Goal: Task Accomplishment & Management: Manage account settings

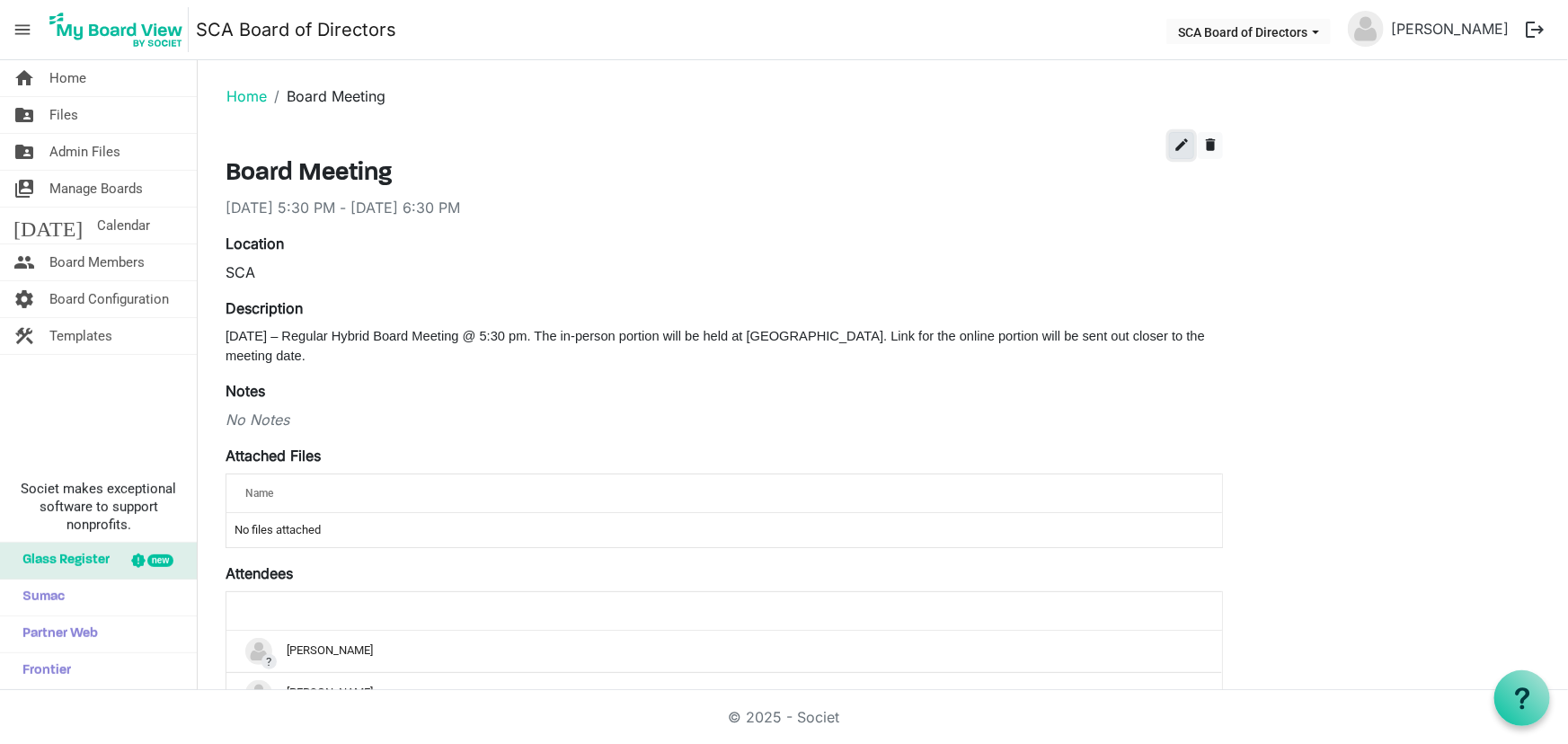
click at [1177, 139] on span "edit" at bounding box center [1182, 145] width 17 height 17
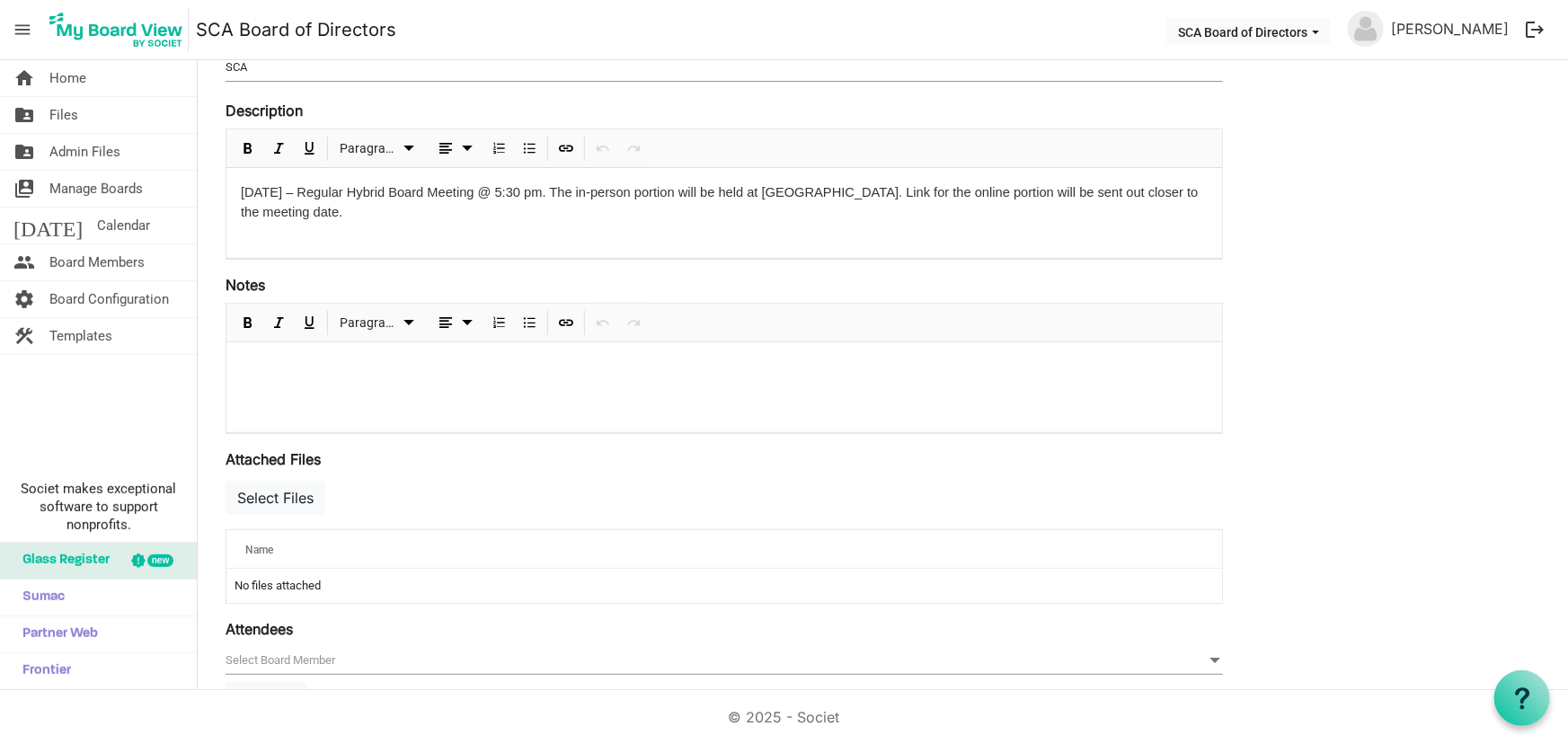
scroll to position [326, 0]
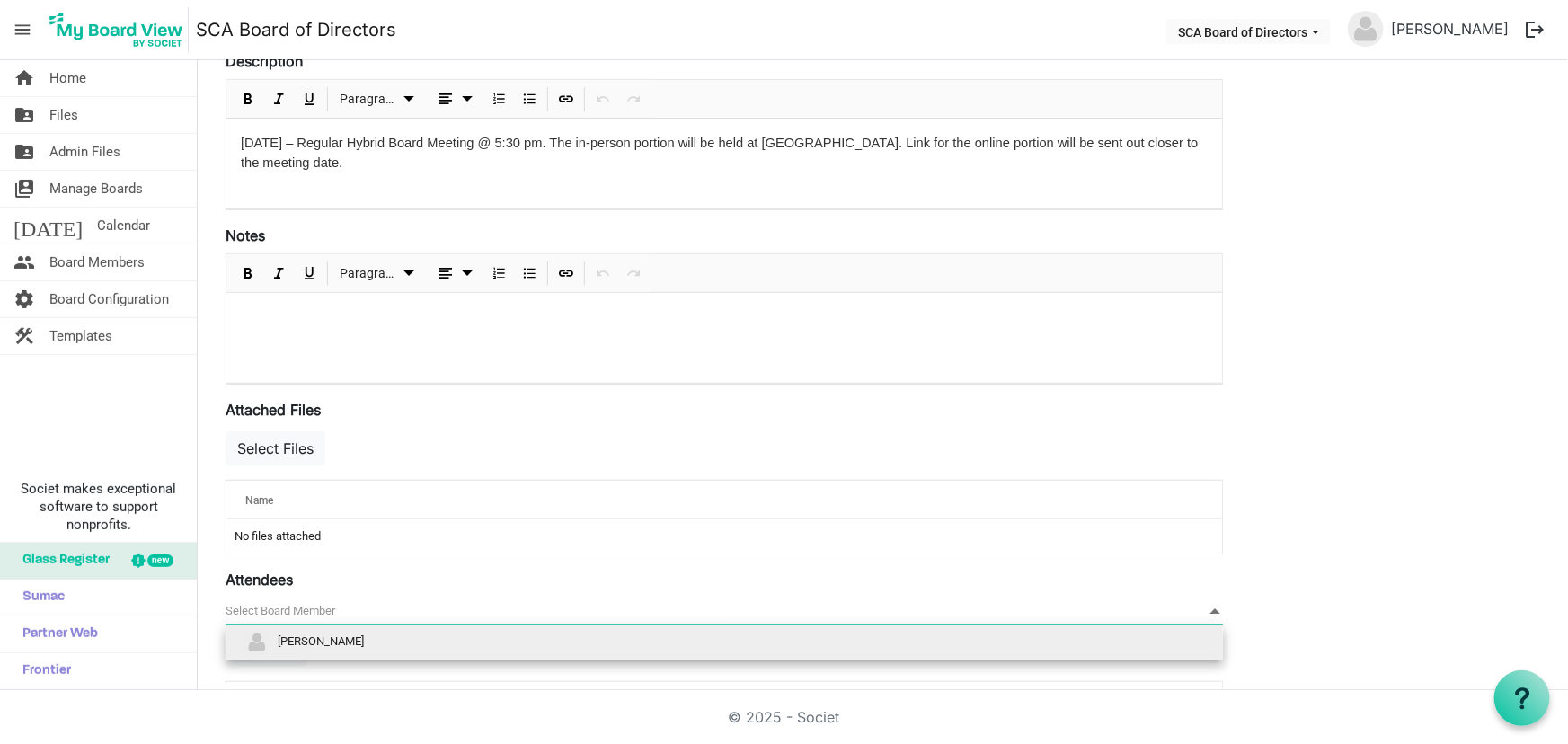
click at [352, 605] on span "null" at bounding box center [724, 612] width 998 height 28
click at [338, 638] on span "Craig Shurey" at bounding box center [321, 641] width 86 height 14
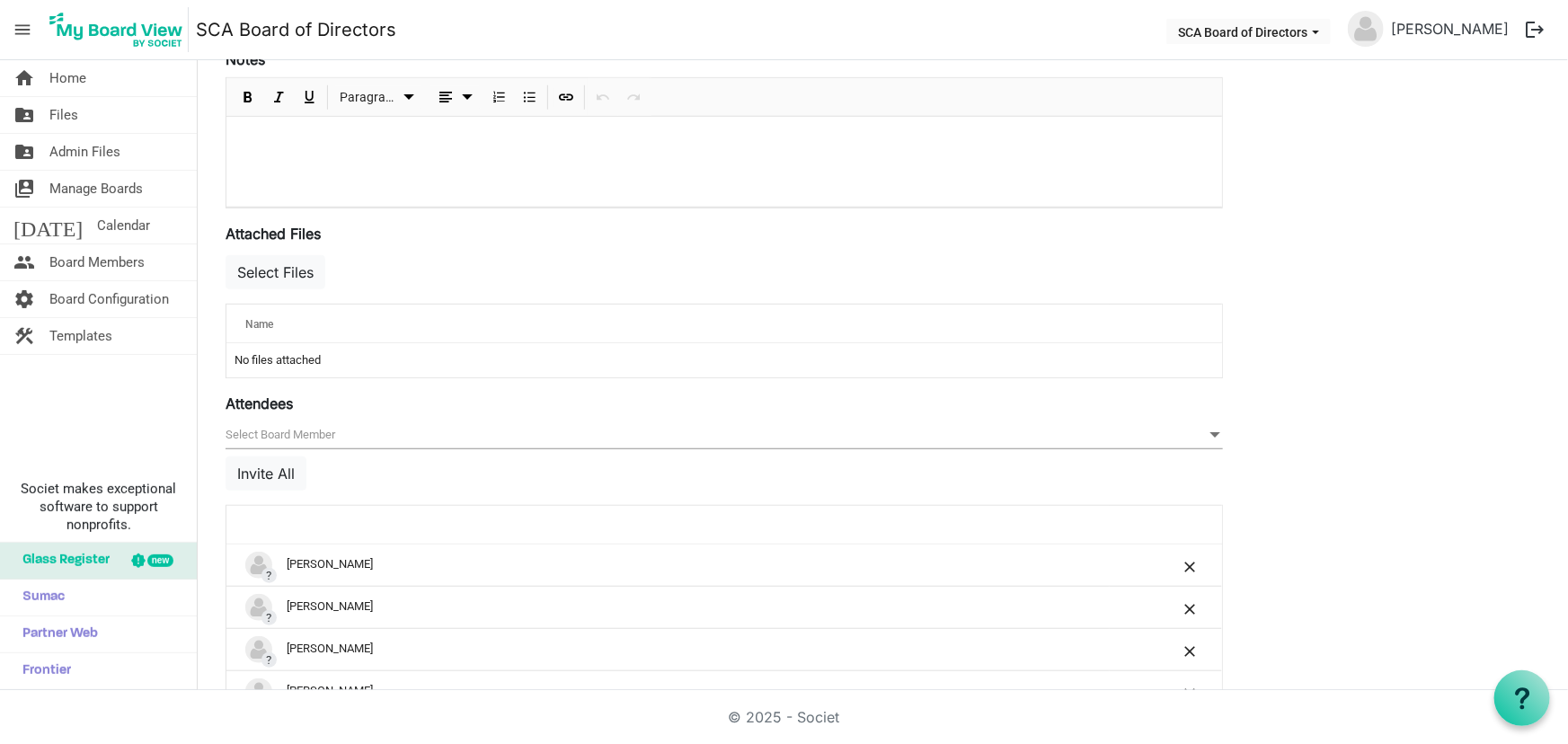
scroll to position [408, 0]
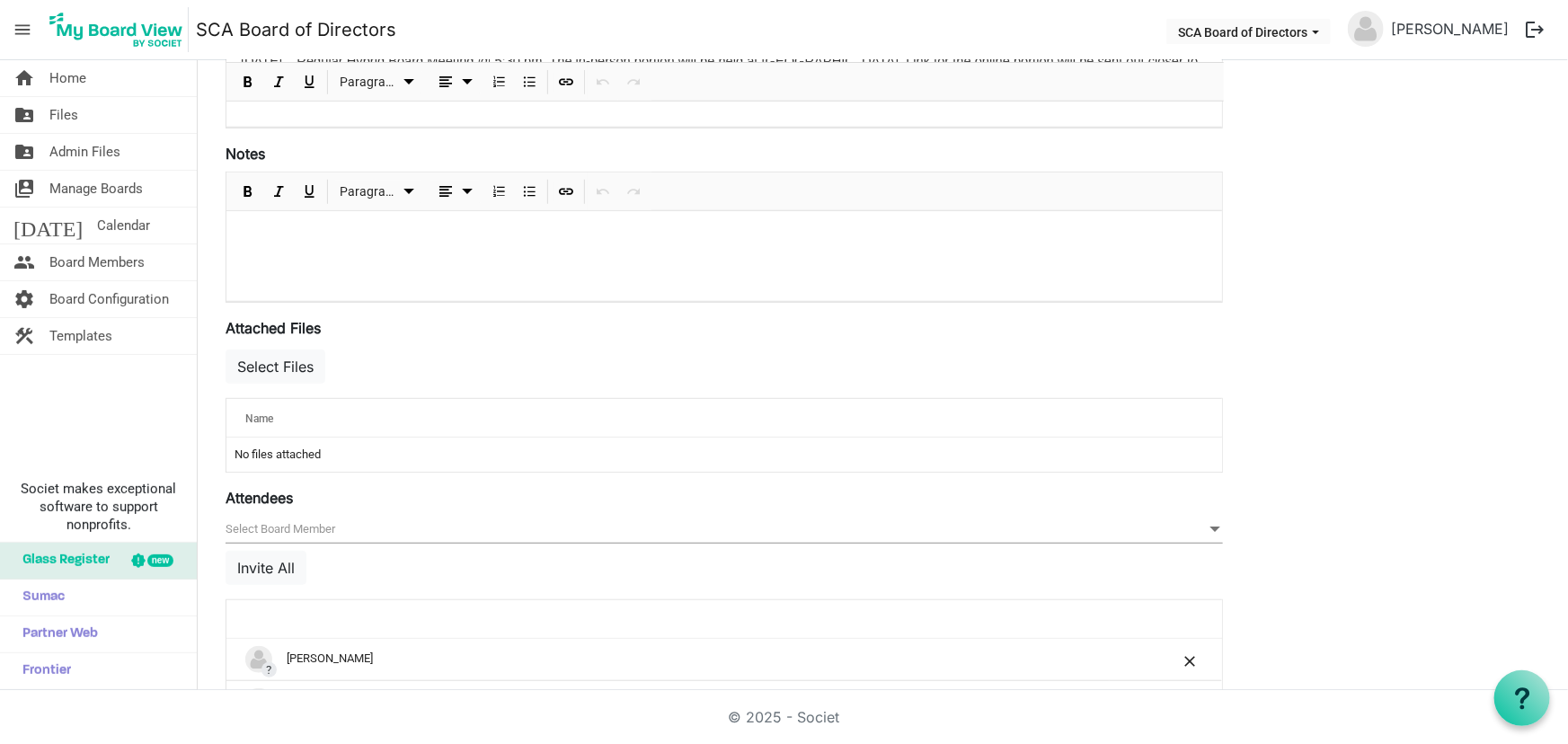
click at [319, 522] on span "null" at bounding box center [724, 530] width 998 height 28
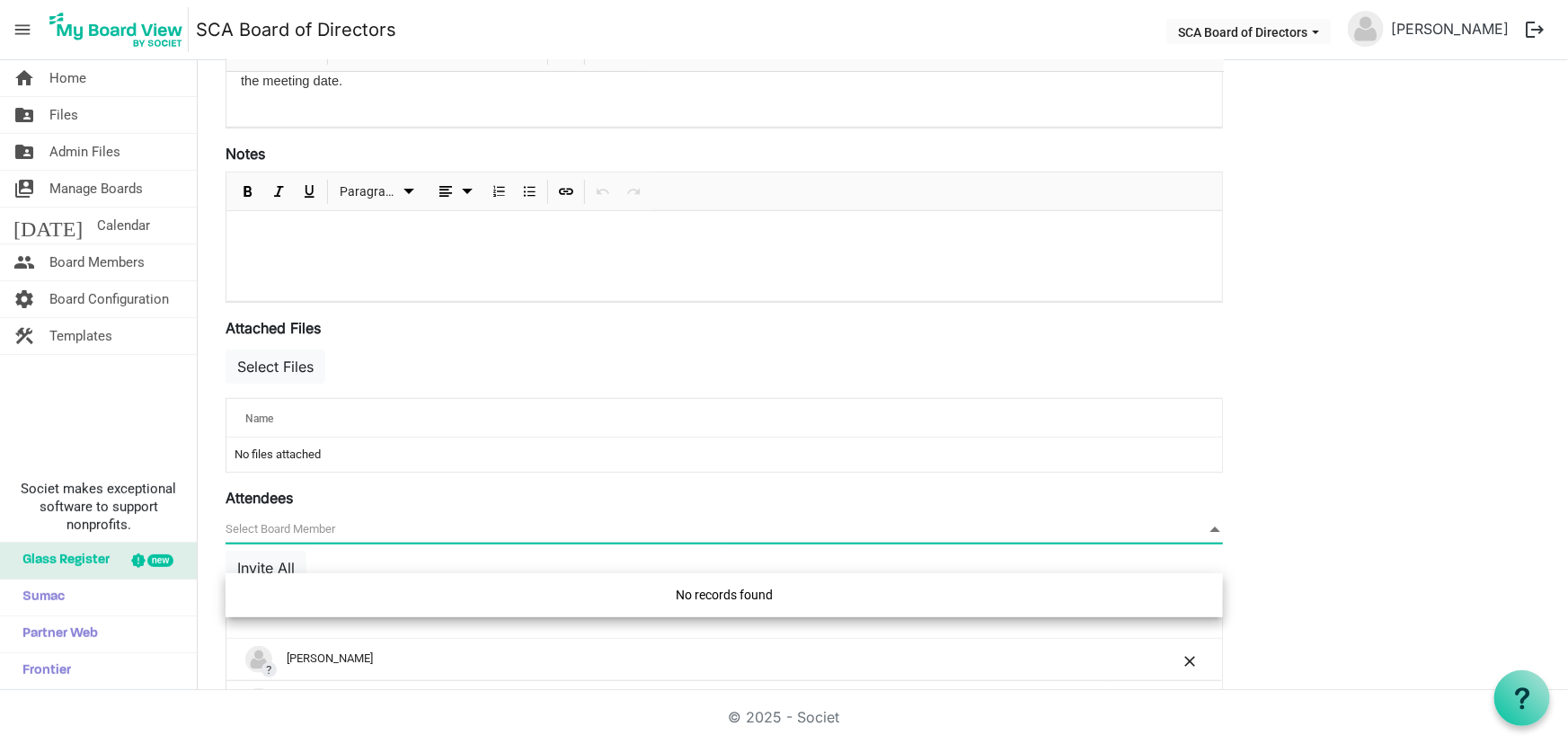
scroll to position [0, 0]
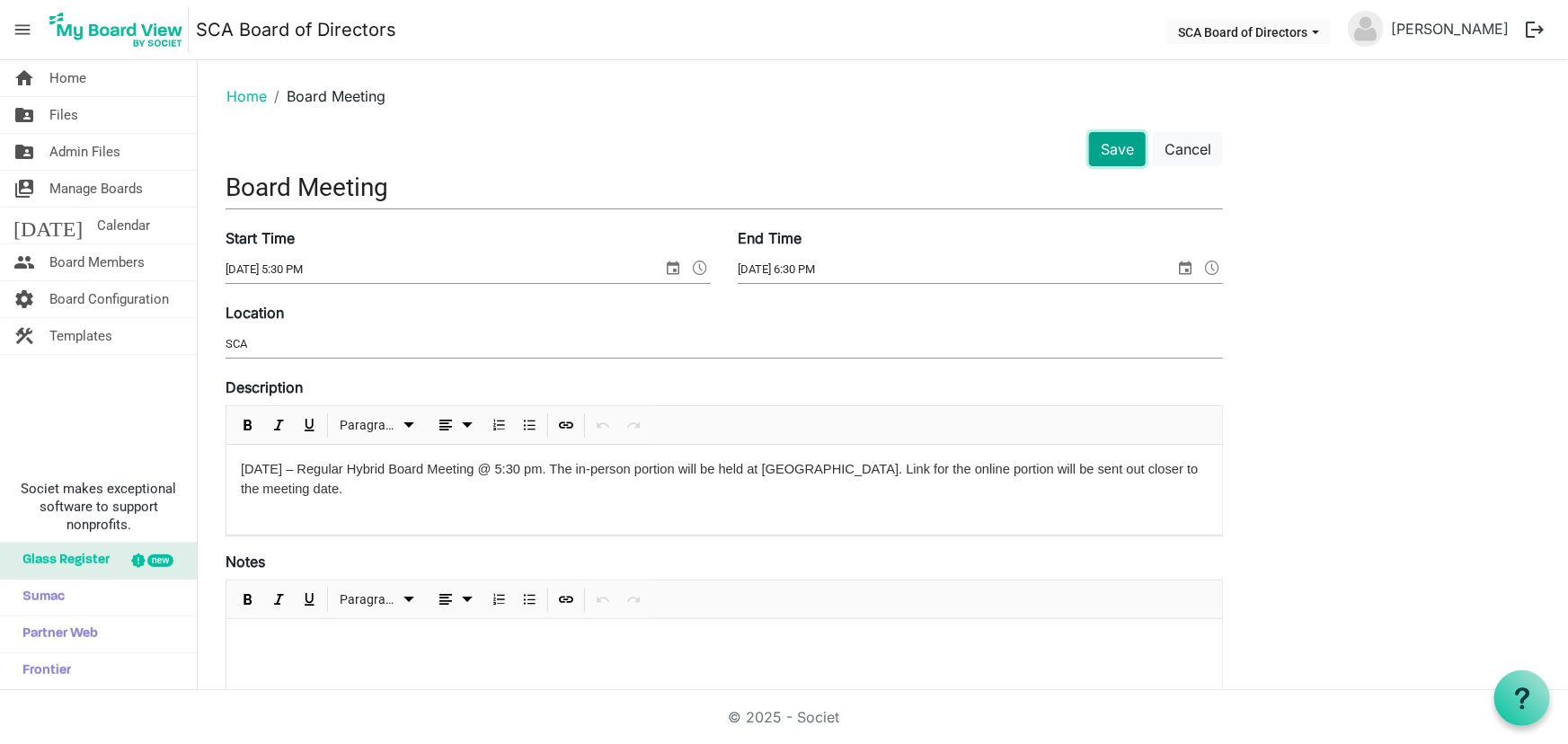
click at [1118, 141] on button "Save" at bounding box center [1118, 149] width 57 height 34
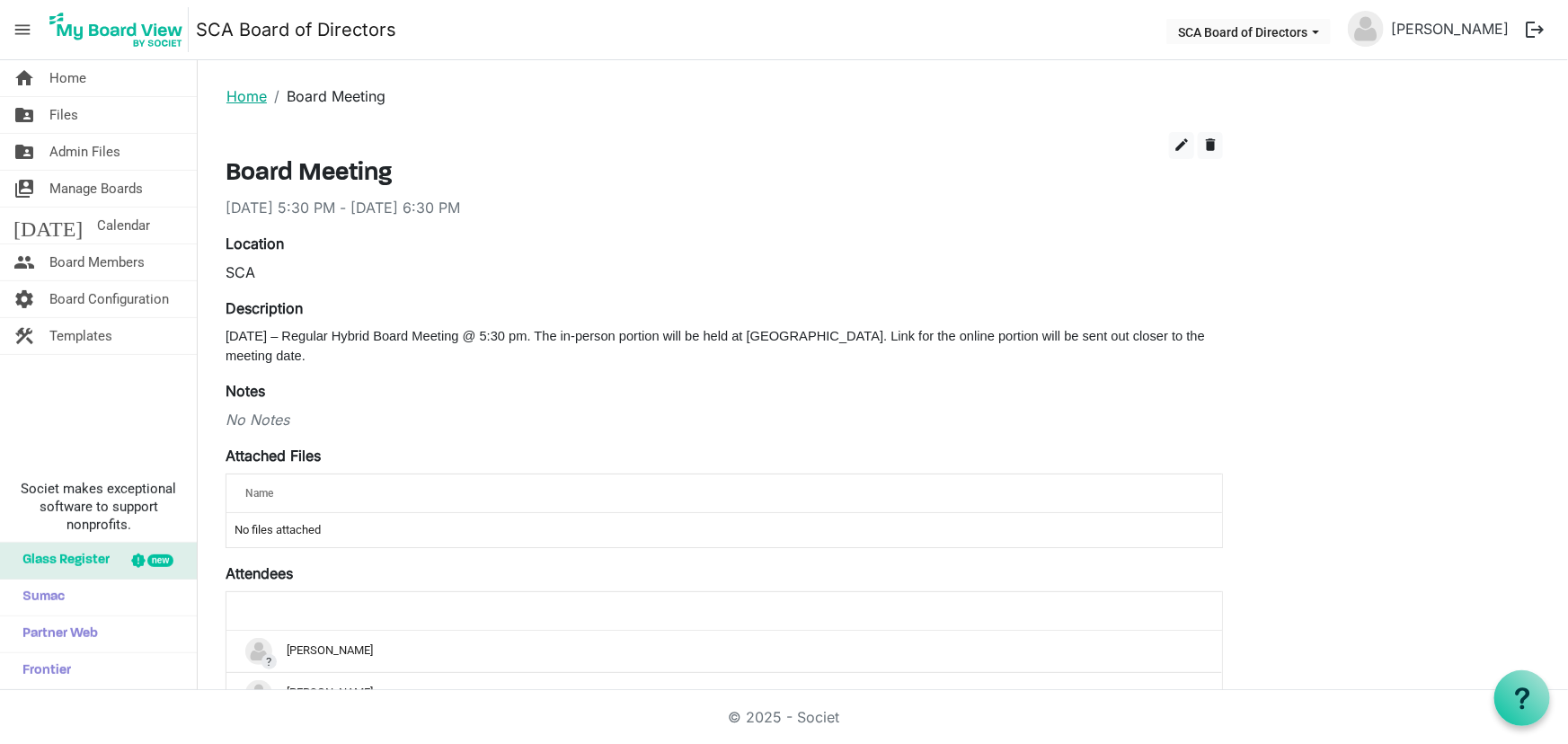
drag, startPoint x: 241, startPoint y: 98, endPoint x: 256, endPoint y: 103, distance: 15.8
click at [241, 98] on link "Home" at bounding box center [246, 97] width 40 height 18
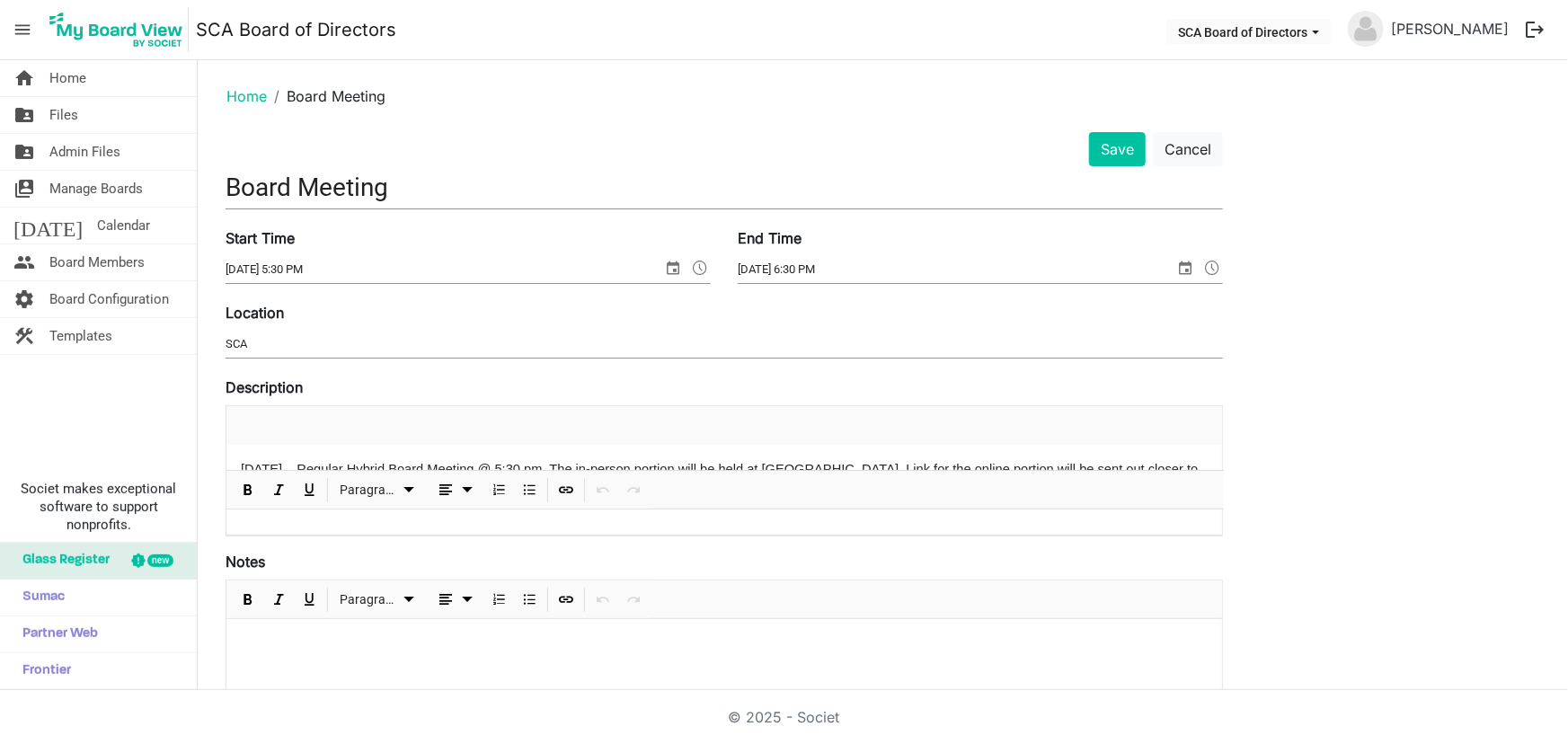
scroll to position [408, 0]
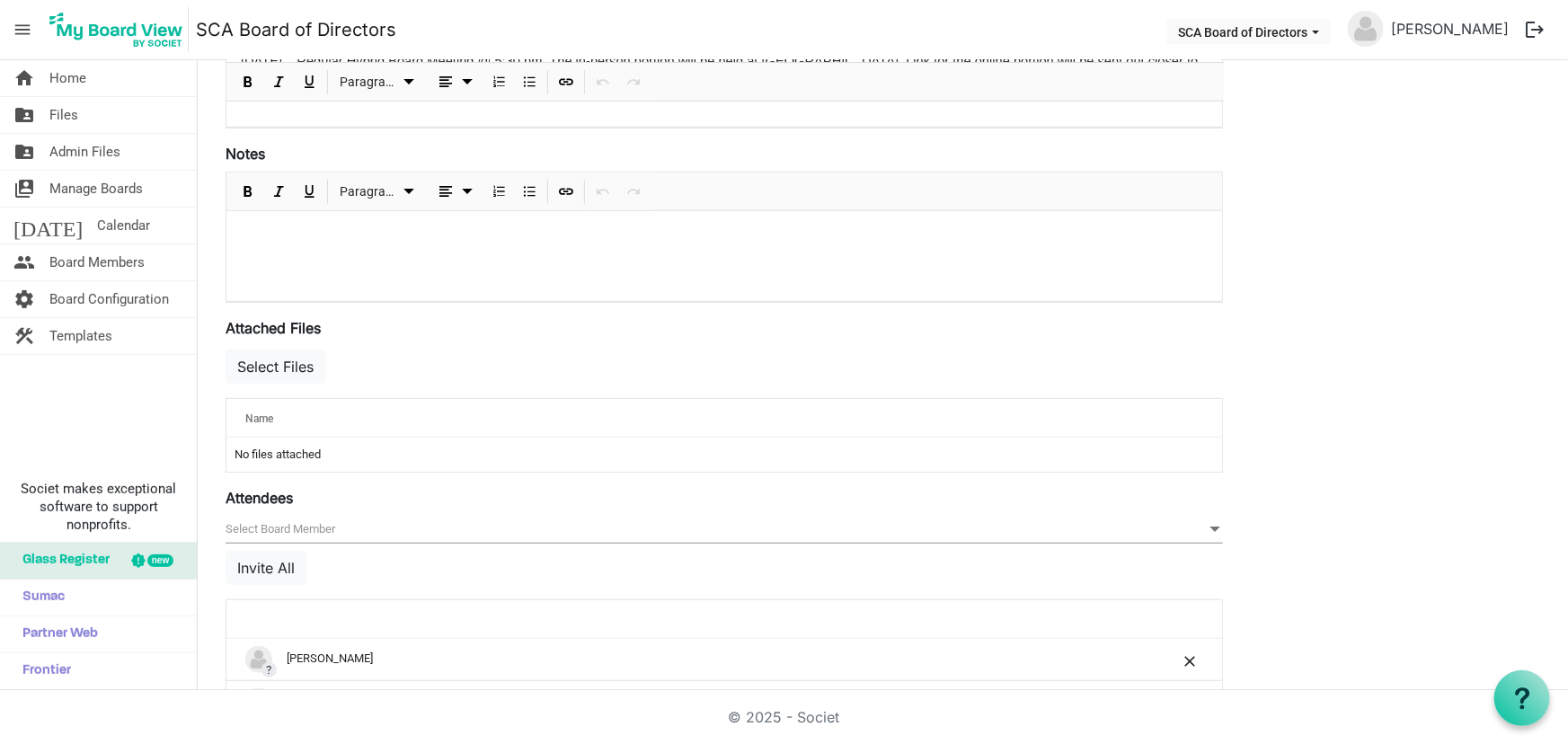
click at [324, 527] on span "null" at bounding box center [724, 530] width 998 height 28
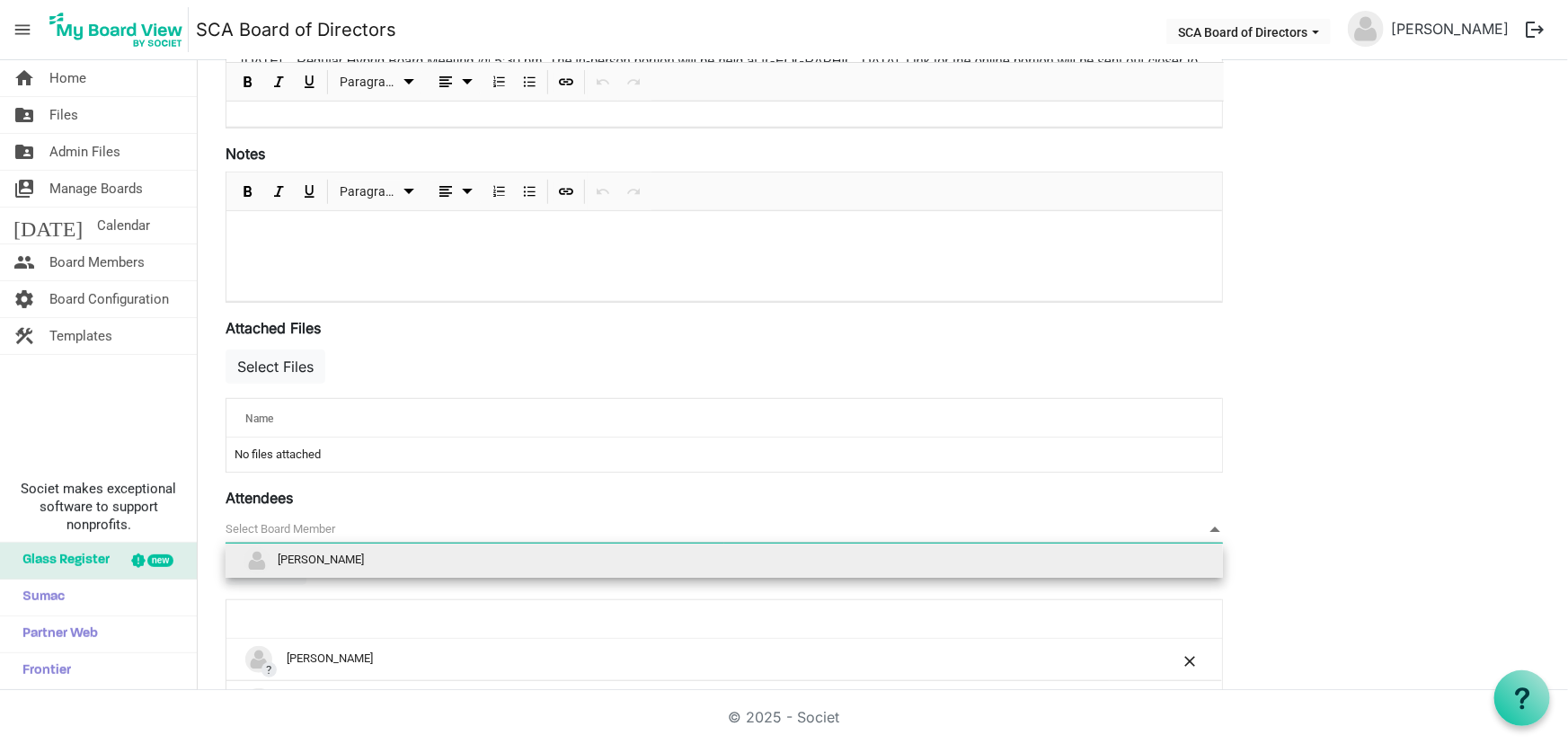
click at [321, 560] on span "Craig Shurey" at bounding box center [321, 559] width 86 height 14
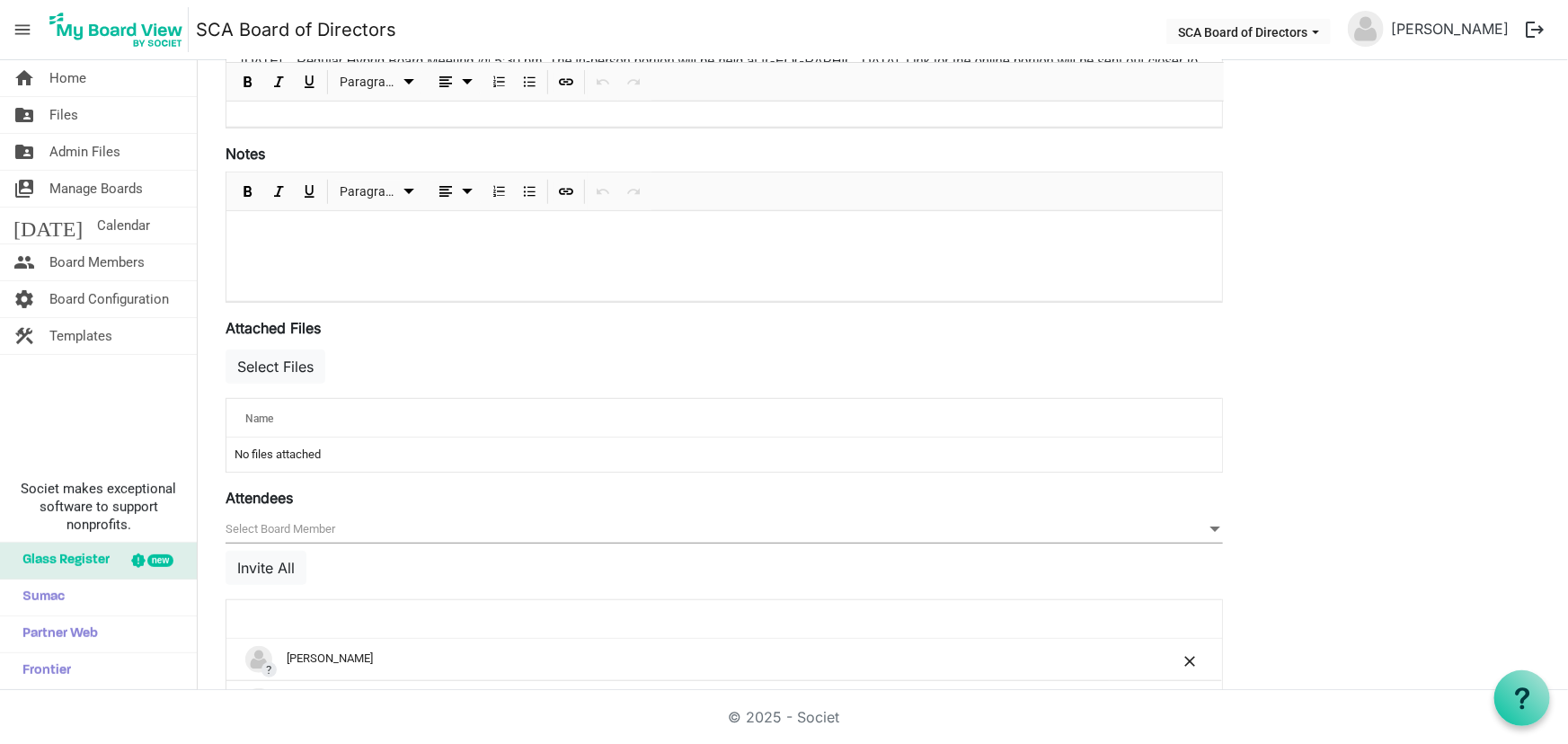
scroll to position [0, 0]
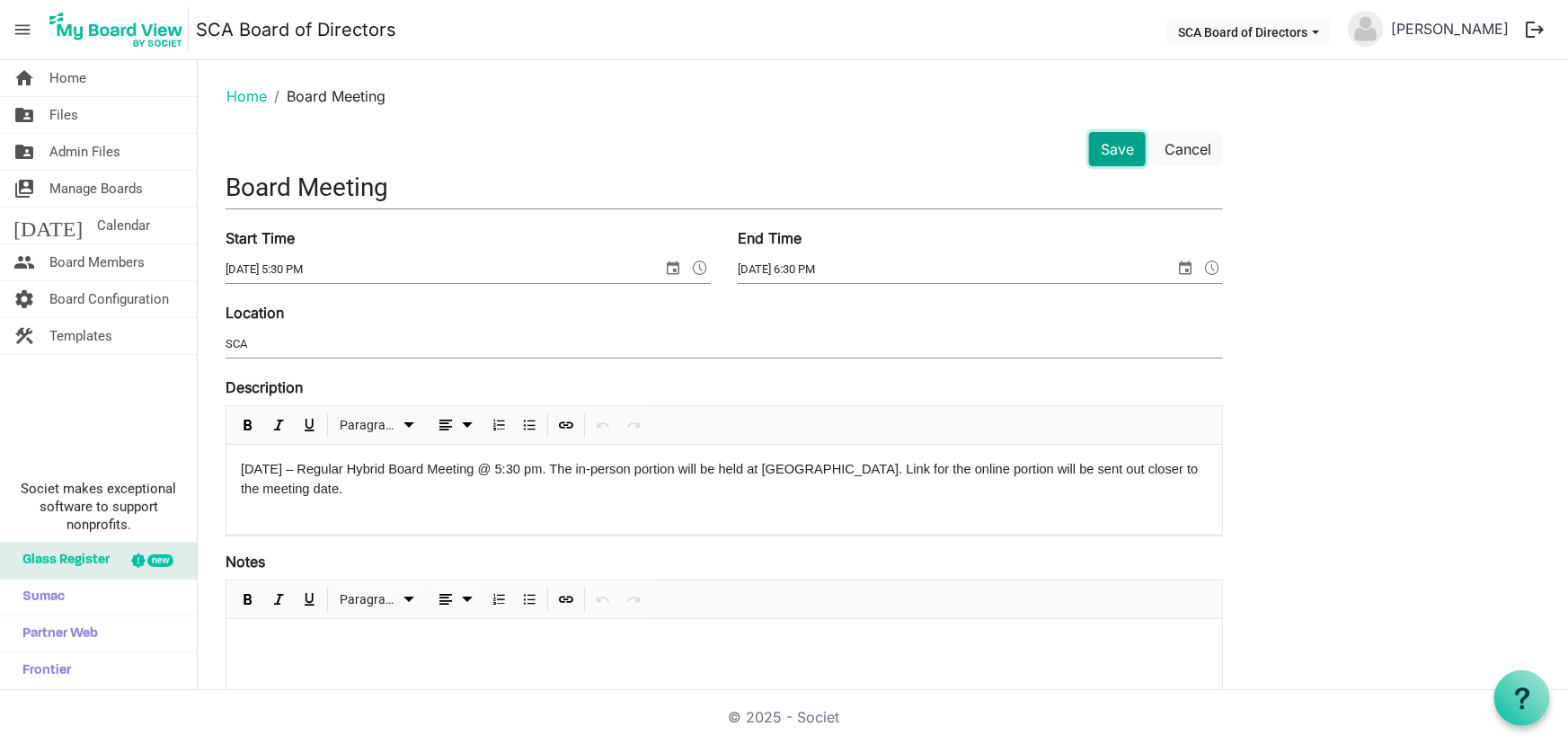
click at [1129, 154] on button "Save" at bounding box center [1118, 149] width 57 height 34
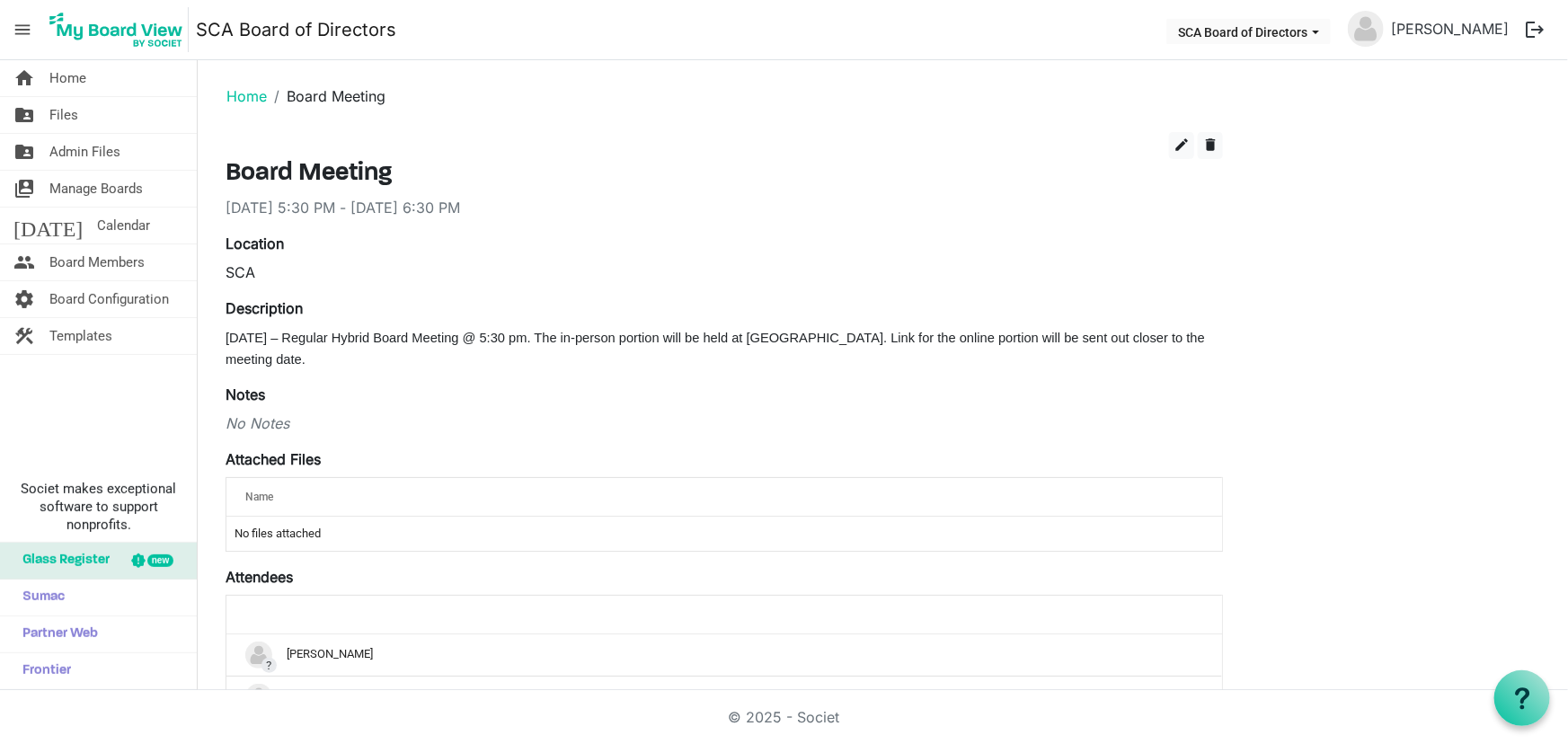
drag, startPoint x: 246, startPoint y: 92, endPoint x: 281, endPoint y: 97, distance: 35.4
click at [246, 92] on link "Home" at bounding box center [246, 97] width 40 height 18
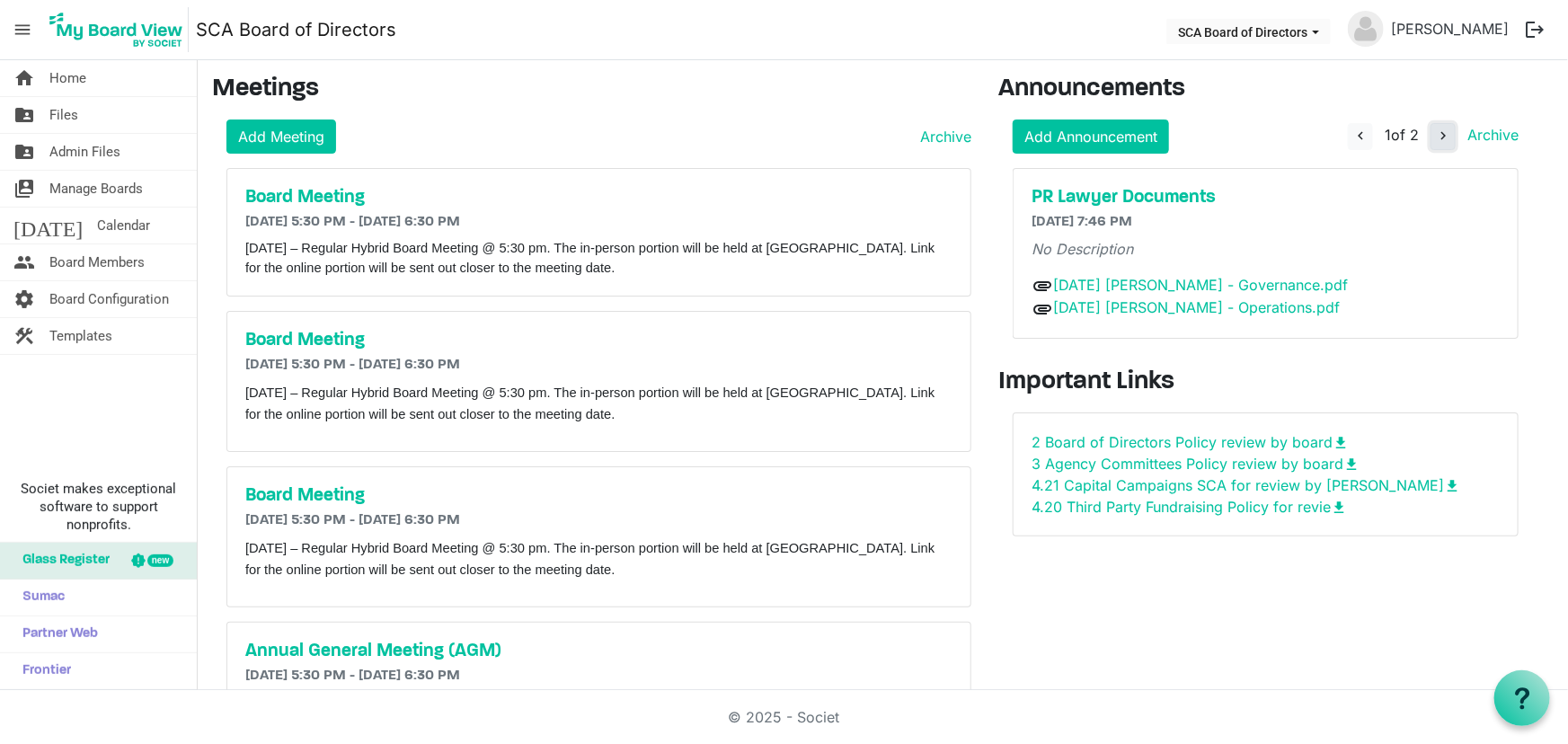
click at [1446, 132] on span "navigate_next" at bounding box center [1444, 136] width 17 height 17
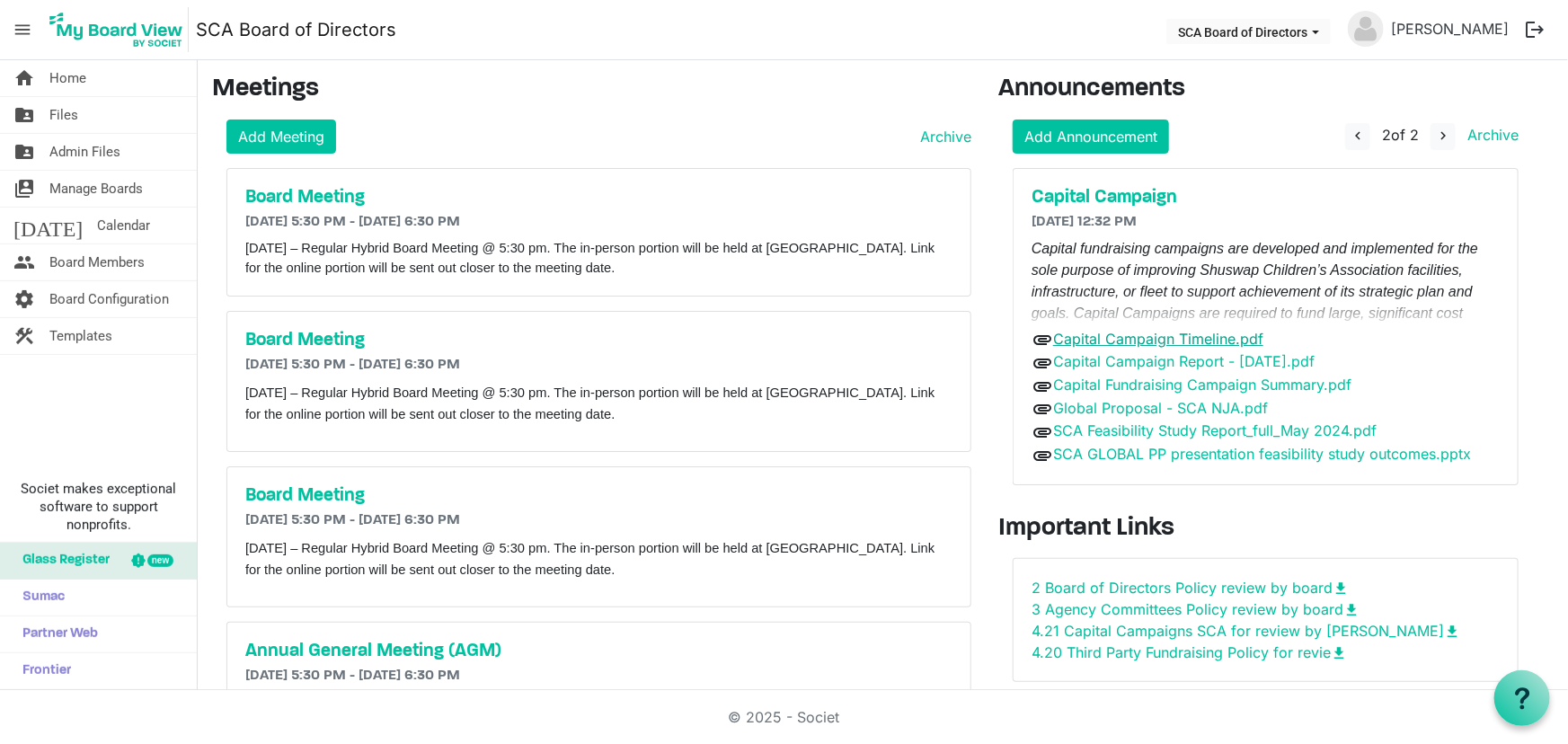
click at [1214, 335] on link "Capital Campaign Timeline.pdf" at bounding box center [1158, 339] width 211 height 18
click at [97, 260] on span "Board Members" at bounding box center [97, 262] width 96 height 36
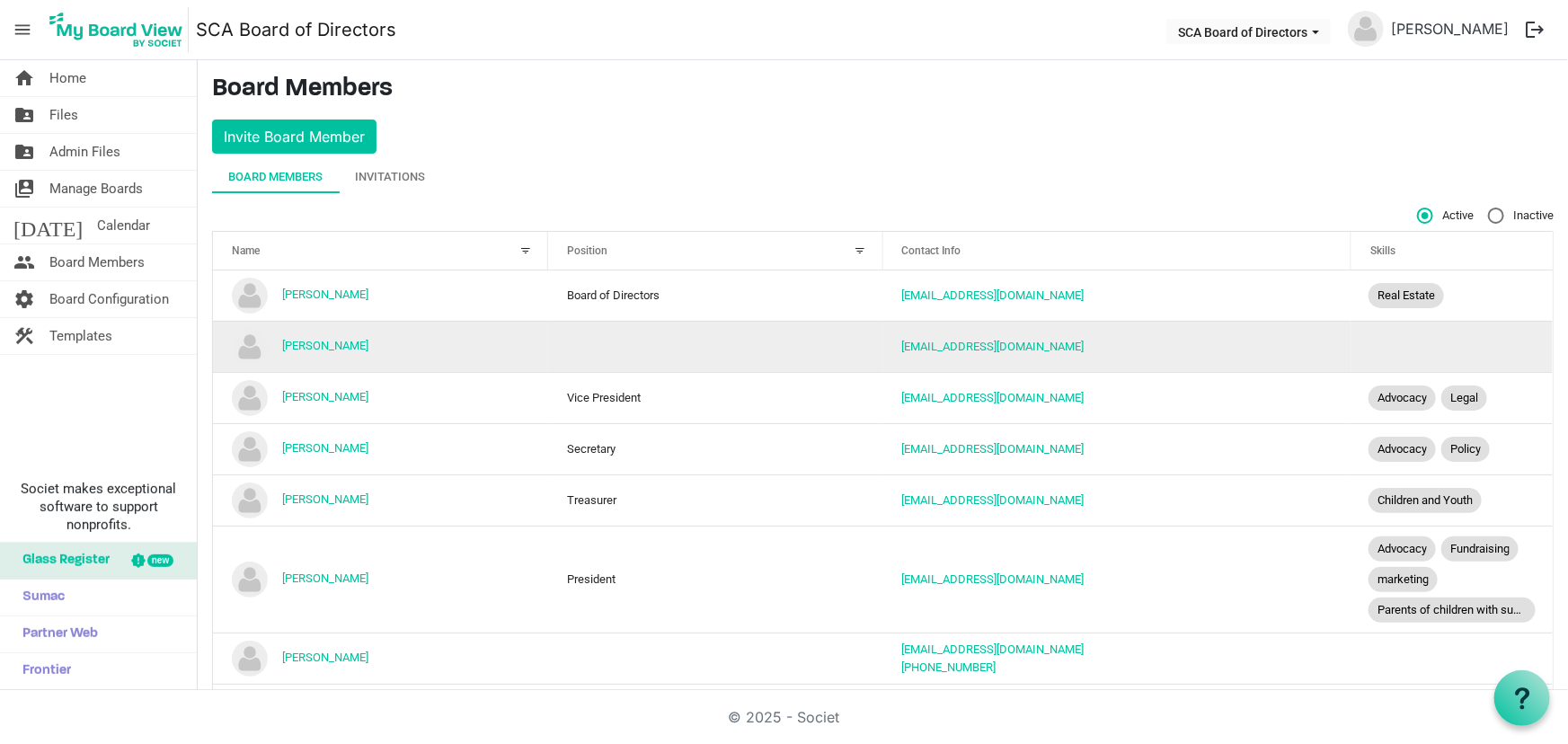
click at [305, 335] on td "[PERSON_NAME]" at bounding box center [381, 347] width 336 height 52
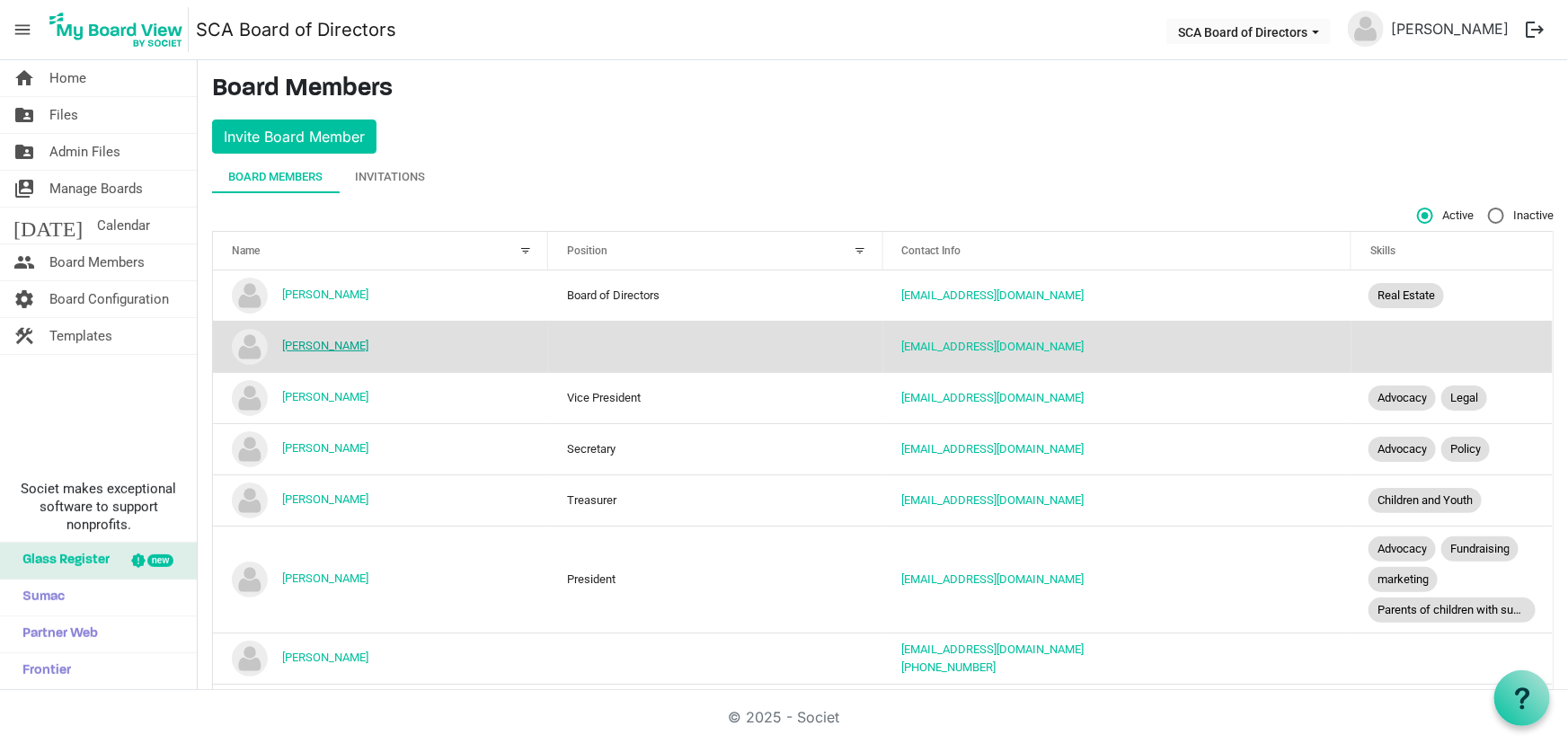
click at [308, 343] on link "[PERSON_NAME]" at bounding box center [326, 345] width 86 height 14
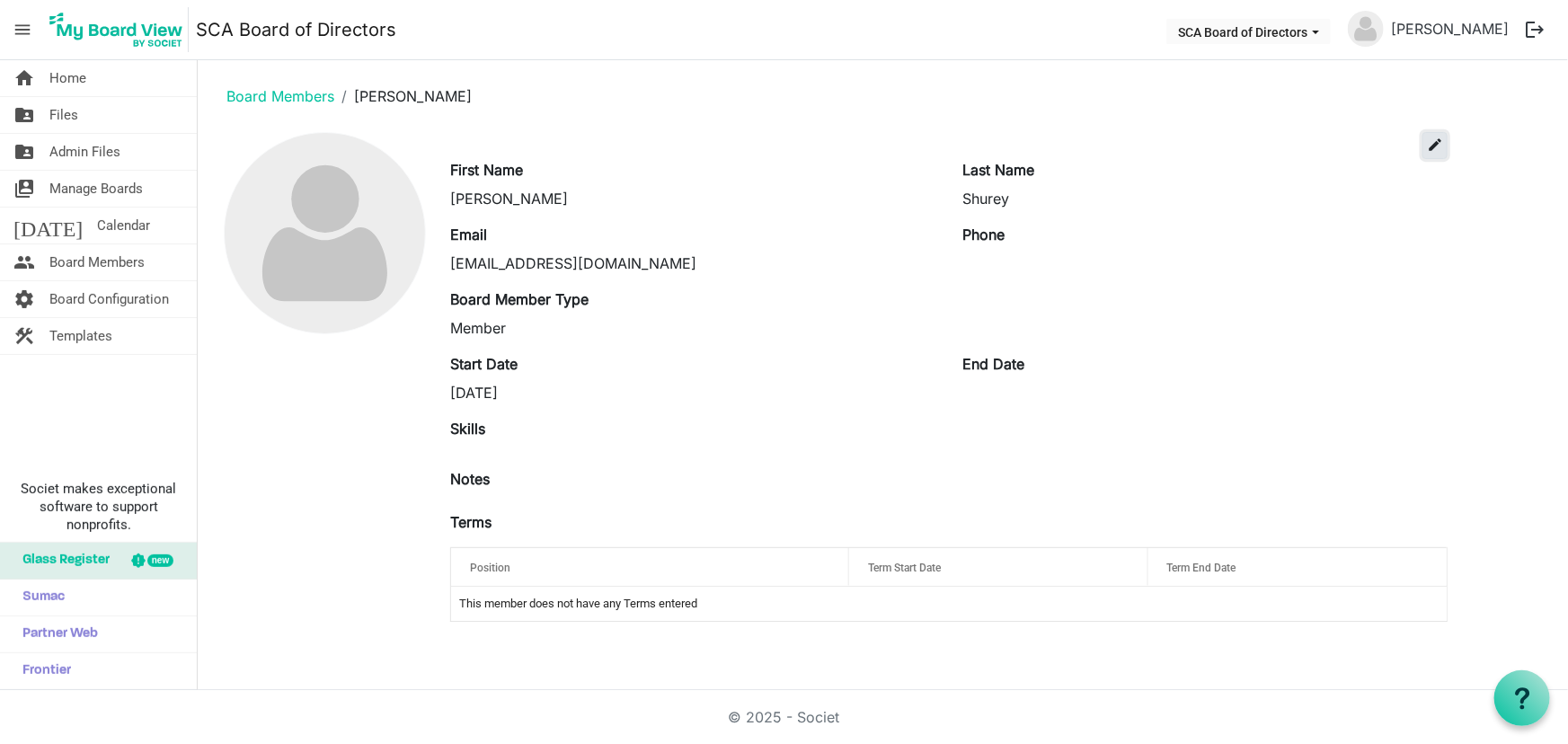
click at [1429, 143] on span "edit" at bounding box center [1436, 145] width 17 height 17
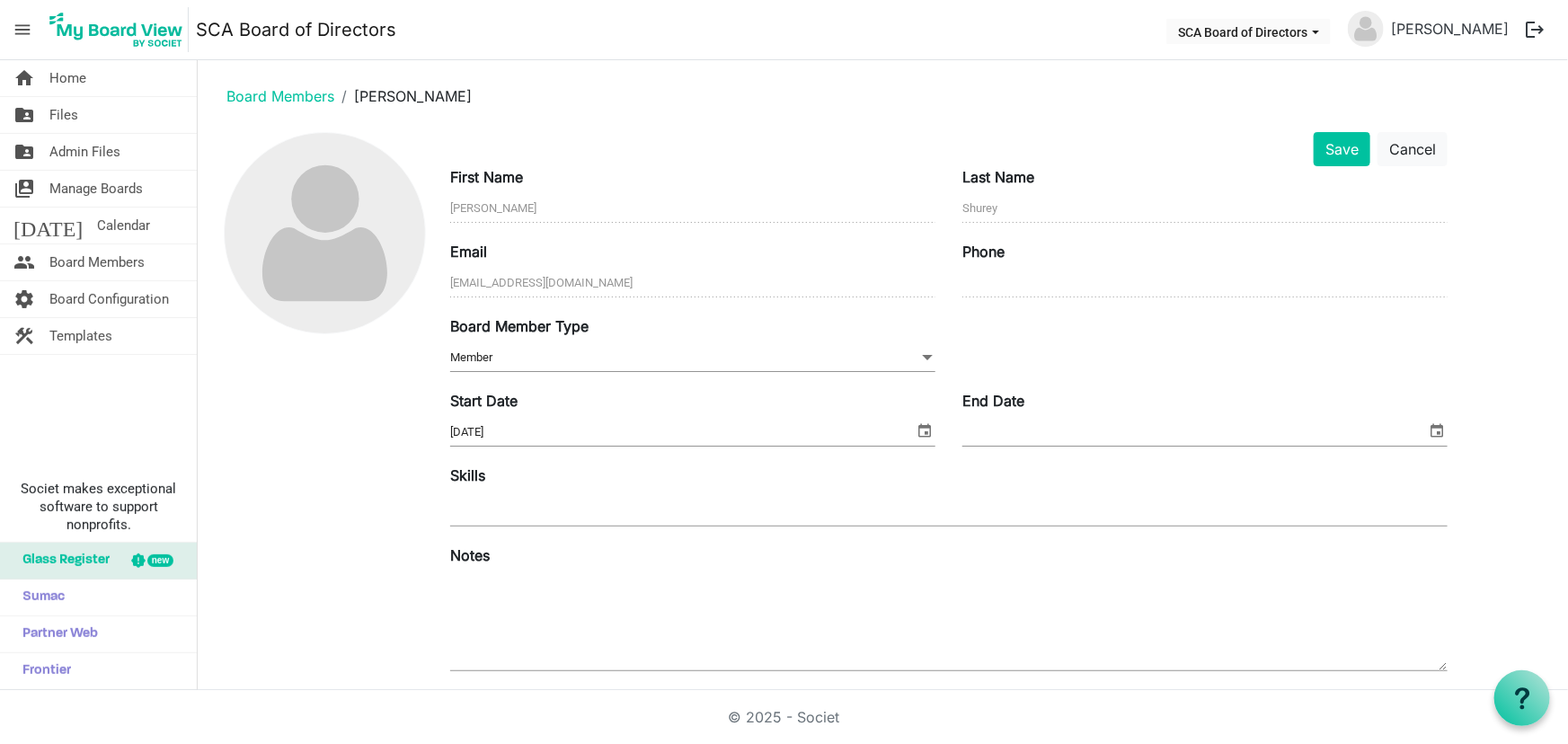
click at [510, 352] on span "Member Member" at bounding box center [693, 358] width 486 height 28
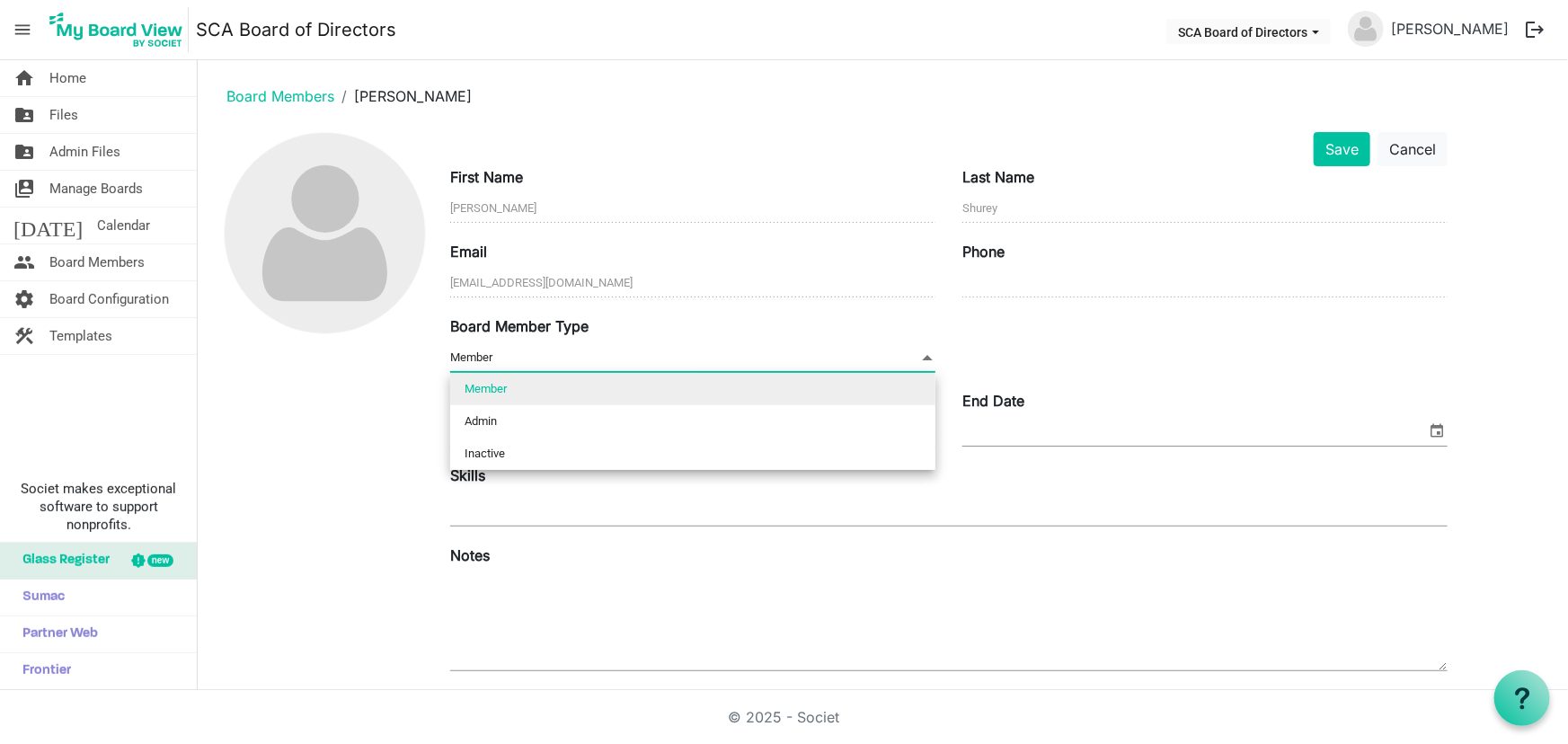
click at [510, 352] on span "Member Member" at bounding box center [693, 358] width 486 height 28
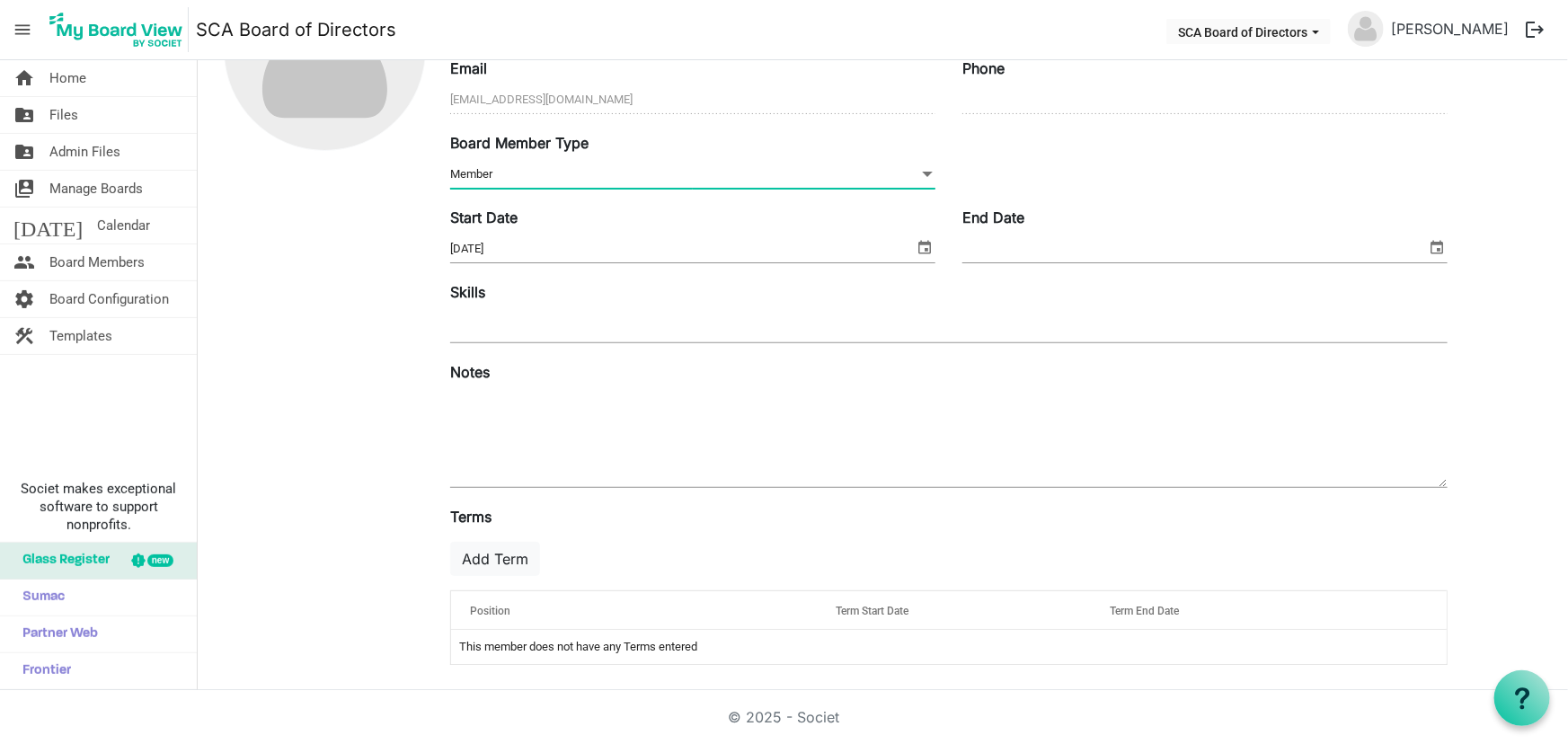
scroll to position [185, 0]
click at [524, 252] on input "10/8/2025" at bounding box center [682, 246] width 464 height 27
click at [923, 241] on span "select" at bounding box center [924, 245] width 21 height 23
click at [999, 241] on input "End Date" at bounding box center [1195, 246] width 464 height 27
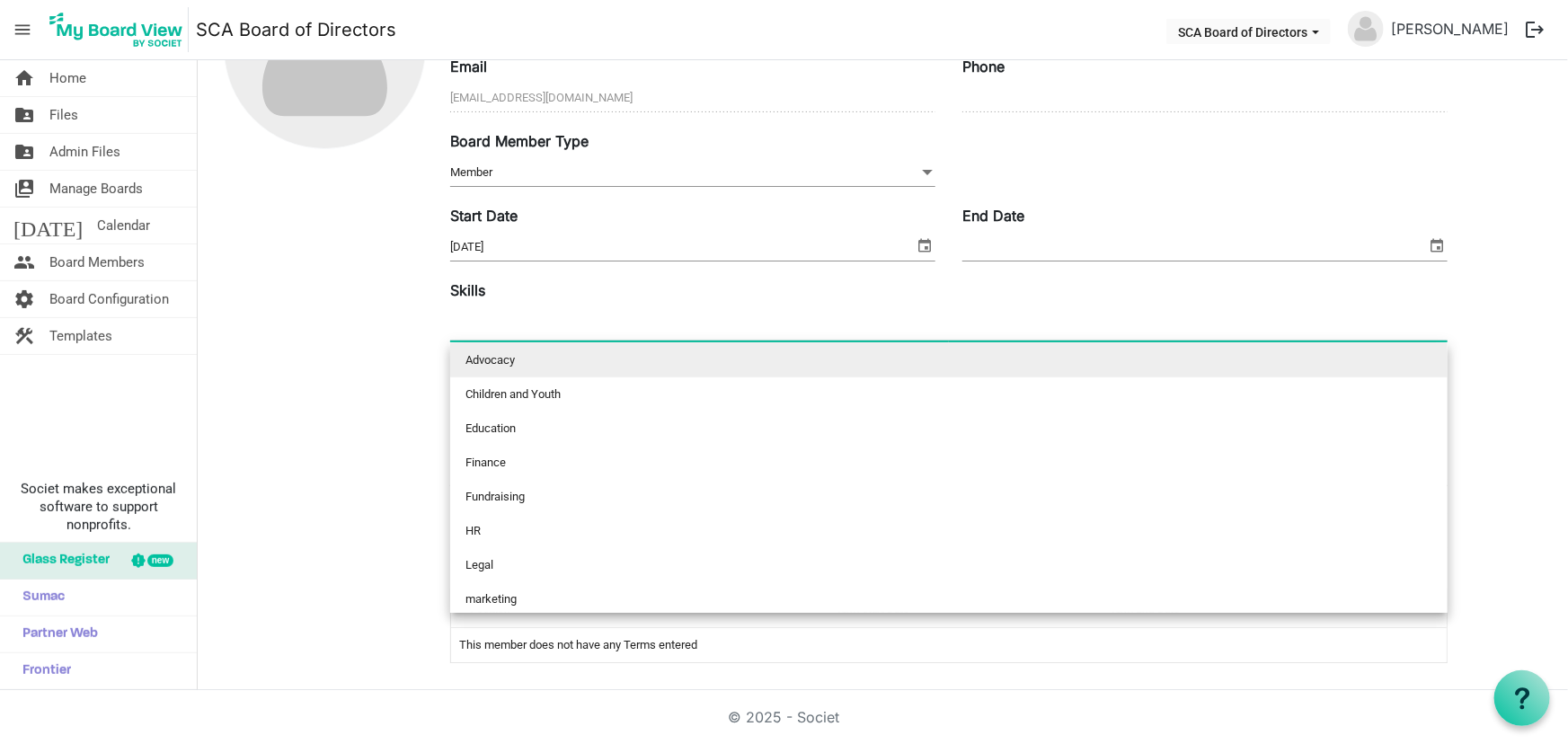
click at [539, 336] on div at bounding box center [949, 324] width 998 height 32
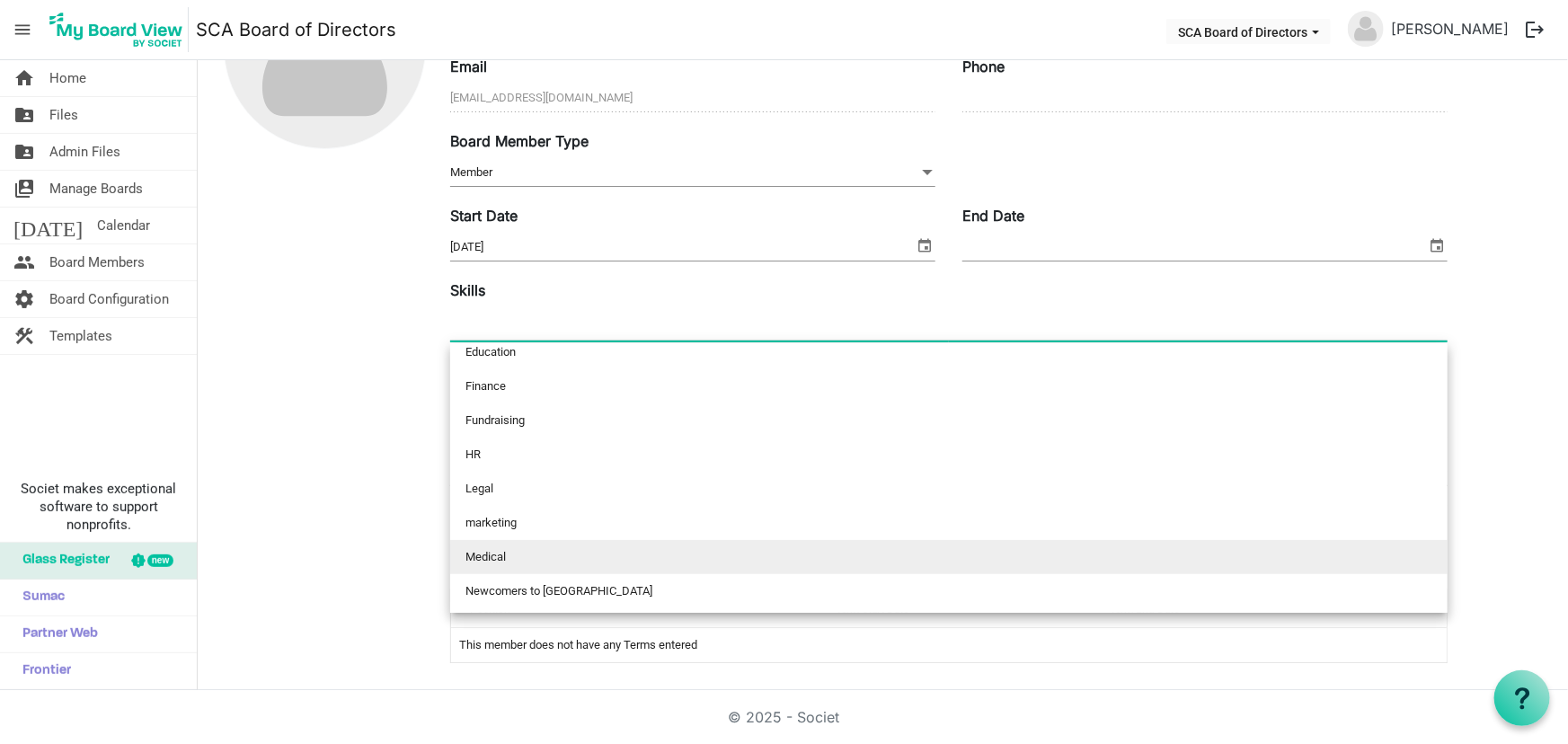
scroll to position [0, 0]
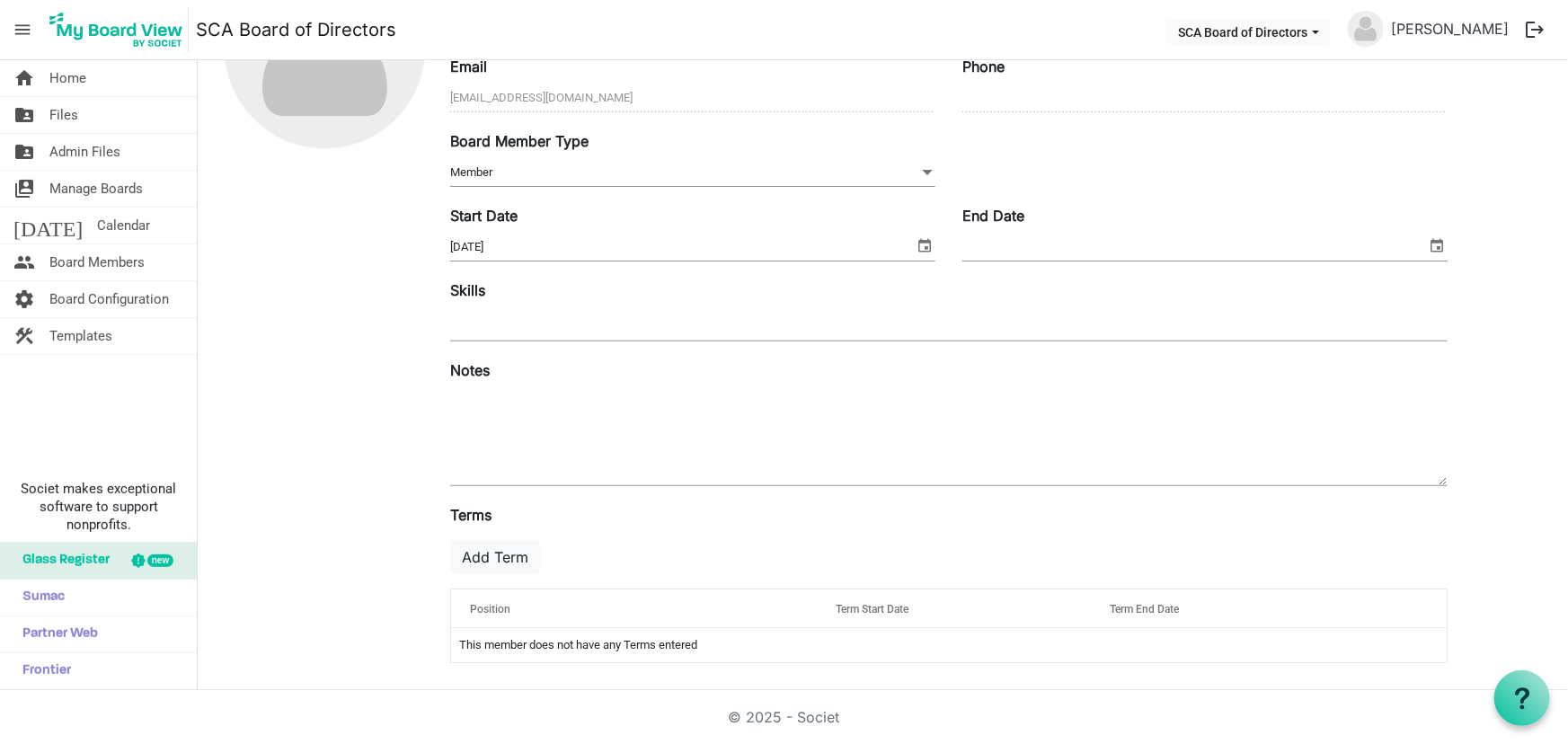
click at [379, 466] on div at bounding box center [325, 312] width 224 height 731
click at [486, 463] on textarea at bounding box center [949, 437] width 998 height 97
click at [581, 635] on td "This member does not have any Terms entered" at bounding box center [949, 645] width 996 height 34
click at [516, 559] on button "Add Term" at bounding box center [496, 556] width 90 height 34
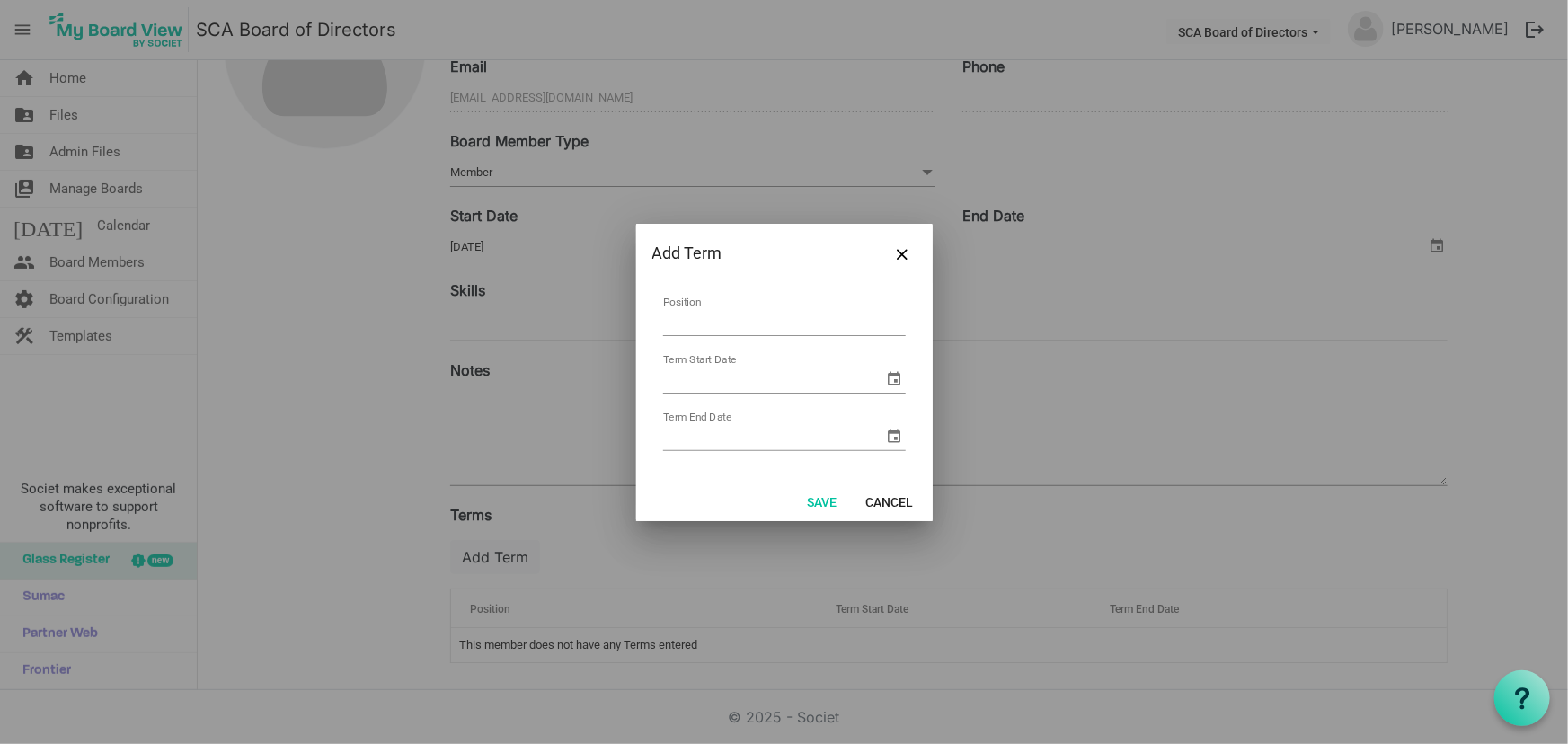
click at [720, 310] on input "Position" at bounding box center [784, 322] width 243 height 28
type input "Board of Directors"
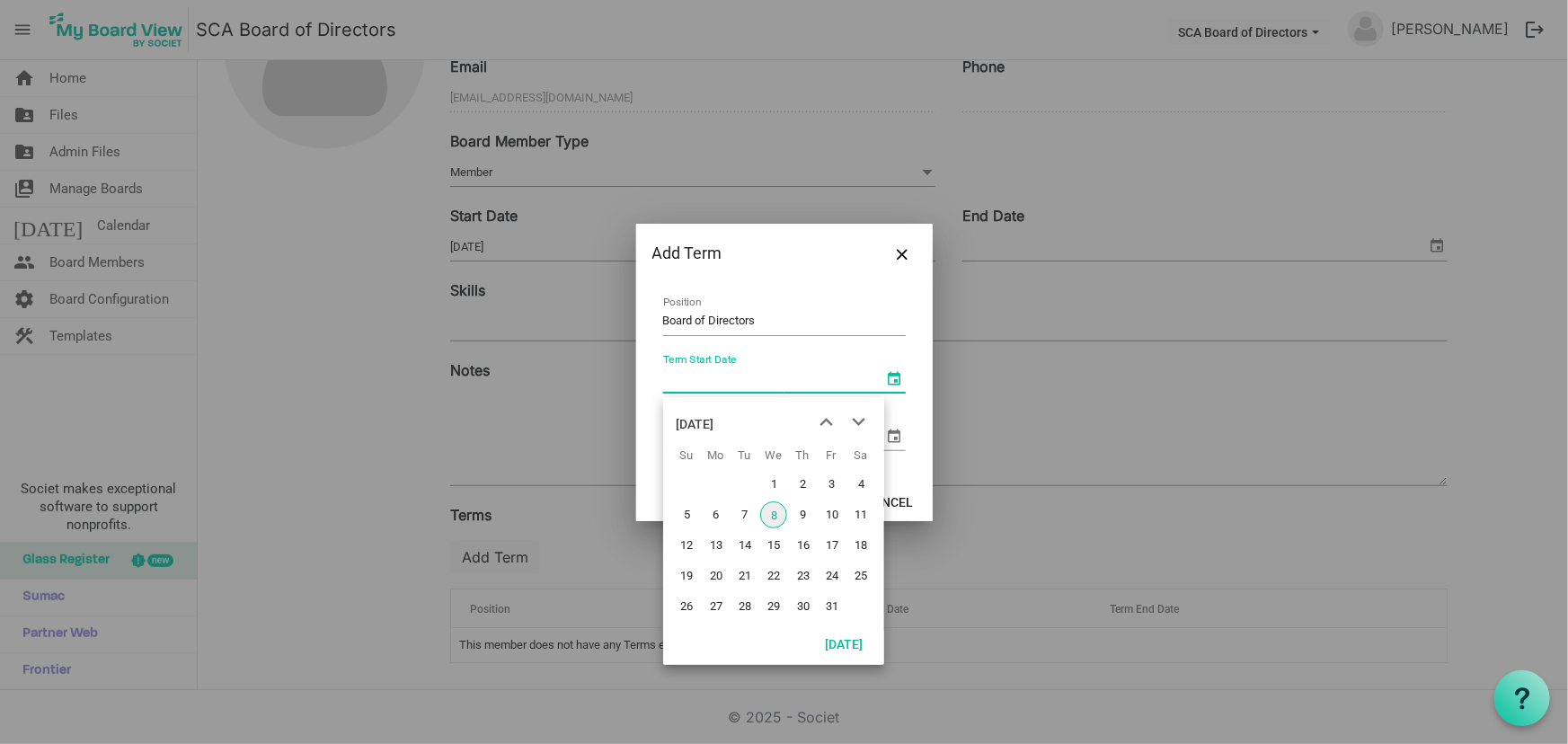
click at [896, 375] on span "select" at bounding box center [895, 378] width 21 height 21
click at [773, 512] on span "8" at bounding box center [773, 514] width 27 height 27
type input "[DATE]"
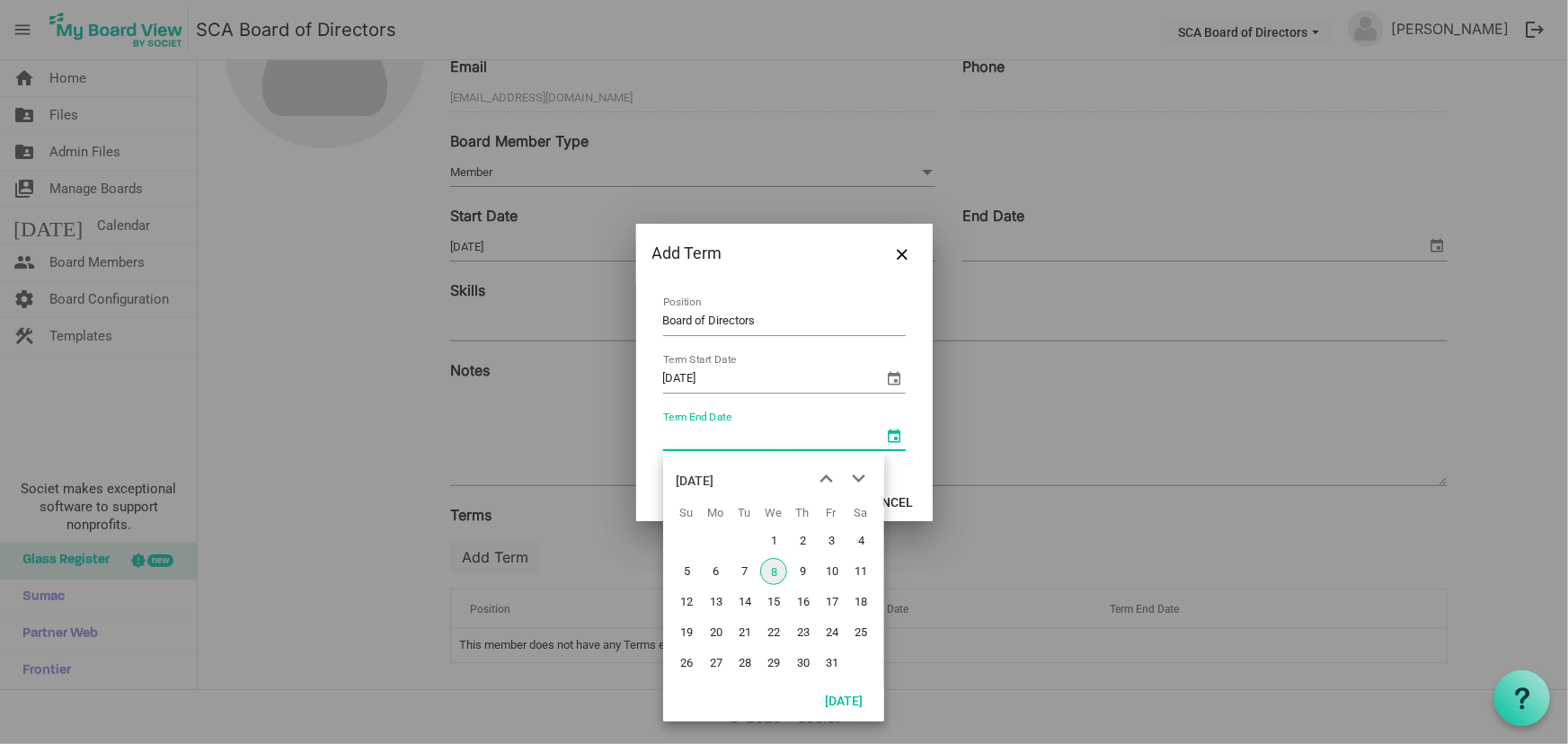
click at [896, 438] on span "select" at bounding box center [895, 435] width 21 height 21
click at [858, 474] on span "next month" at bounding box center [859, 478] width 31 height 32
click at [861, 474] on span "next month" at bounding box center [859, 478] width 31 height 32
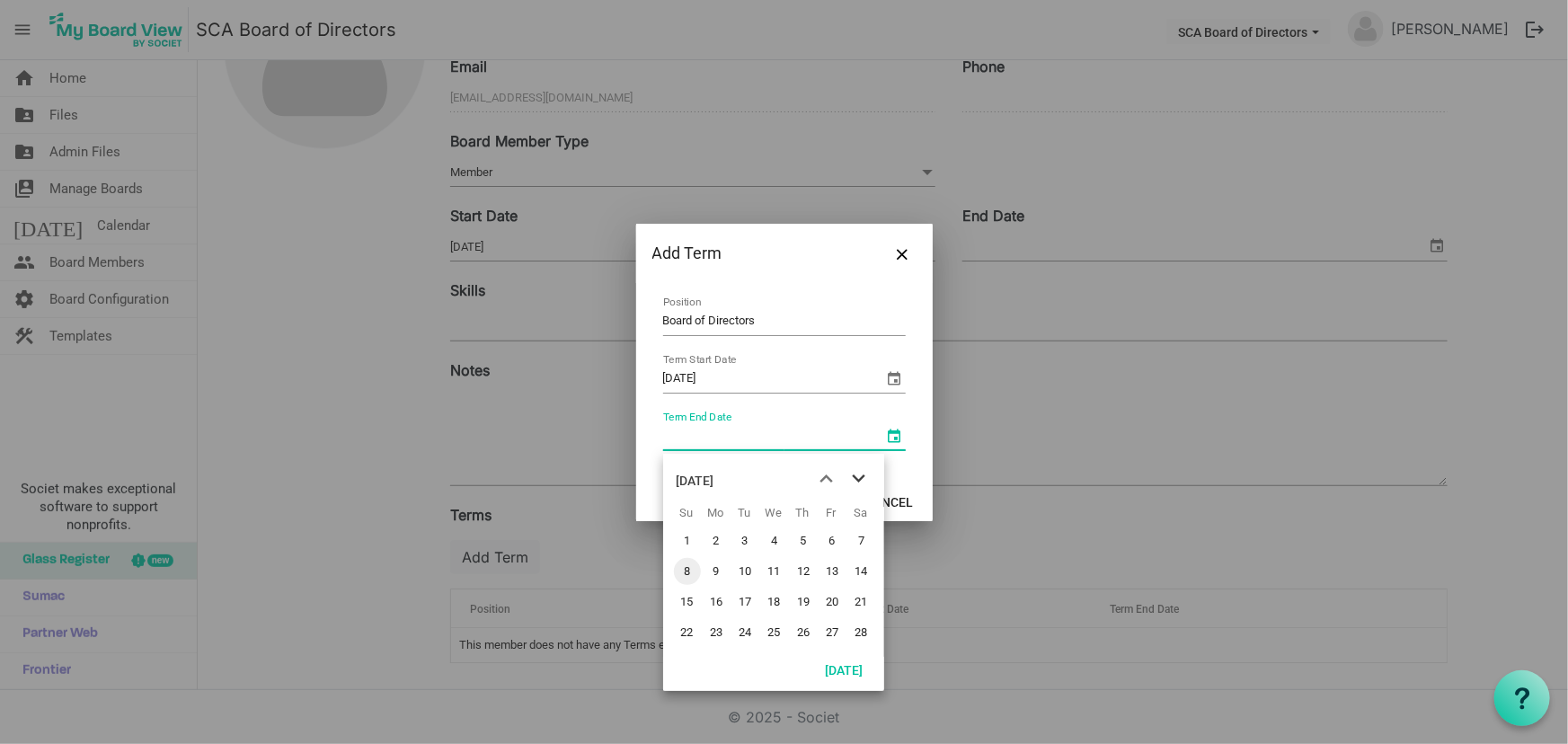
click at [861, 474] on span "next month" at bounding box center [859, 478] width 31 height 32
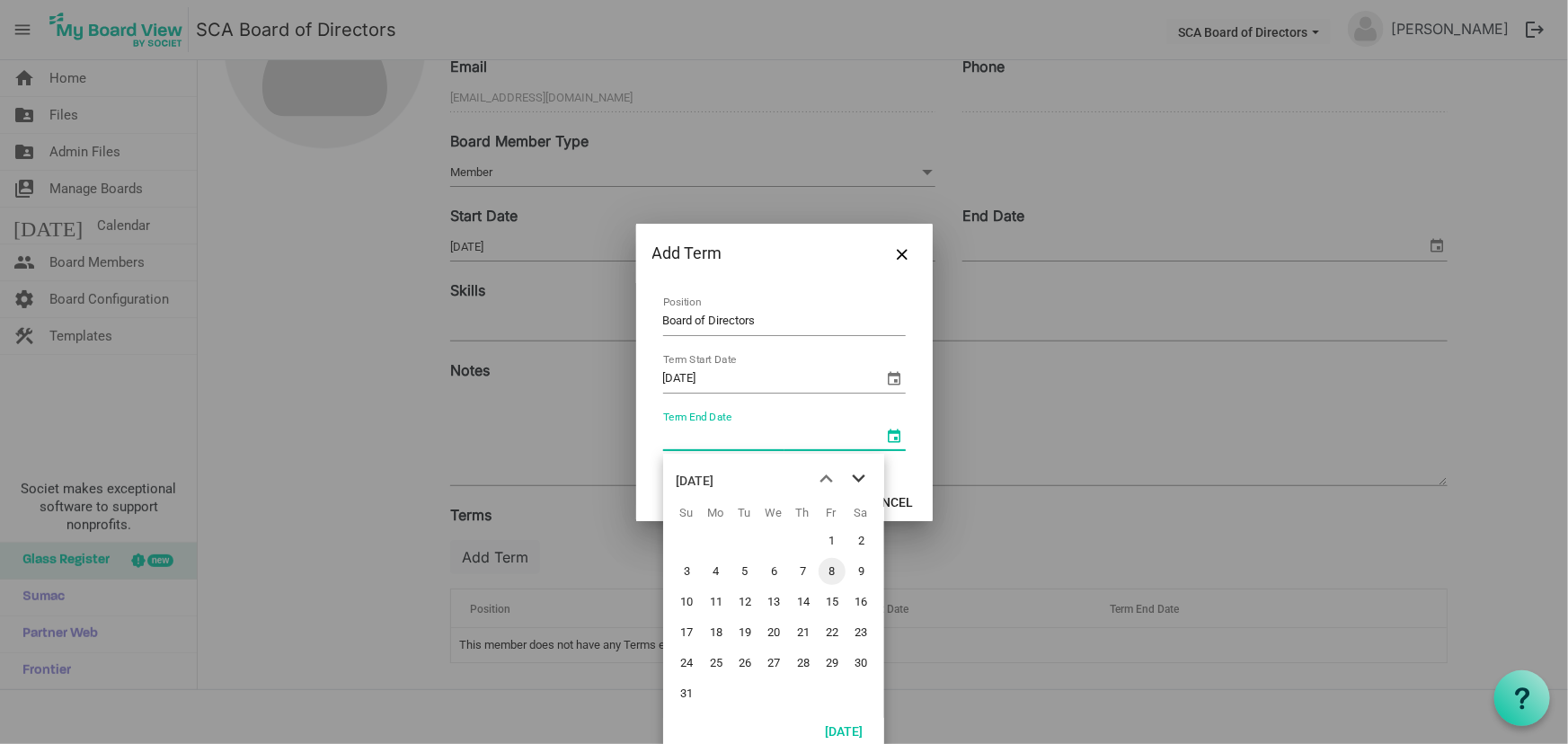
click at [861, 474] on span "next month" at bounding box center [859, 478] width 31 height 32
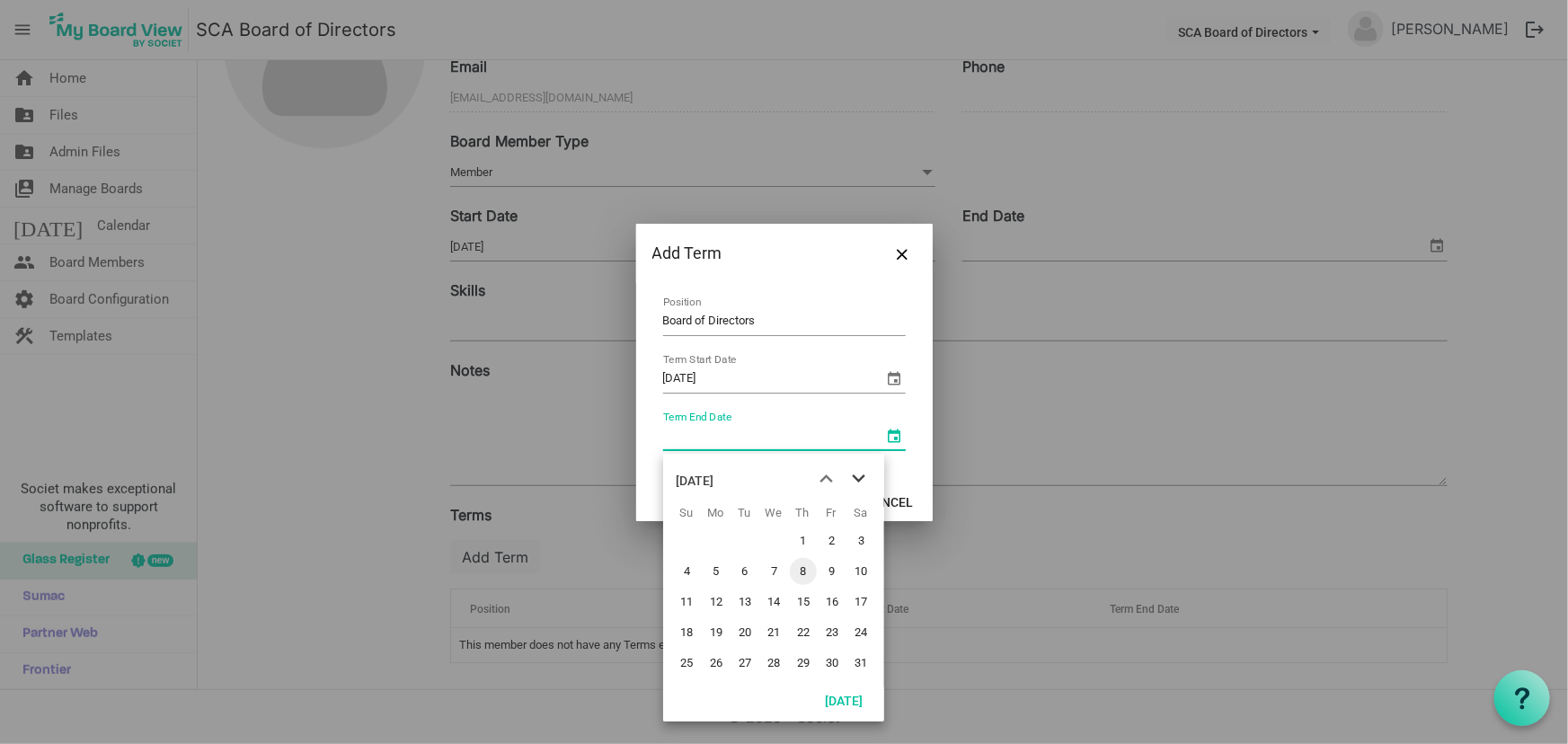
click at [861, 474] on span "next month" at bounding box center [859, 478] width 31 height 32
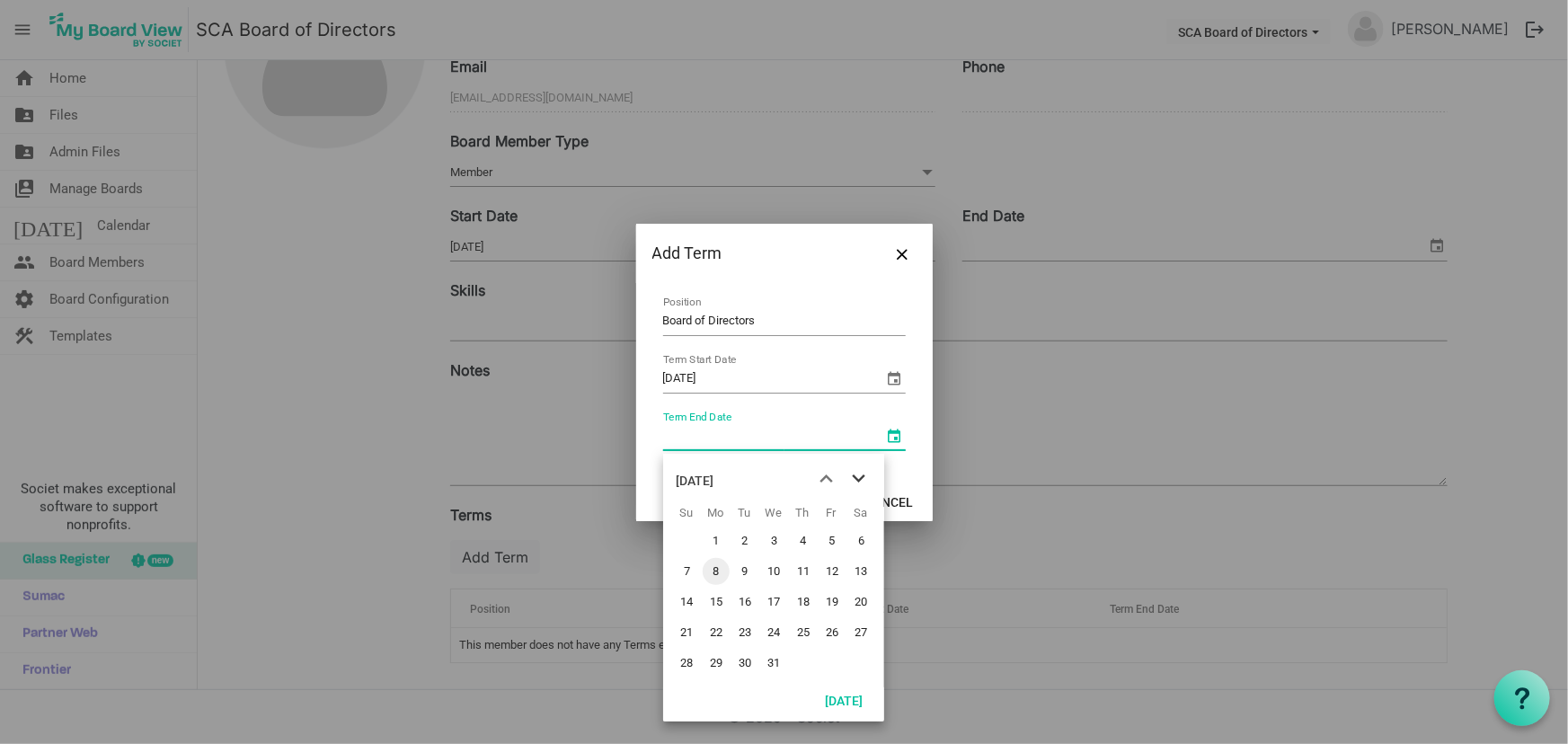
click at [861, 474] on span "next month" at bounding box center [859, 478] width 31 height 32
click at [773, 626] on span "23" at bounding box center [773, 632] width 27 height 27
type input "6/23/2027"
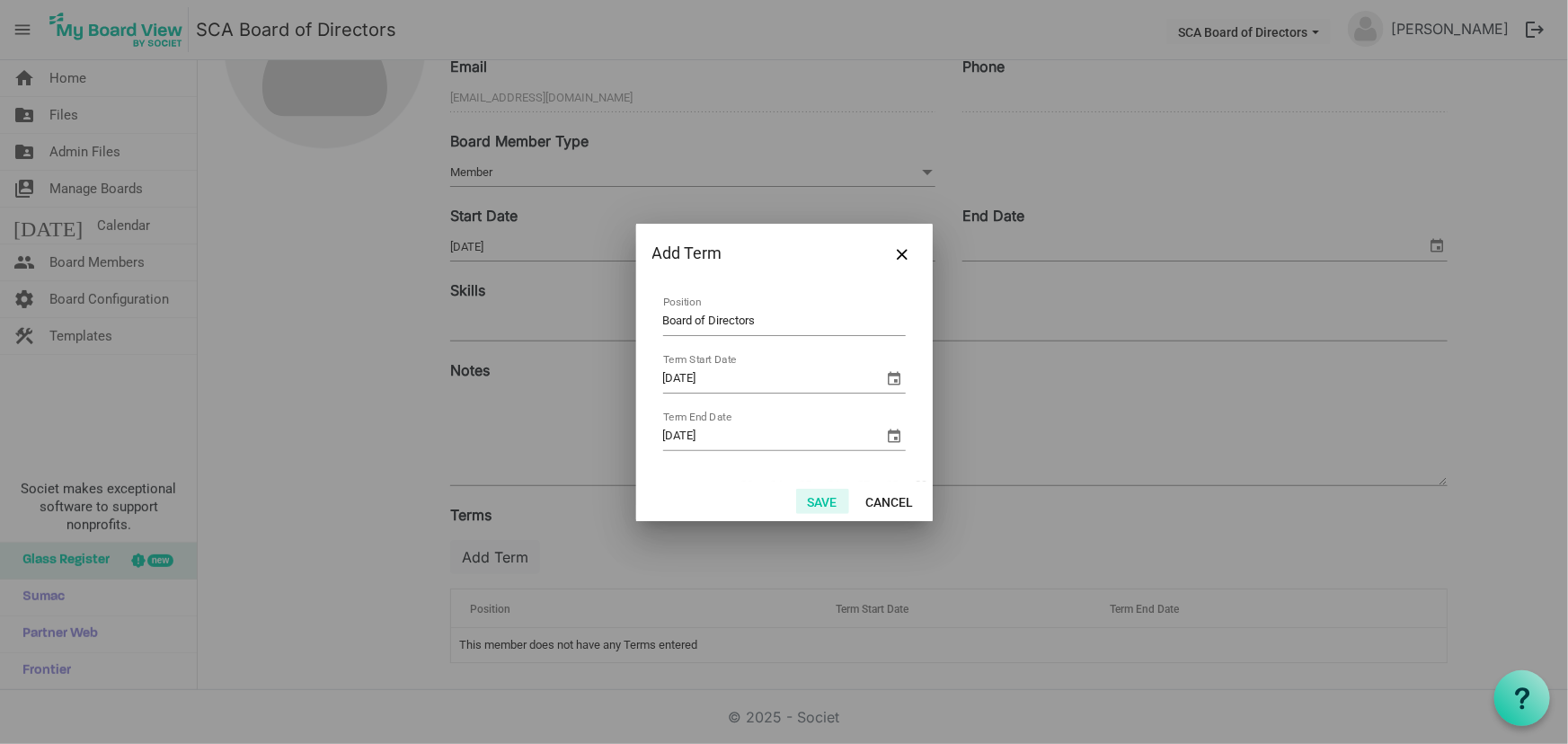
click at [819, 502] on button "Save" at bounding box center [823, 501] width 53 height 25
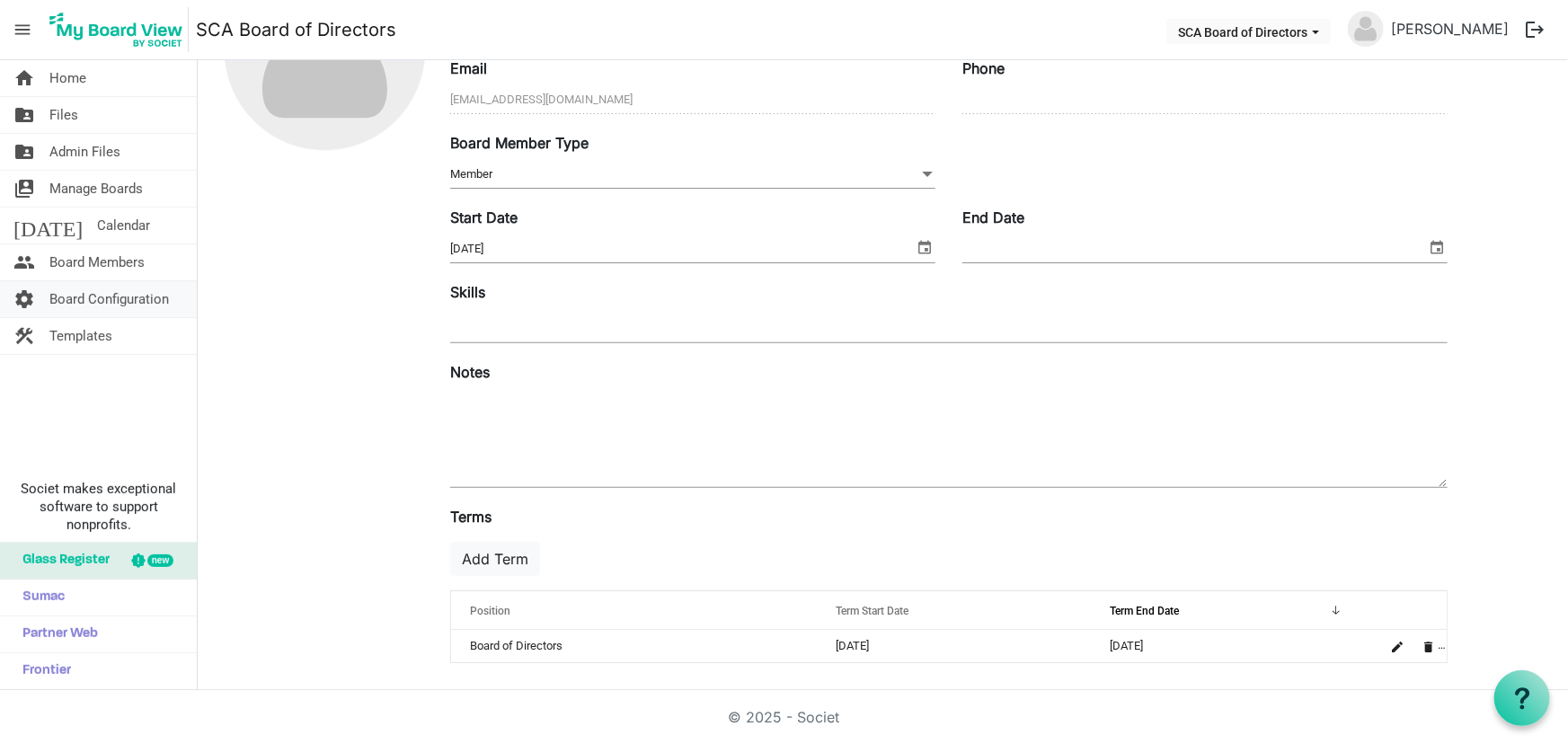
click at [134, 296] on span "Board Configuration" at bounding box center [109, 299] width 120 height 36
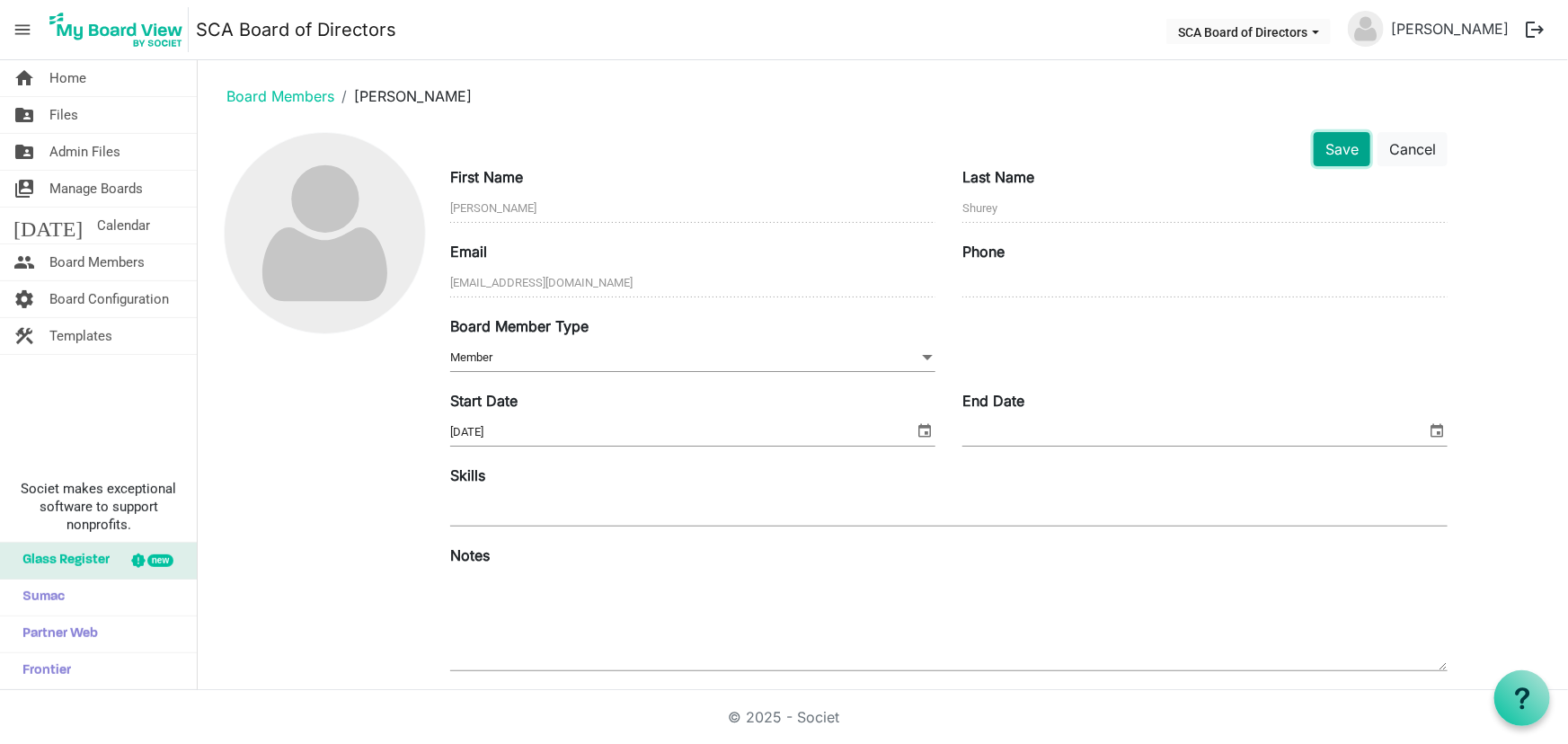
click at [1358, 160] on button "Save" at bounding box center [1343, 149] width 57 height 34
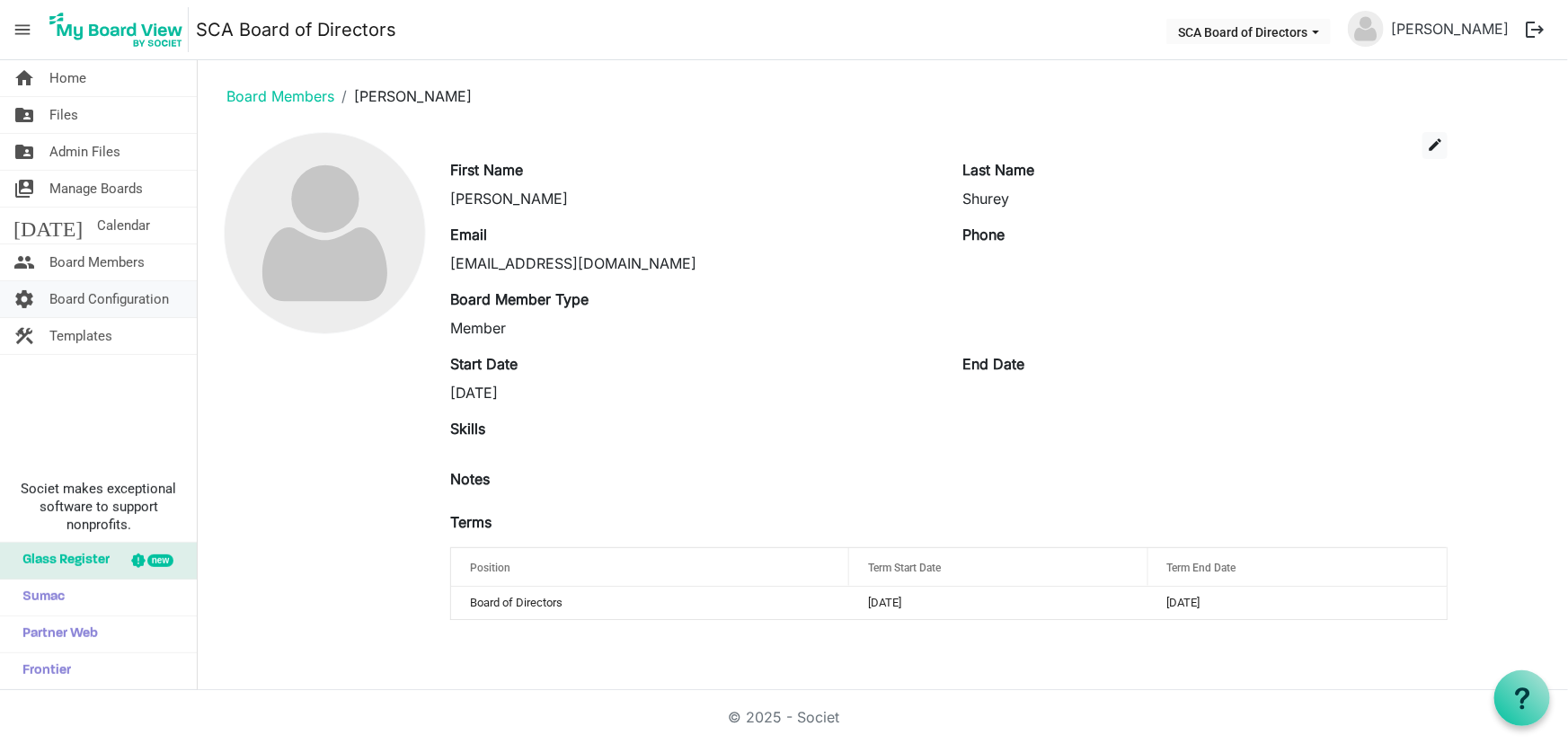
click at [101, 293] on span "Board Configuration" at bounding box center [109, 299] width 120 height 36
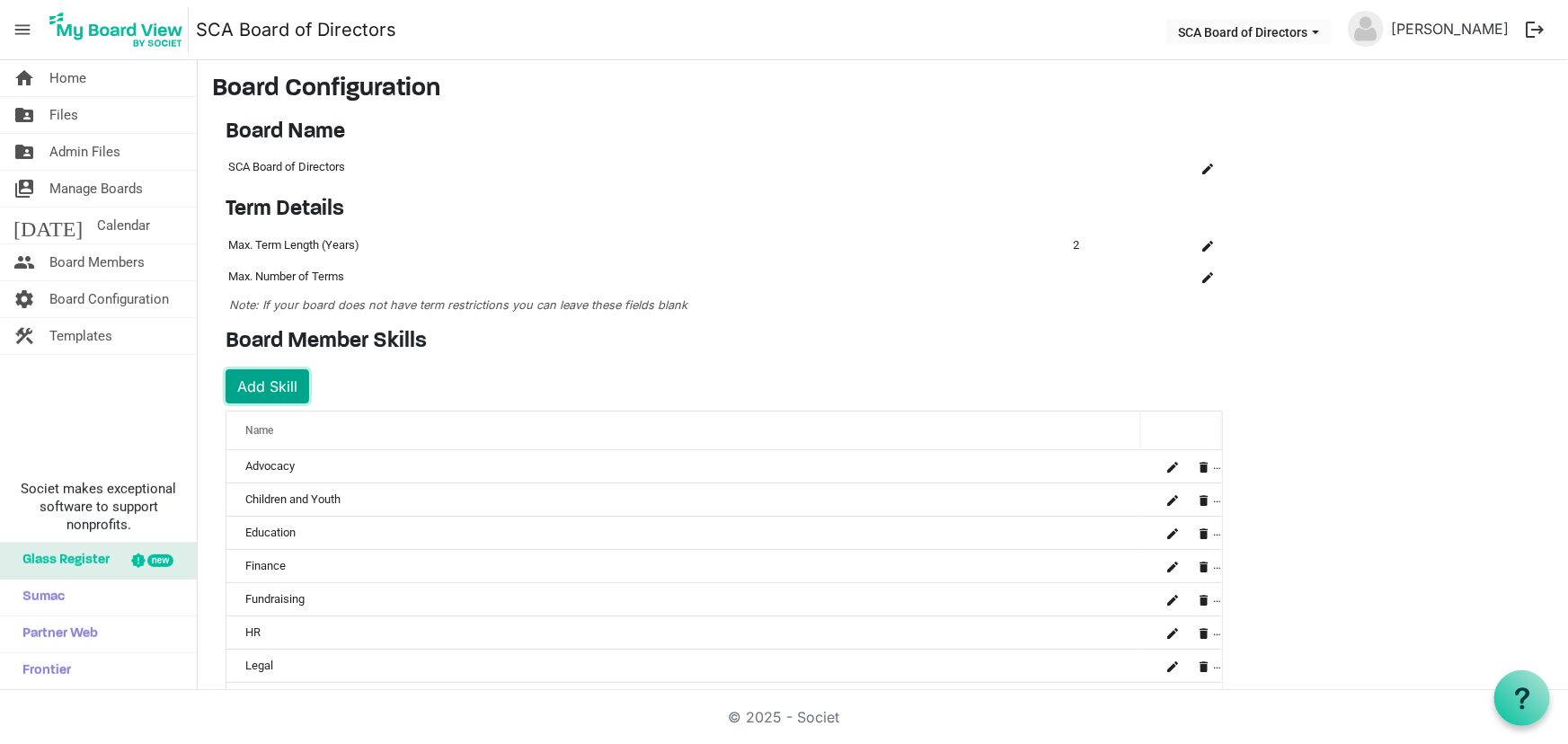
click at [286, 385] on button "Add Skill" at bounding box center [267, 386] width 84 height 34
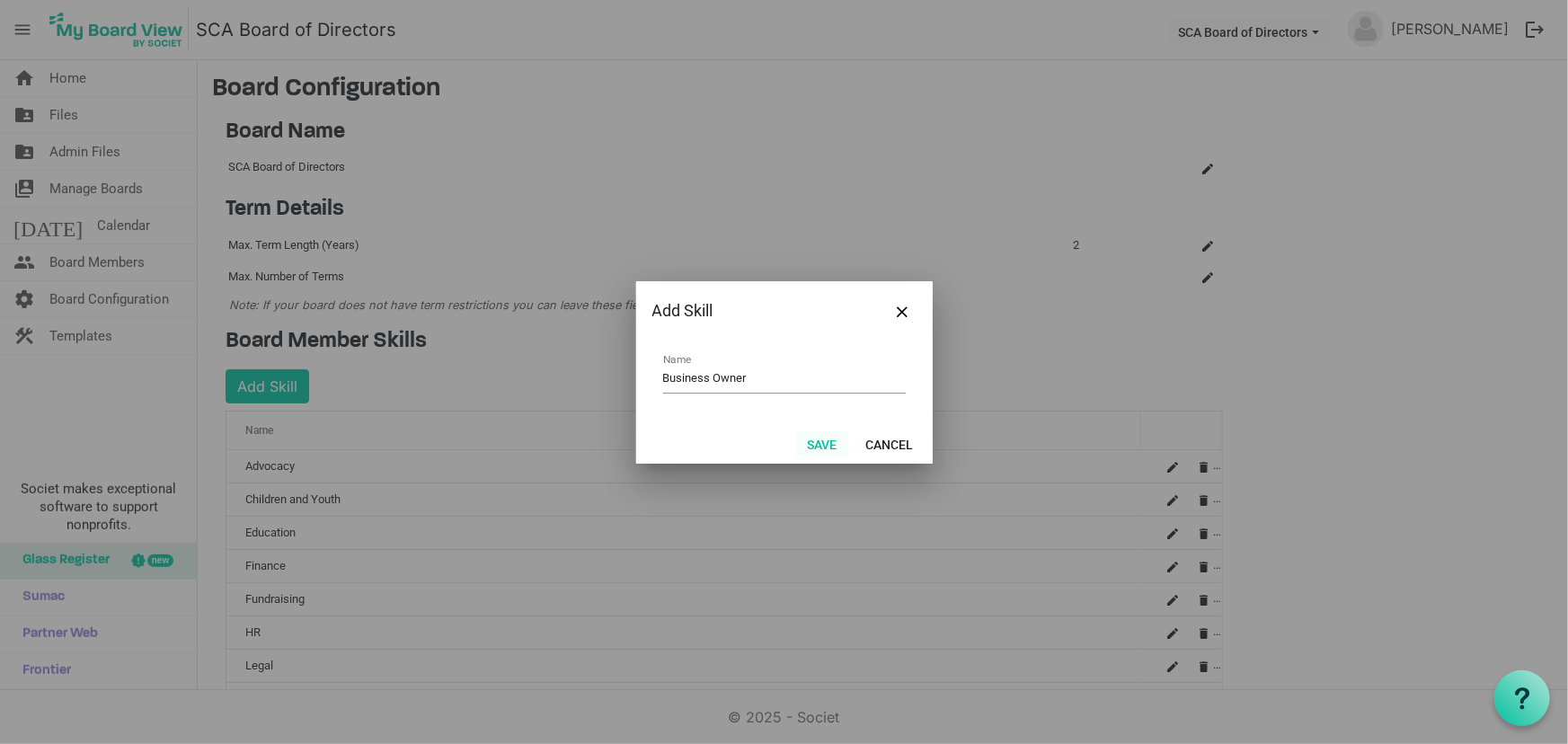
type input "Business Owner"
click at [821, 442] on button "Save" at bounding box center [823, 443] width 53 height 25
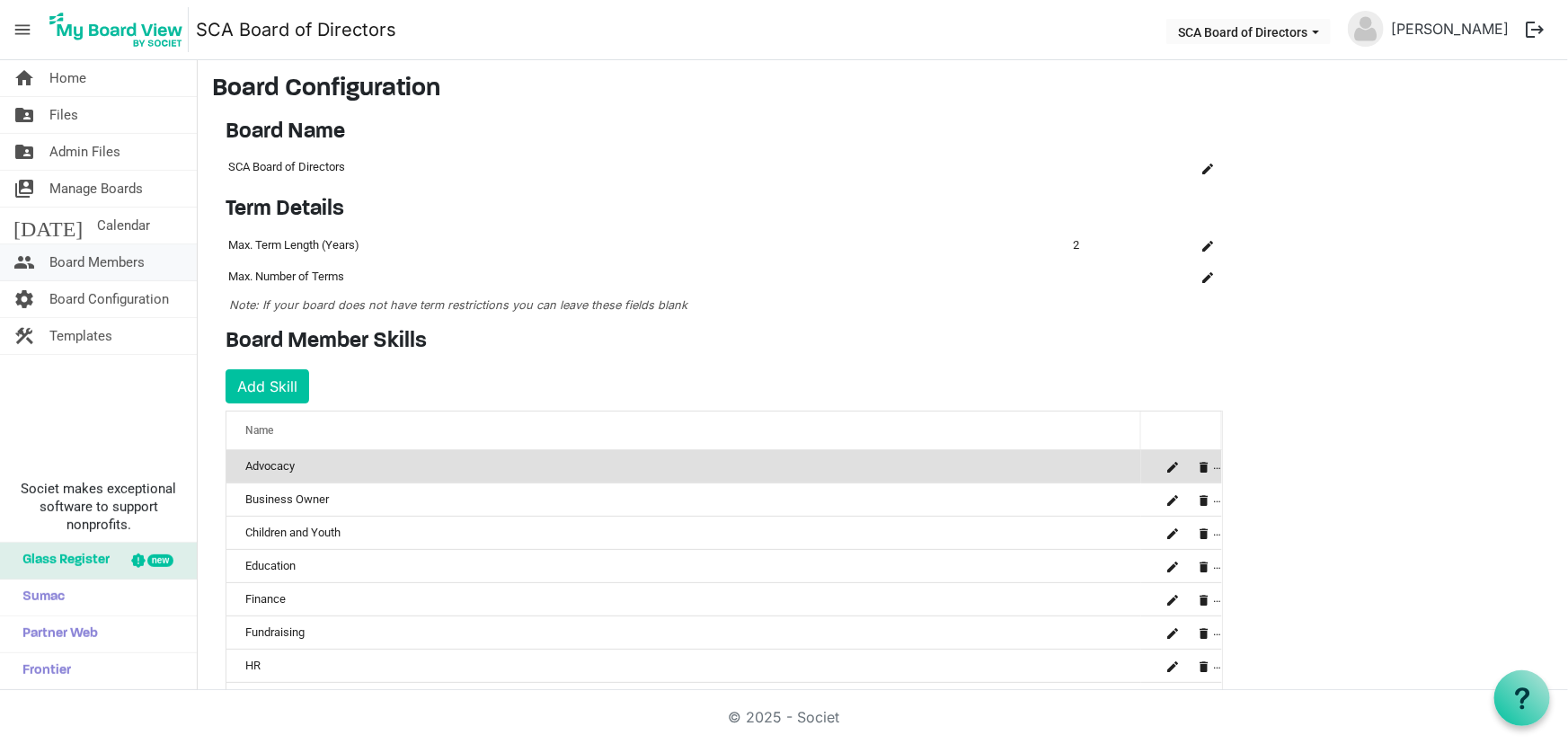
click at [84, 254] on span "Board Members" at bounding box center [97, 262] width 96 height 36
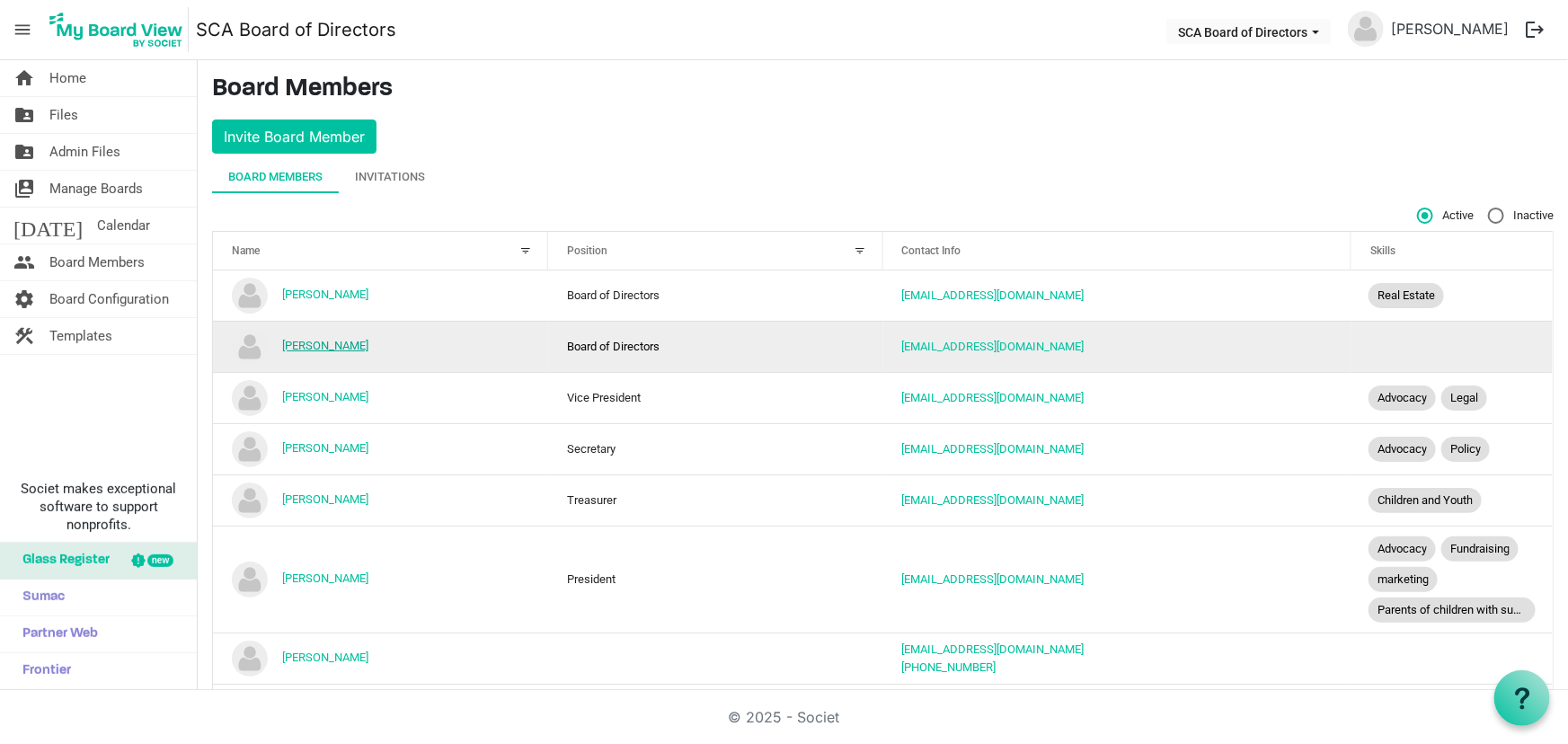
click at [317, 349] on link "[PERSON_NAME]" at bounding box center [326, 345] width 86 height 14
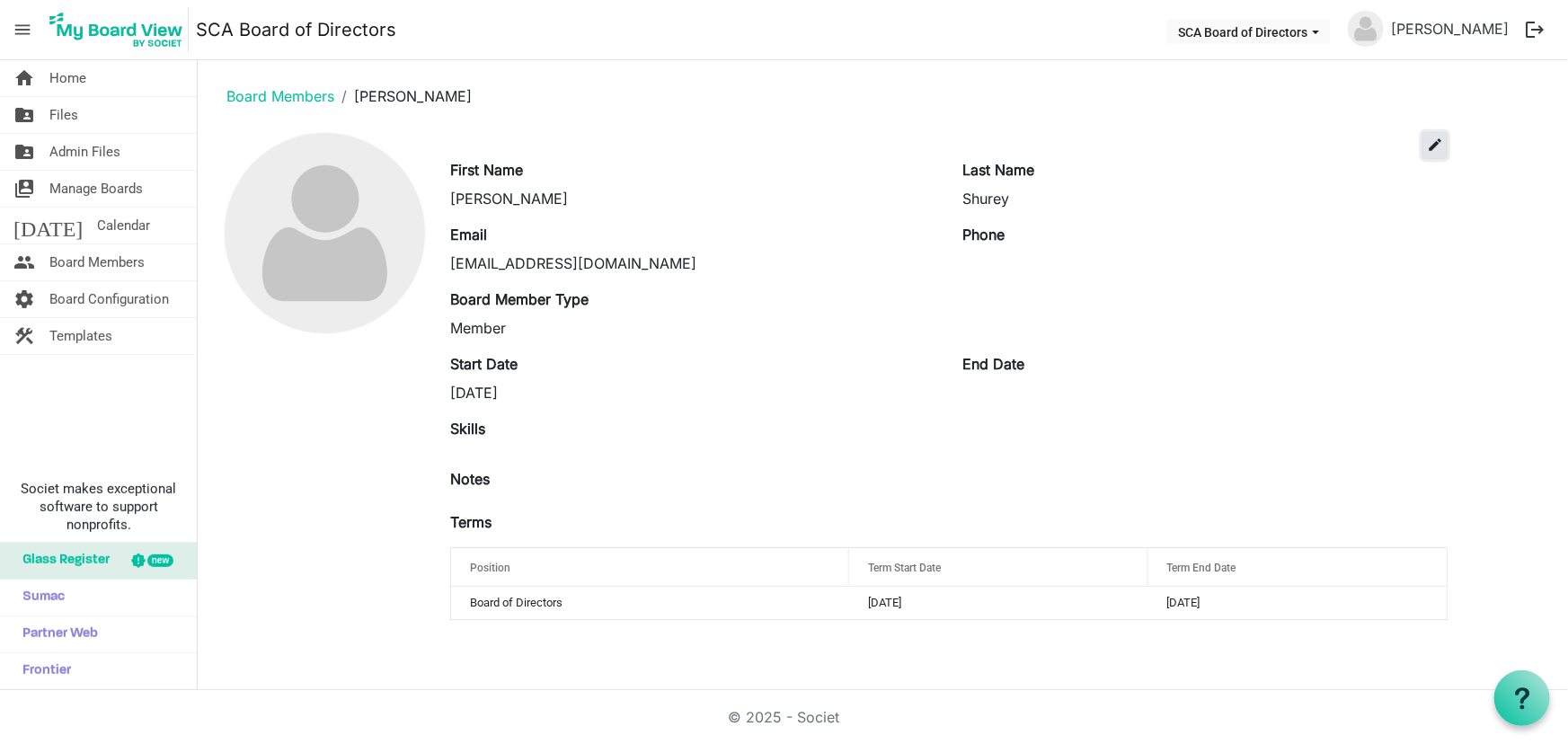
click at [1435, 137] on span "edit" at bounding box center [1436, 145] width 17 height 17
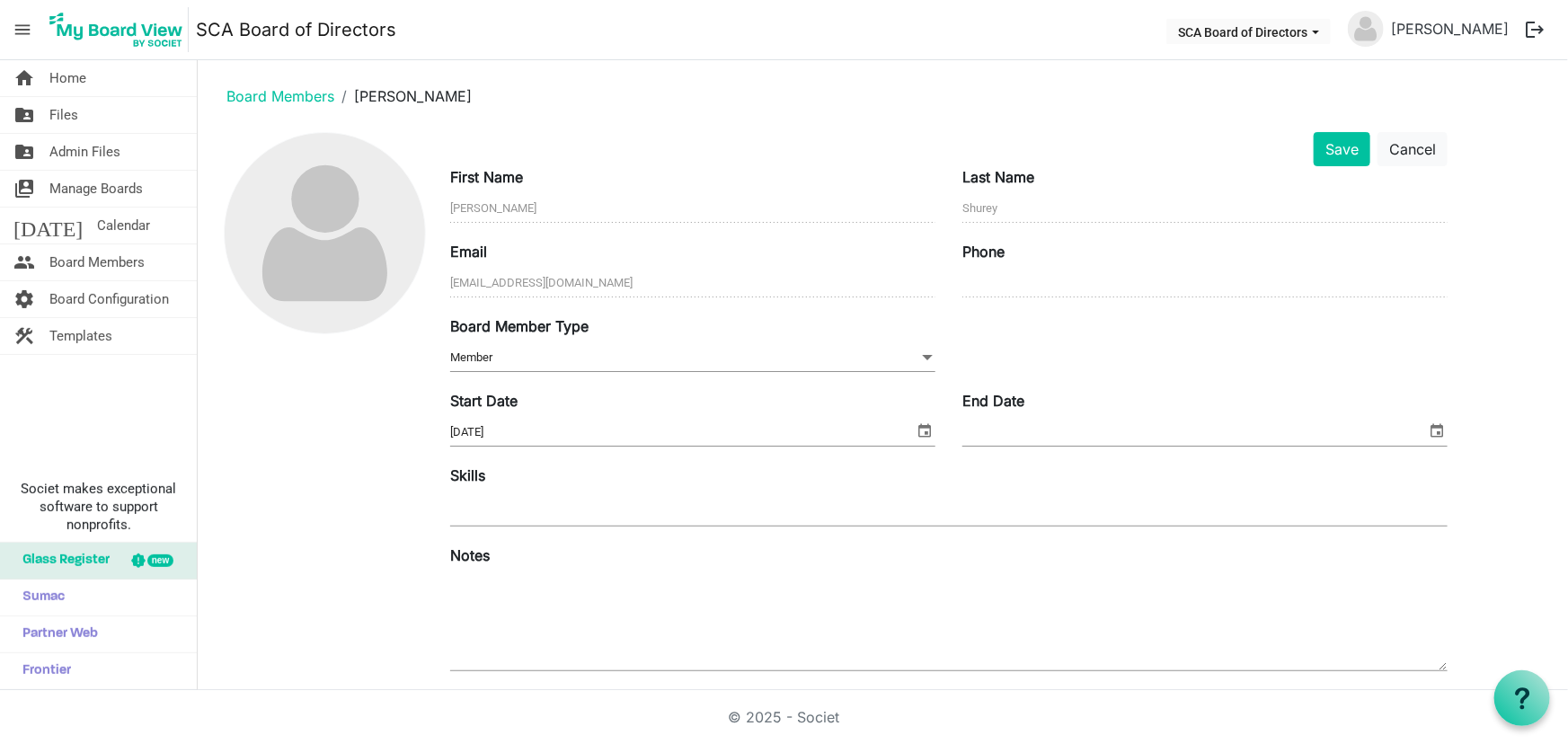
click at [536, 511] on div at bounding box center [949, 509] width 998 height 32
click at [1323, 138] on button "Save" at bounding box center [1343, 149] width 57 height 34
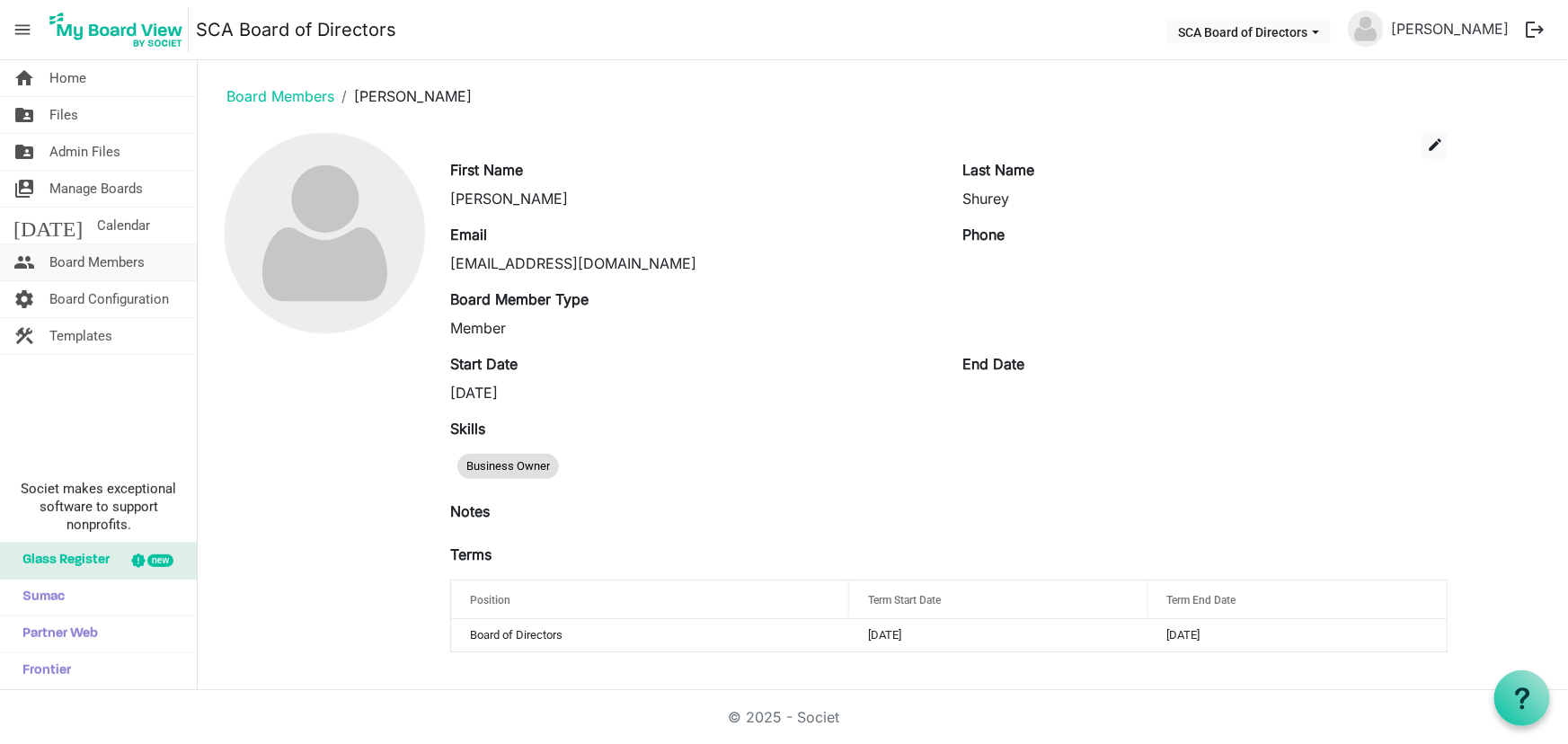
click at [121, 277] on span "Board Members" at bounding box center [97, 262] width 96 height 36
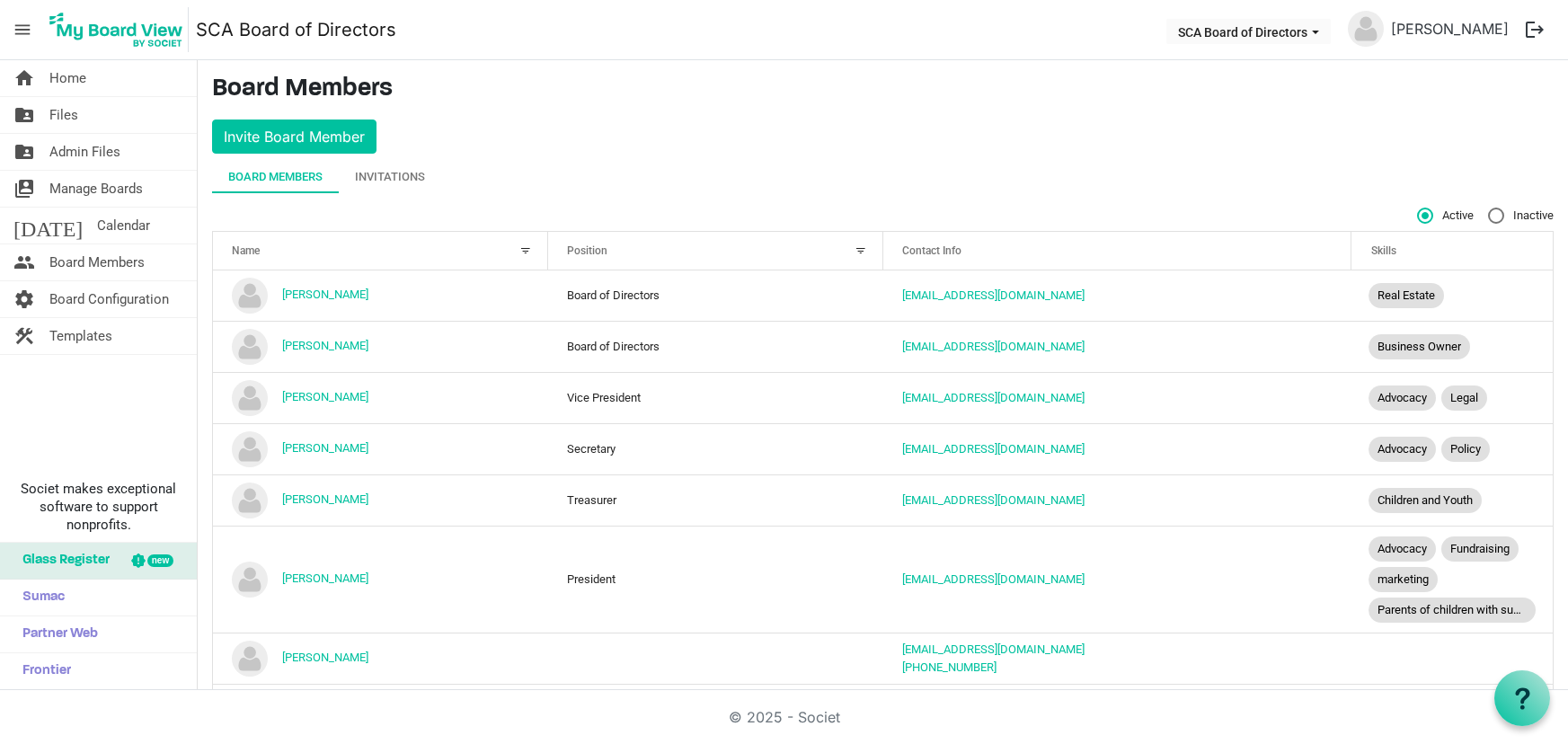
click at [121, 297] on span "Board Configuration" at bounding box center [109, 299] width 120 height 36
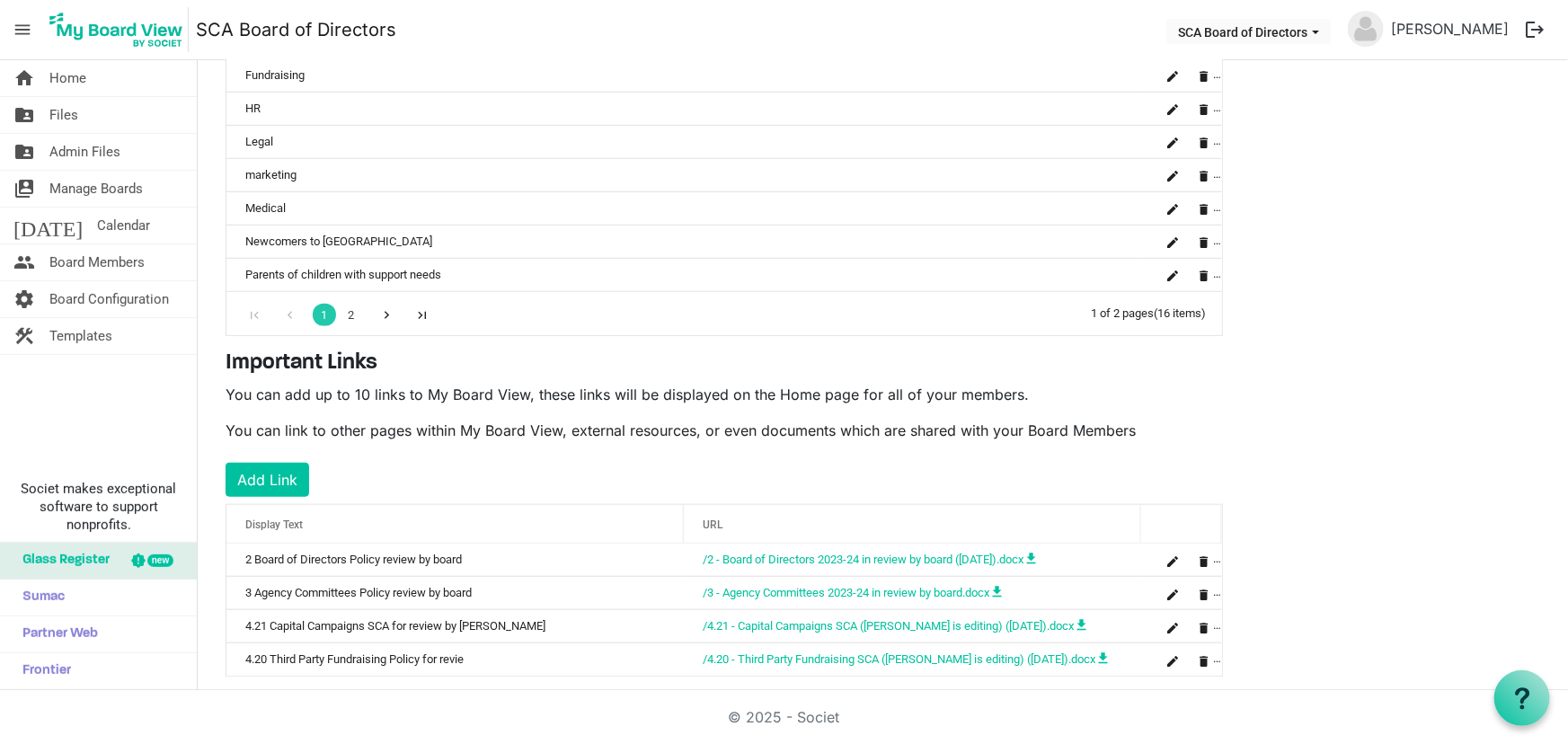
scroll to position [584, 0]
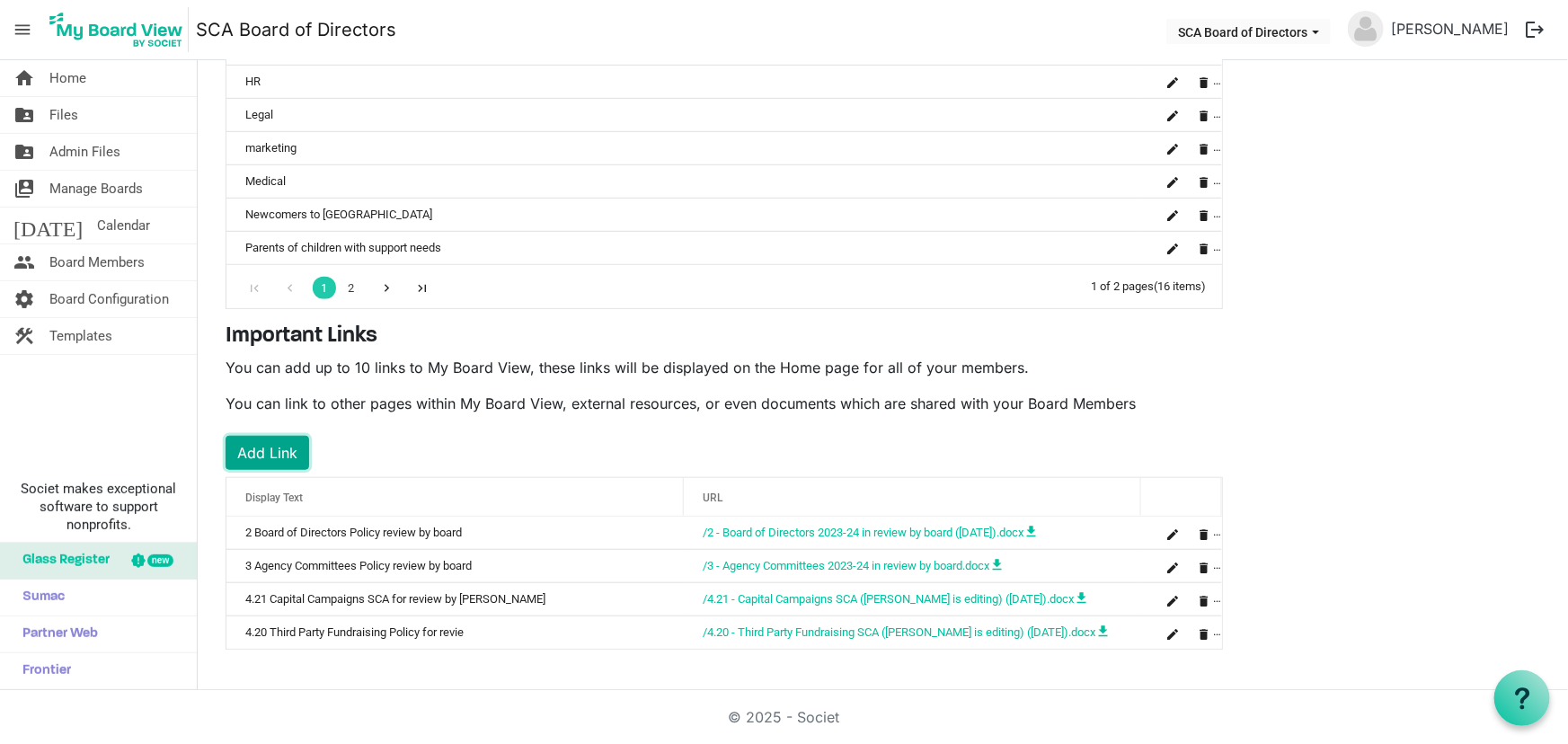
click at [268, 446] on button "Add Link" at bounding box center [267, 452] width 84 height 34
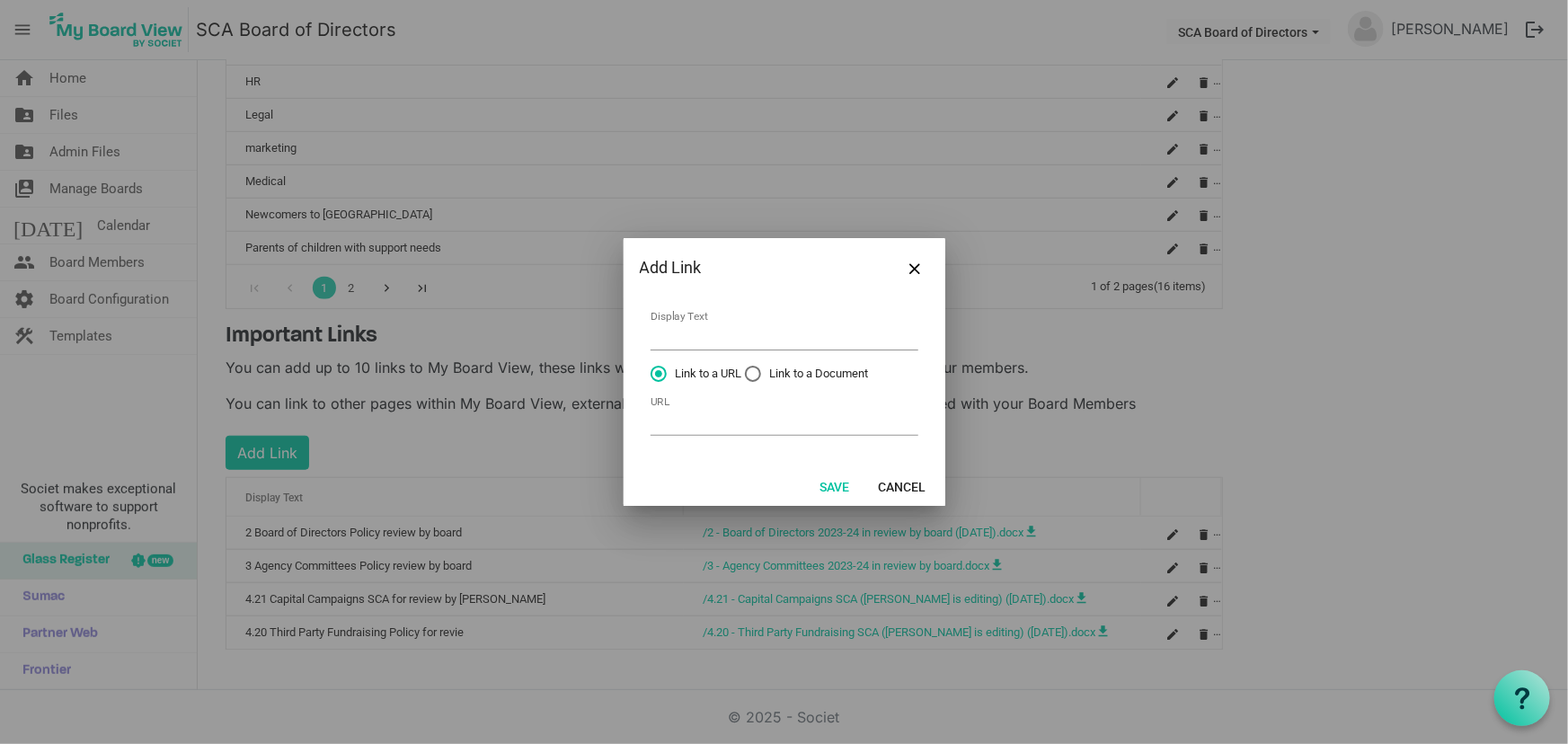
click at [759, 376] on label "Link to a Document" at bounding box center [807, 374] width 124 height 17
click at [746, 367] on input "Link to a Document" at bounding box center [745, 366] width 1 height 1
radio input "true"
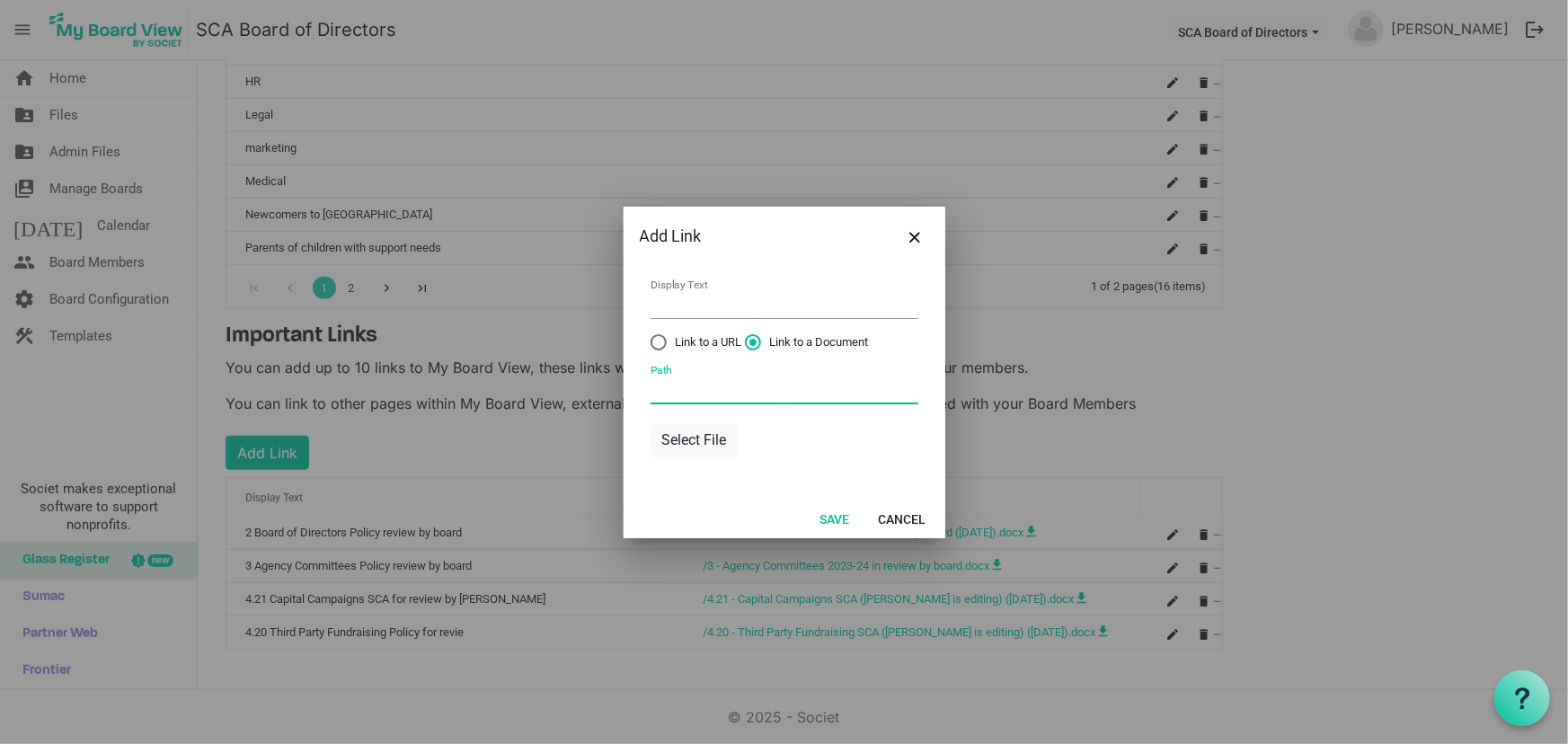
click at [701, 379] on input "Path" at bounding box center [784, 390] width 268 height 28
click at [687, 439] on button "Select File" at bounding box center [695, 440] width 88 height 34
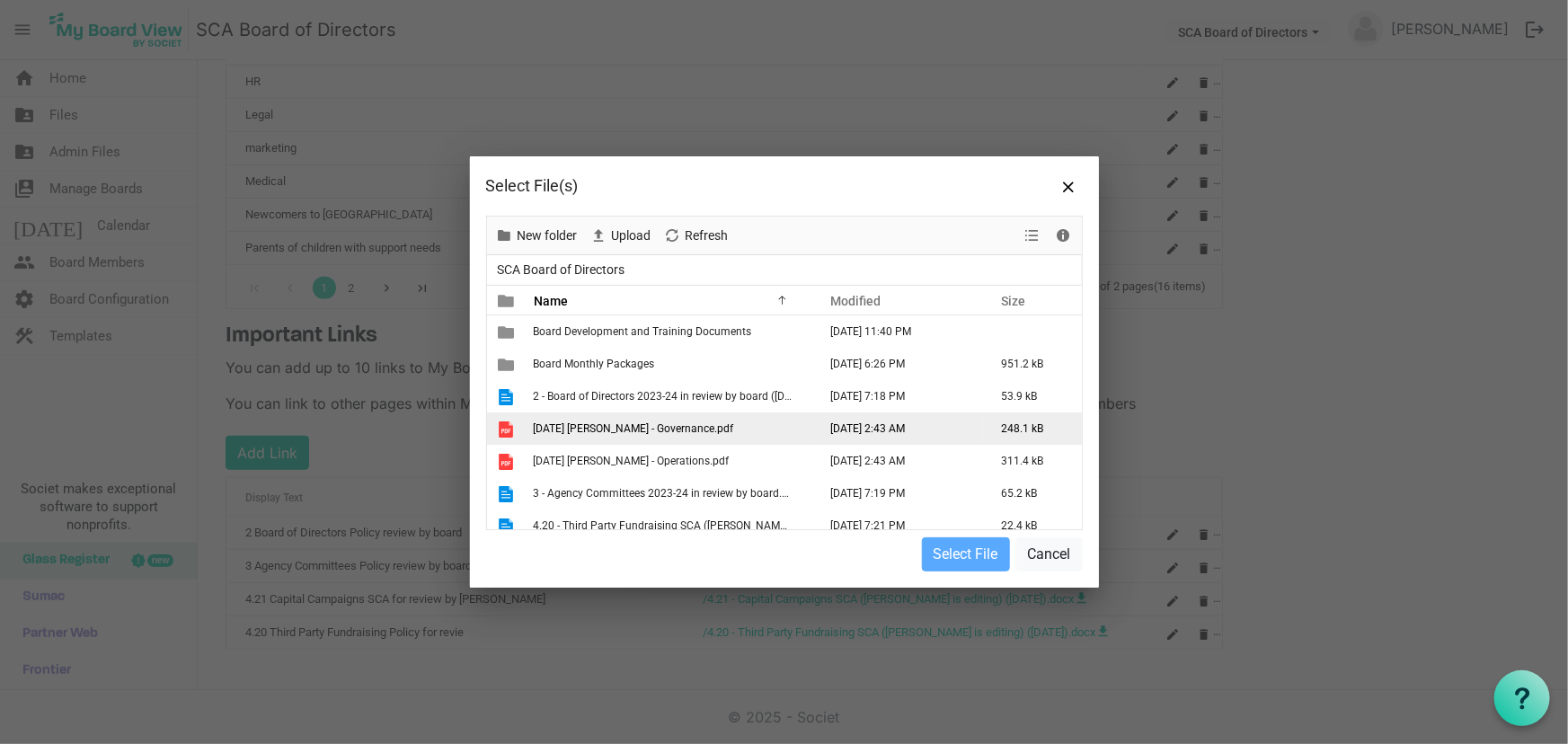
click at [694, 420] on td "[DATE] [PERSON_NAME] - Governance.pdf" at bounding box center [670, 429] width 284 height 32
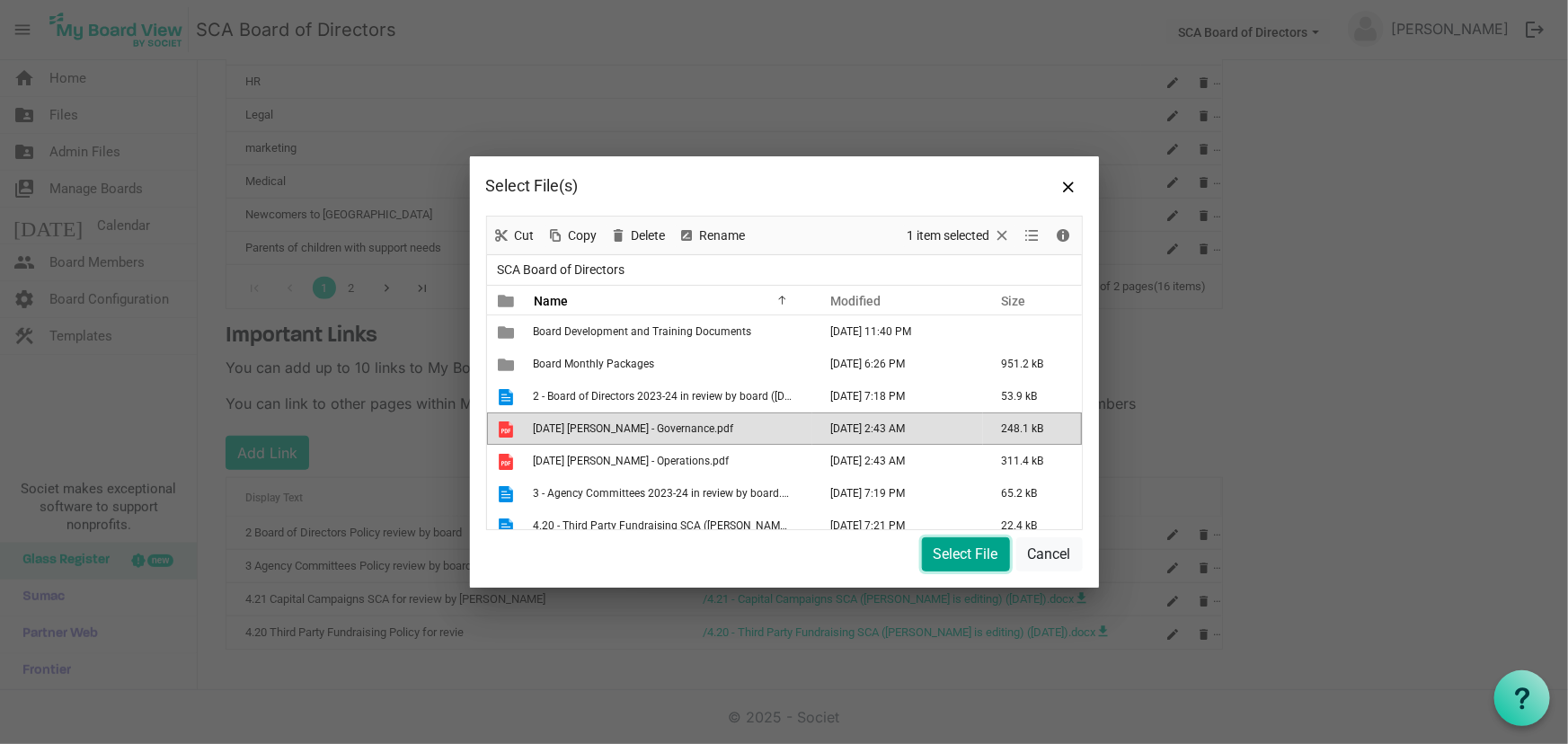
click at [952, 554] on button "Select File" at bounding box center [967, 554] width 88 height 34
type input "/2025.09.19 [PERSON_NAME] - Governance.pdf"
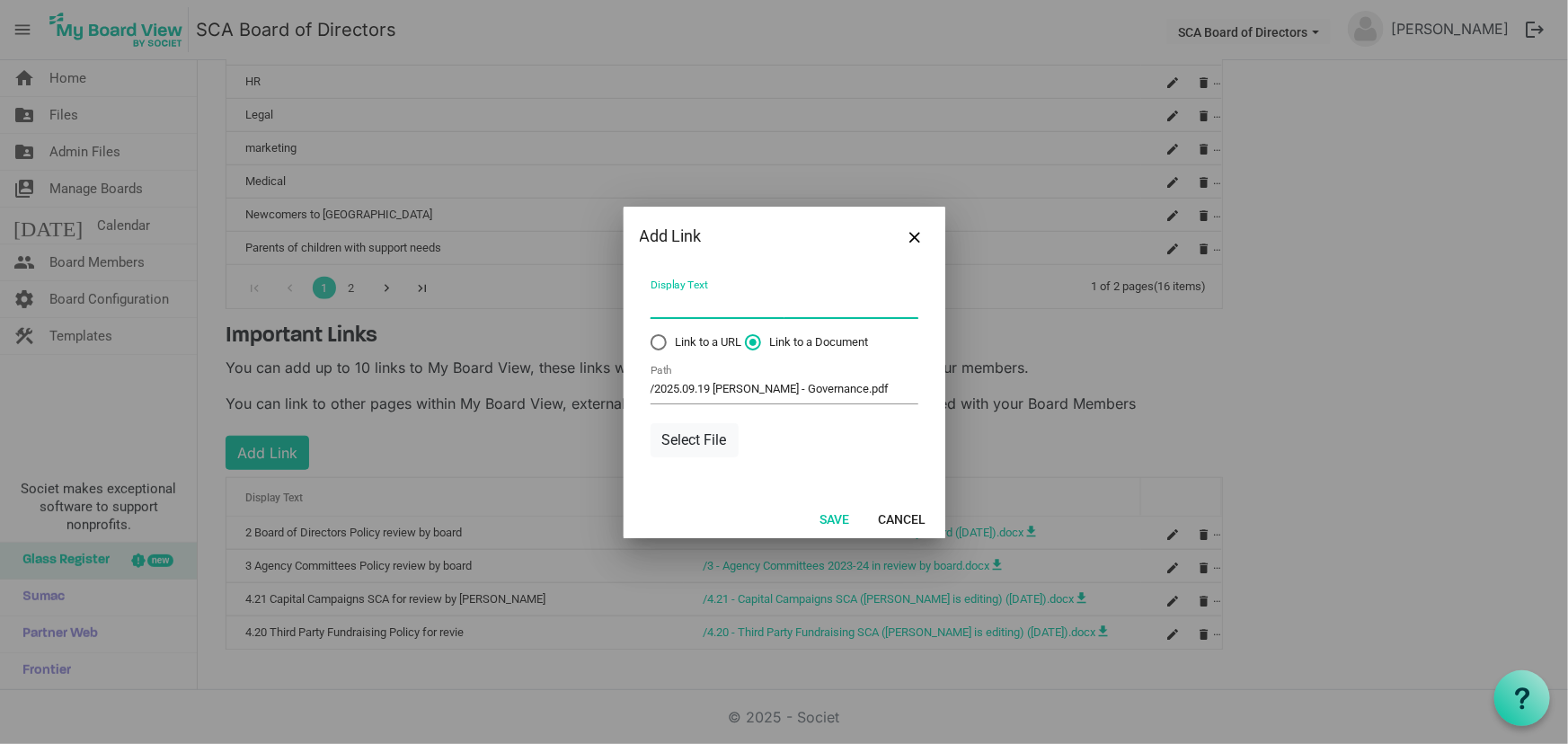
click at [704, 305] on input "Display Text" at bounding box center [784, 305] width 268 height 28
click at [688, 297] on input "Lawyer Letter Governance" at bounding box center [784, 305] width 268 height 28
type input "Lawyer to Client Letter Governance"
click at [847, 518] on button "Save" at bounding box center [836, 518] width 53 height 25
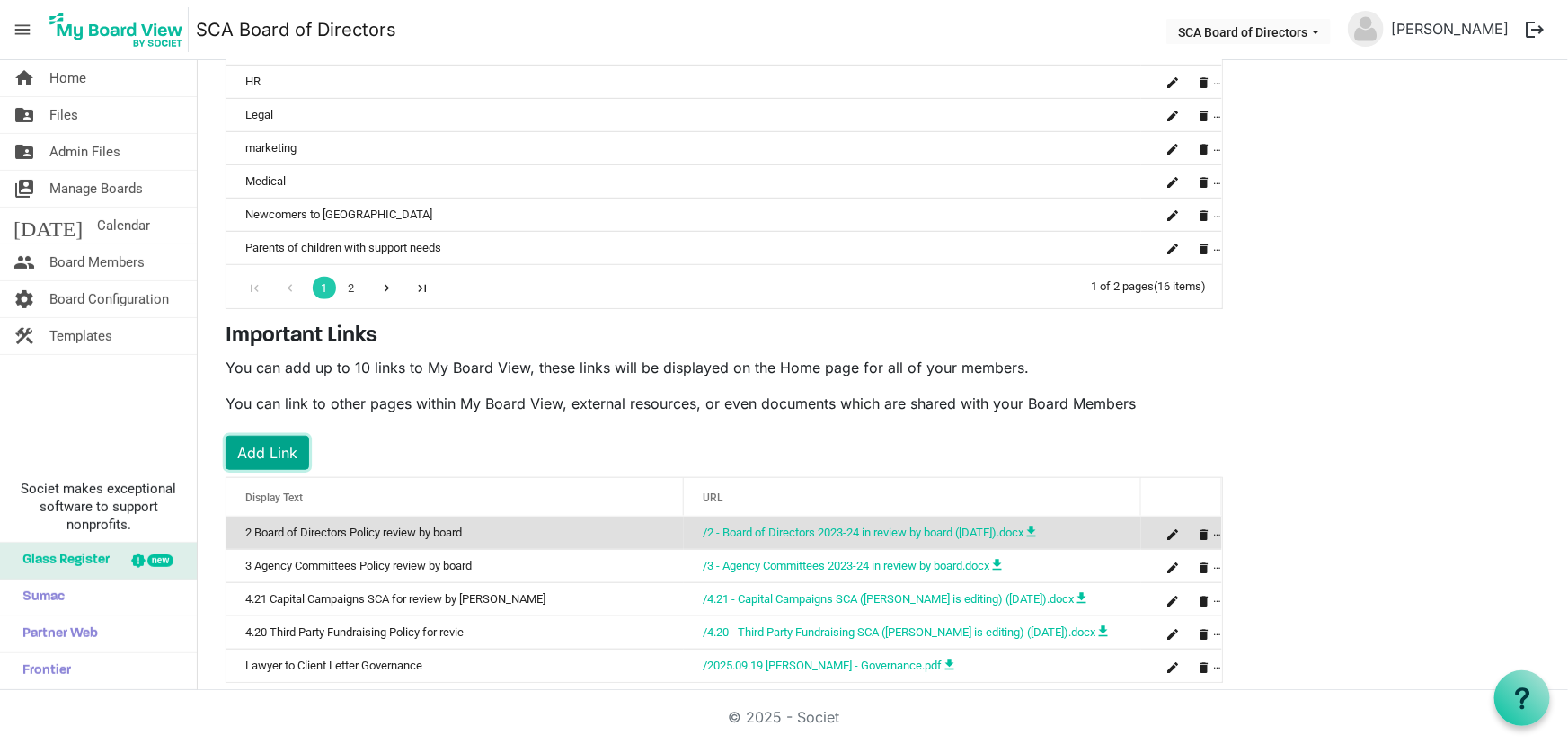
click at [258, 449] on button "Add Link" at bounding box center [267, 452] width 84 height 34
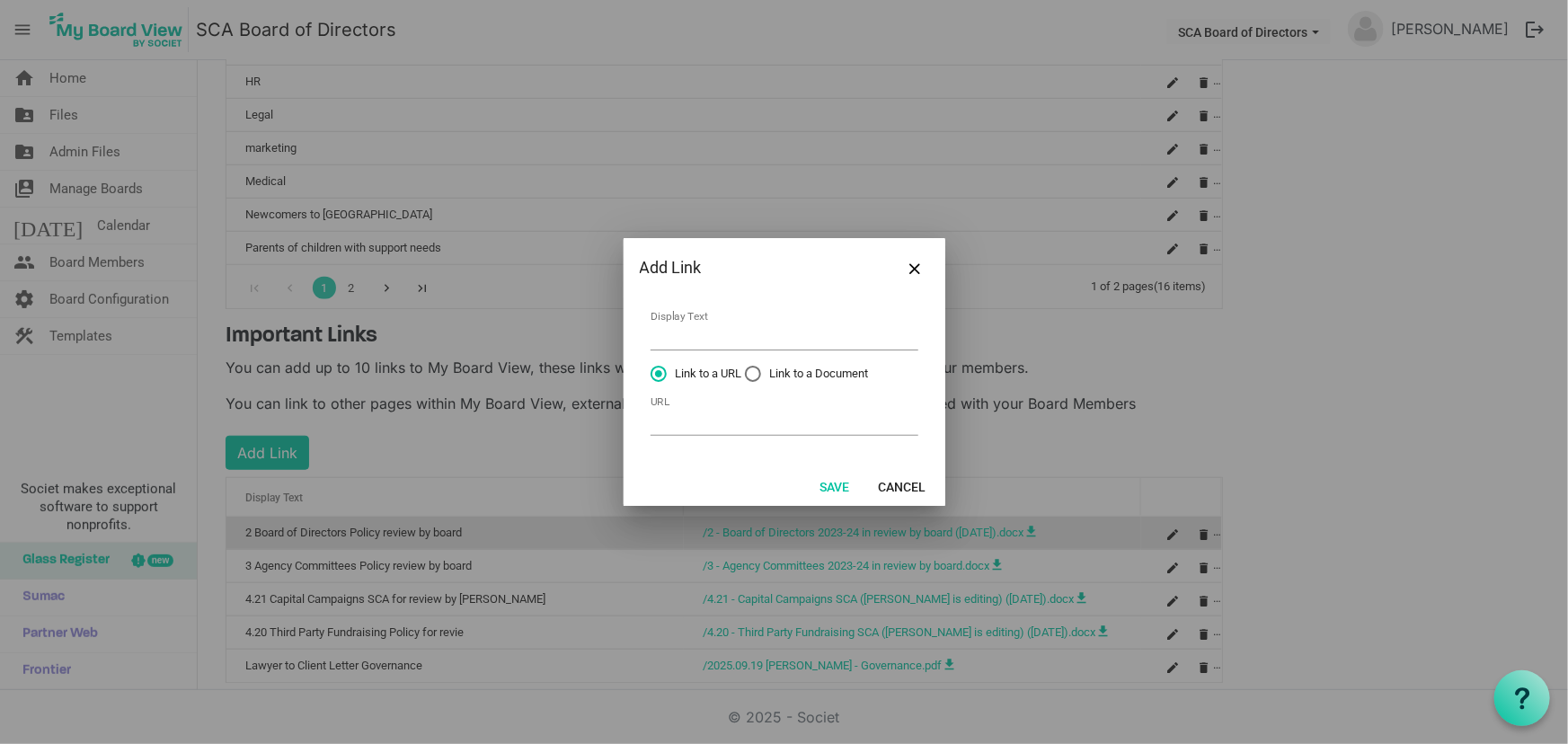
click at [754, 370] on label "Link to a Document" at bounding box center [807, 374] width 124 height 17
click at [746, 367] on input "Link to a Document" at bounding box center [745, 366] width 1 height 1
radio input "true"
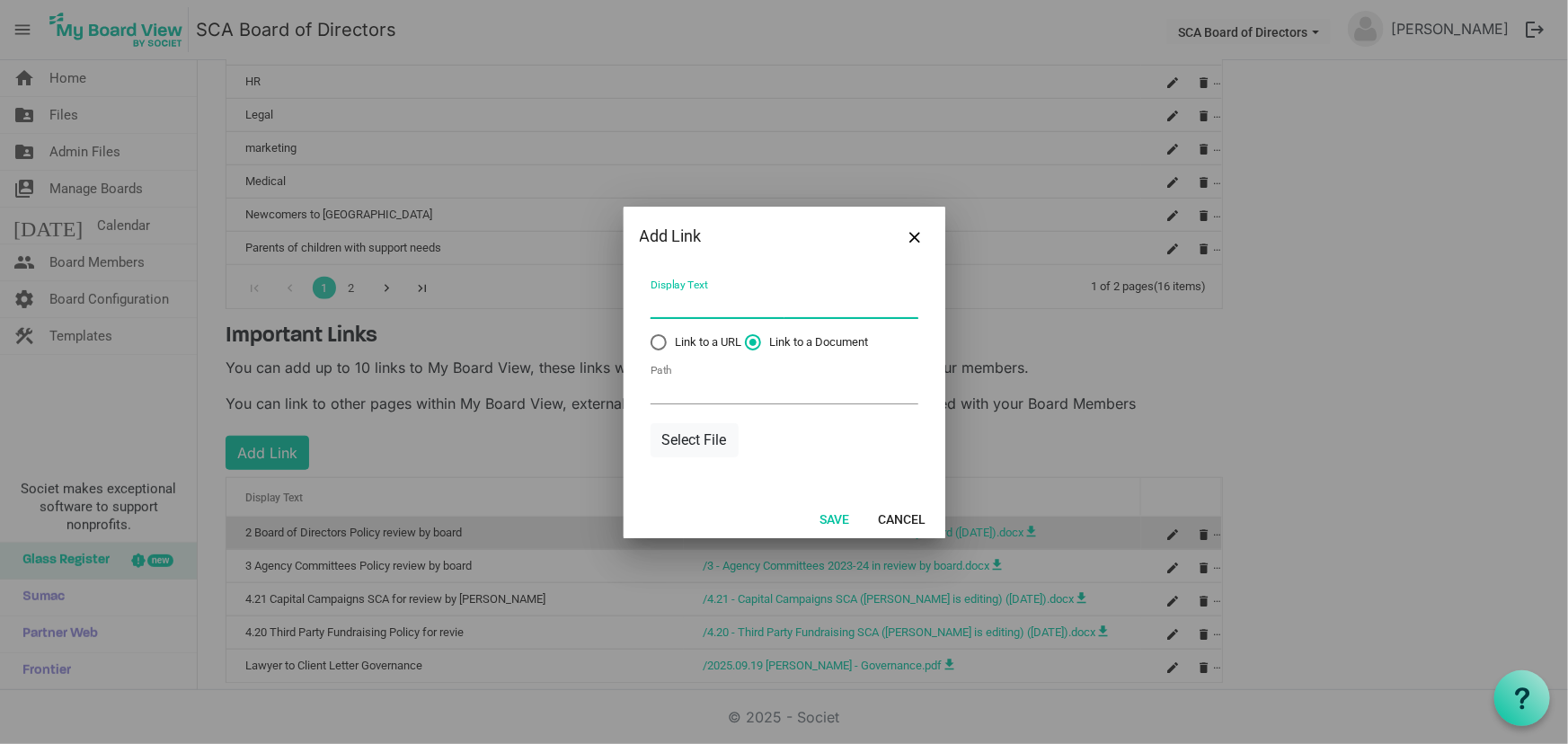
click at [682, 302] on input "Display Text" at bounding box center [784, 305] width 268 height 28
type input "Lawyer to Client Letter Operations"
click at [688, 436] on button "Select File" at bounding box center [695, 440] width 88 height 34
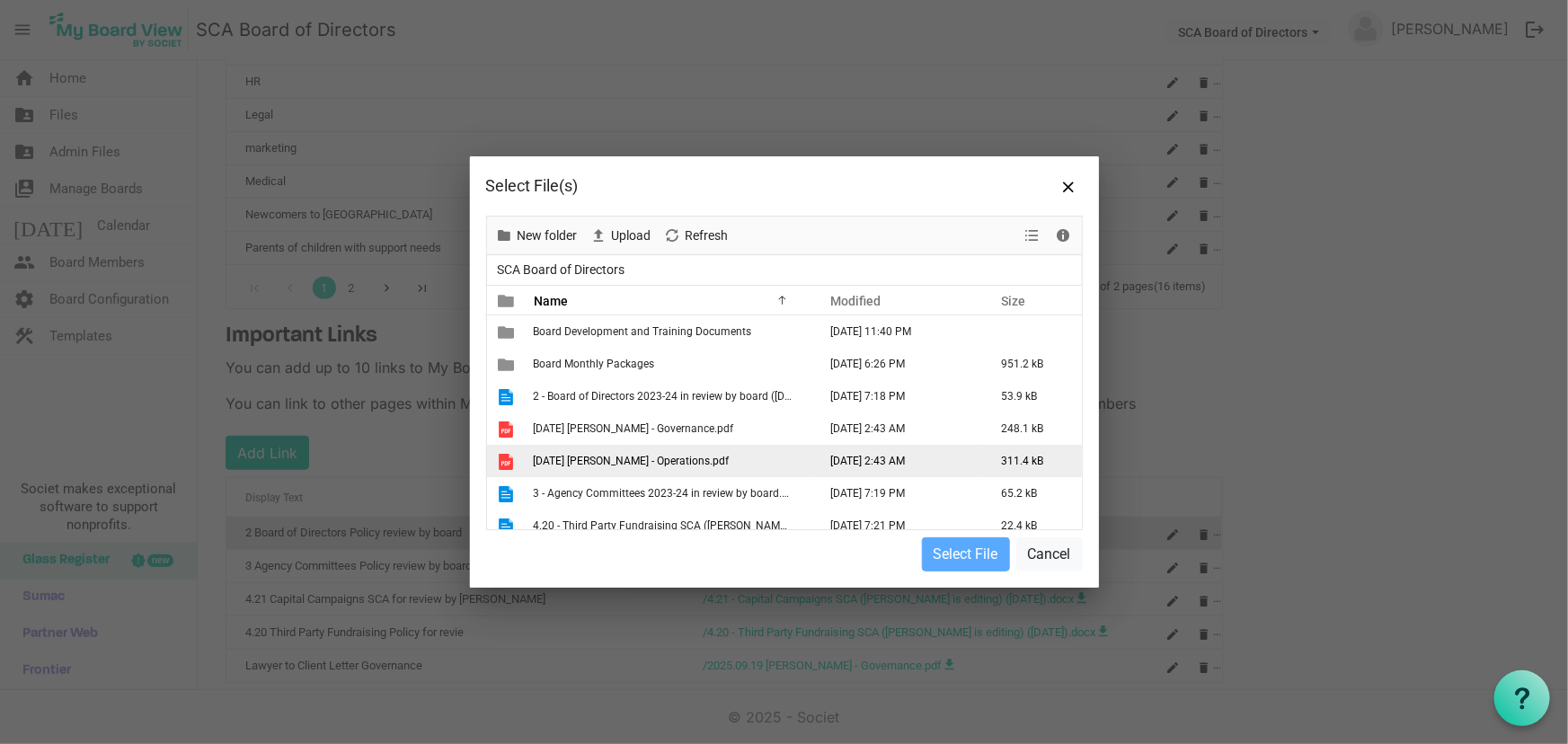
click at [648, 457] on span "2025.09.19 LT Tiefenbach - Operations.pdf" at bounding box center [632, 462] width 196 height 13
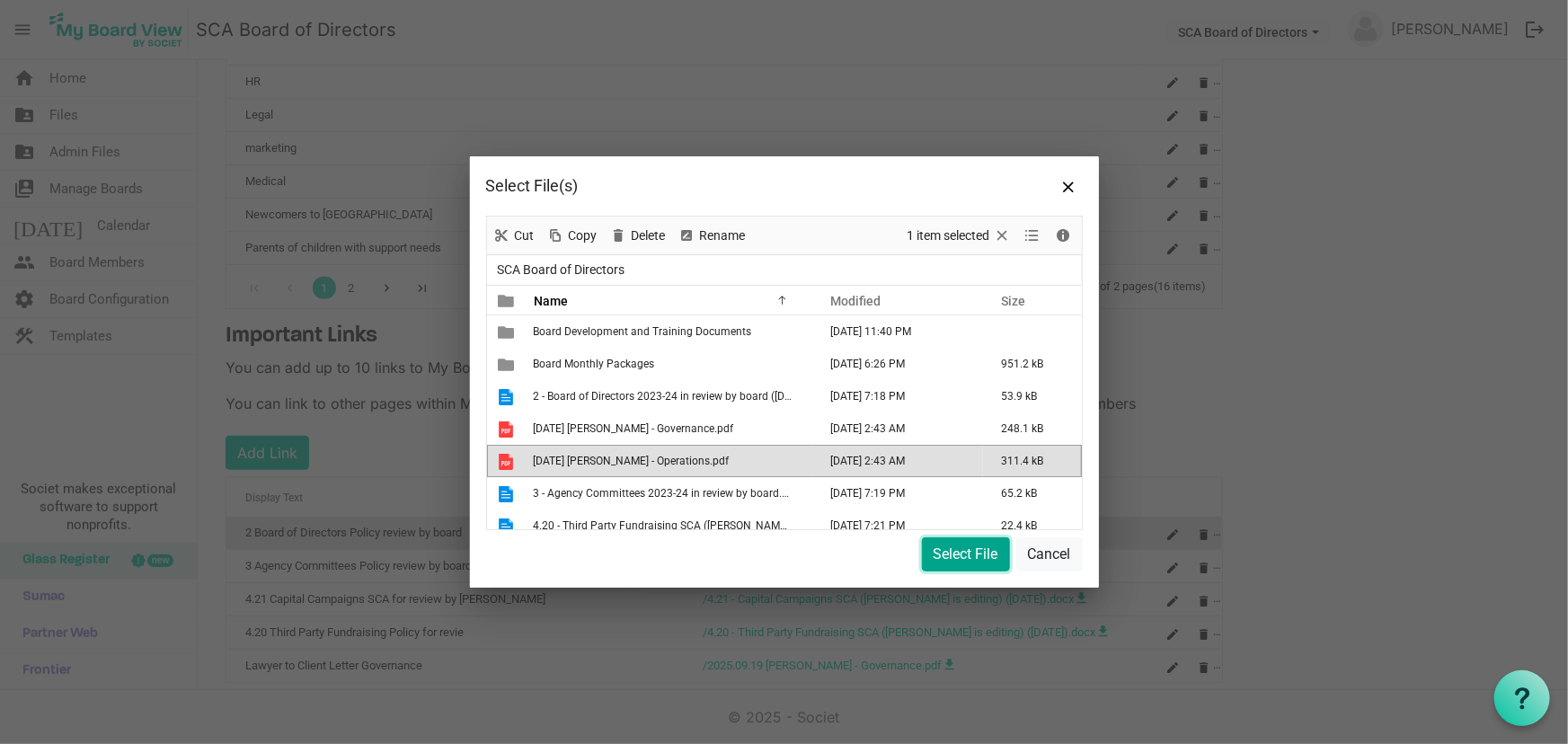
click at [971, 550] on button "Select File" at bounding box center [967, 554] width 88 height 34
type input "/2025.09.19 LT Tiefenbach - Operations.pdf"
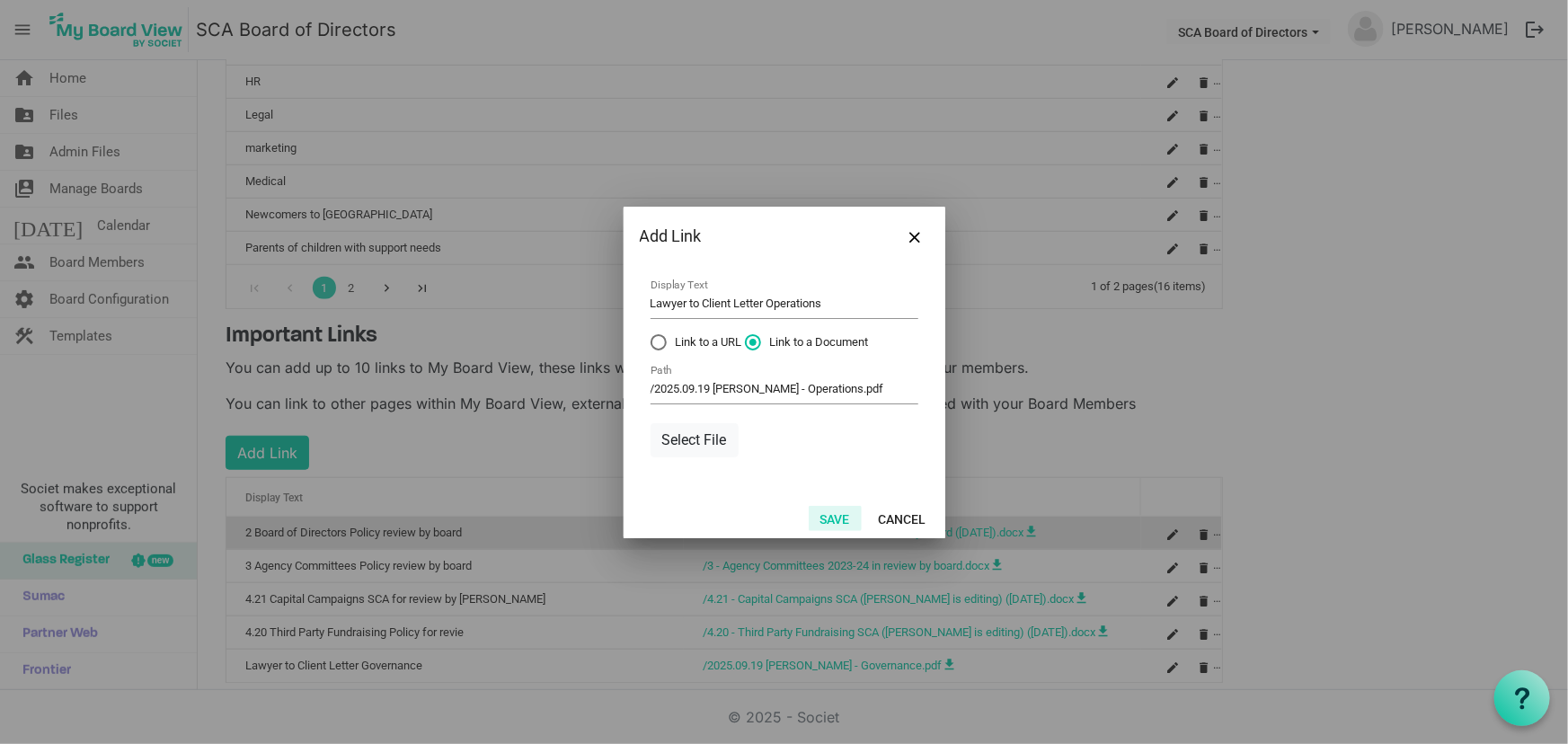
click at [837, 521] on button "Save" at bounding box center [836, 518] width 53 height 25
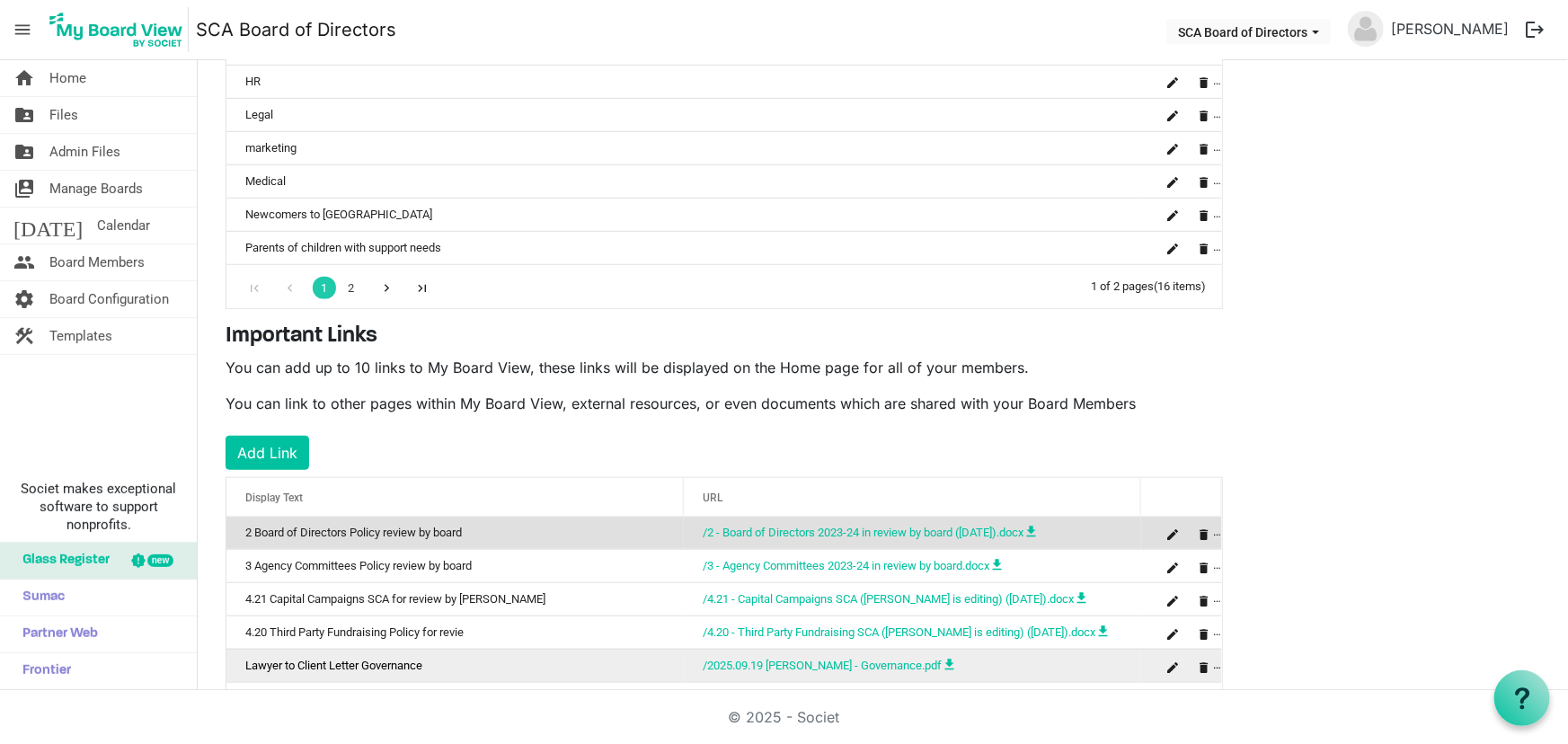
drag, startPoint x: 507, startPoint y: 665, endPoint x: 504, endPoint y: 654, distance: 11.4
click at [504, 654] on td "Lawyer to Client Letter Governance" at bounding box center [454, 666] width 457 height 33
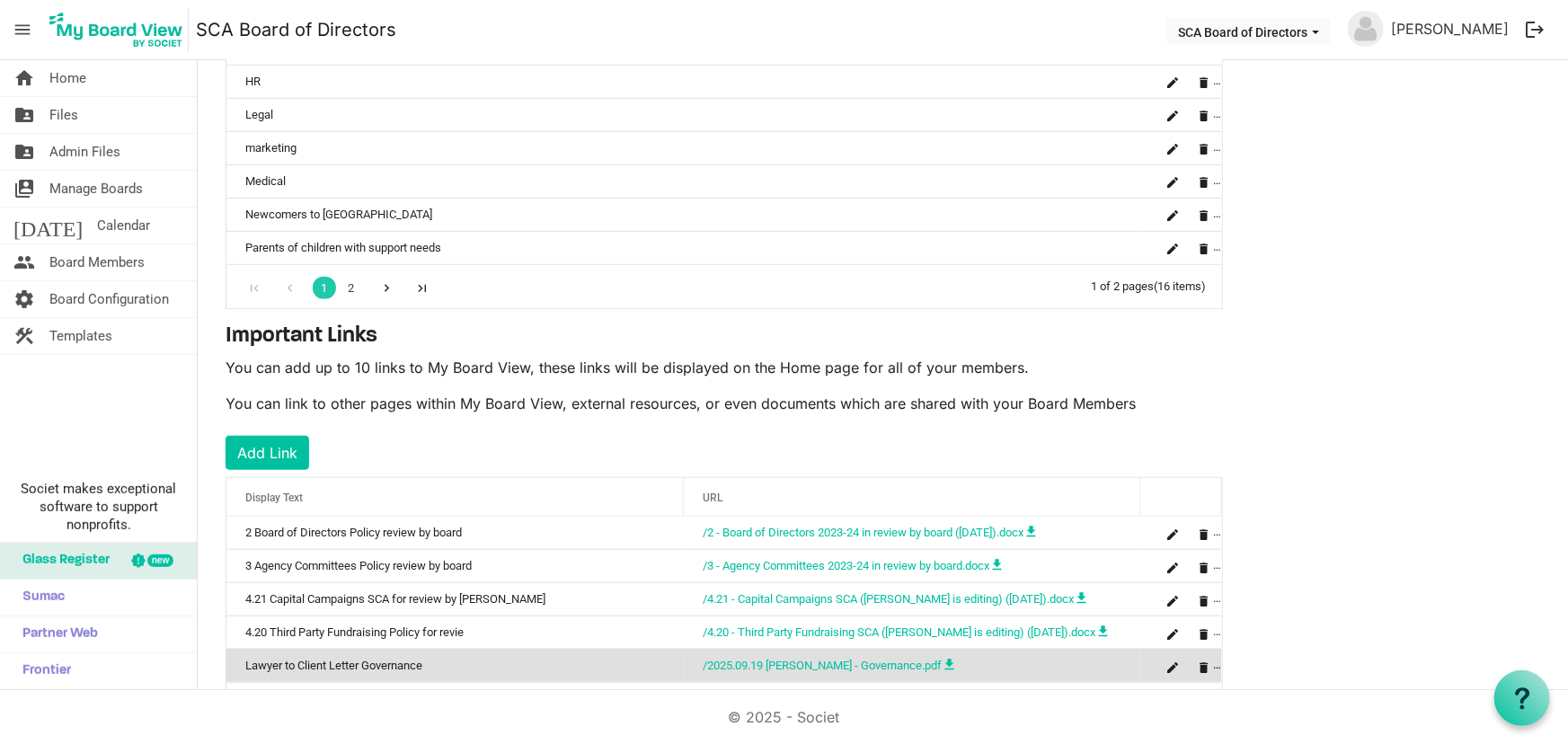
click at [1216, 661] on div "is Command column column header" at bounding box center [1189, 666] width 63 height 25
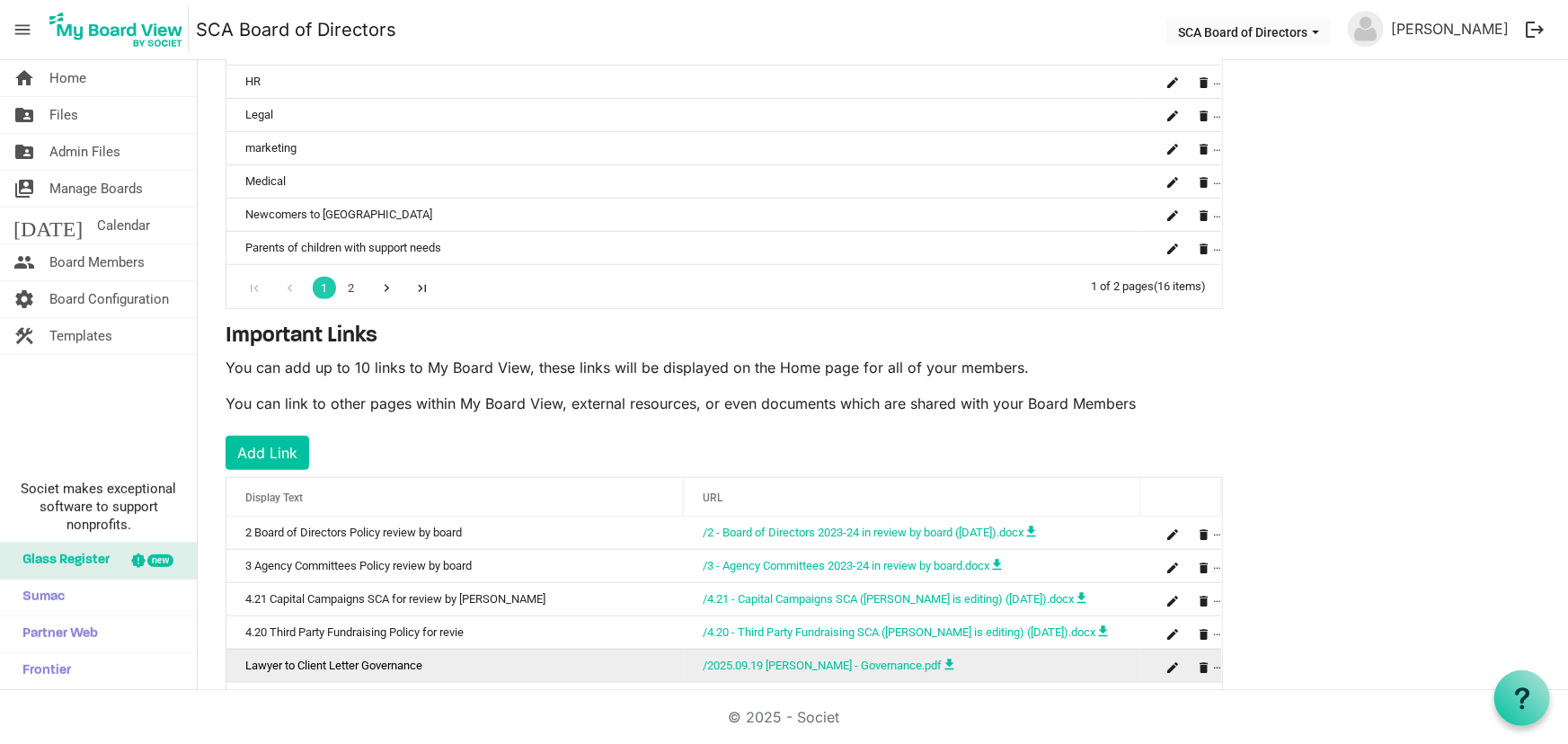
click at [1217, 669] on div "is Command column column header" at bounding box center [1189, 666] width 63 height 25
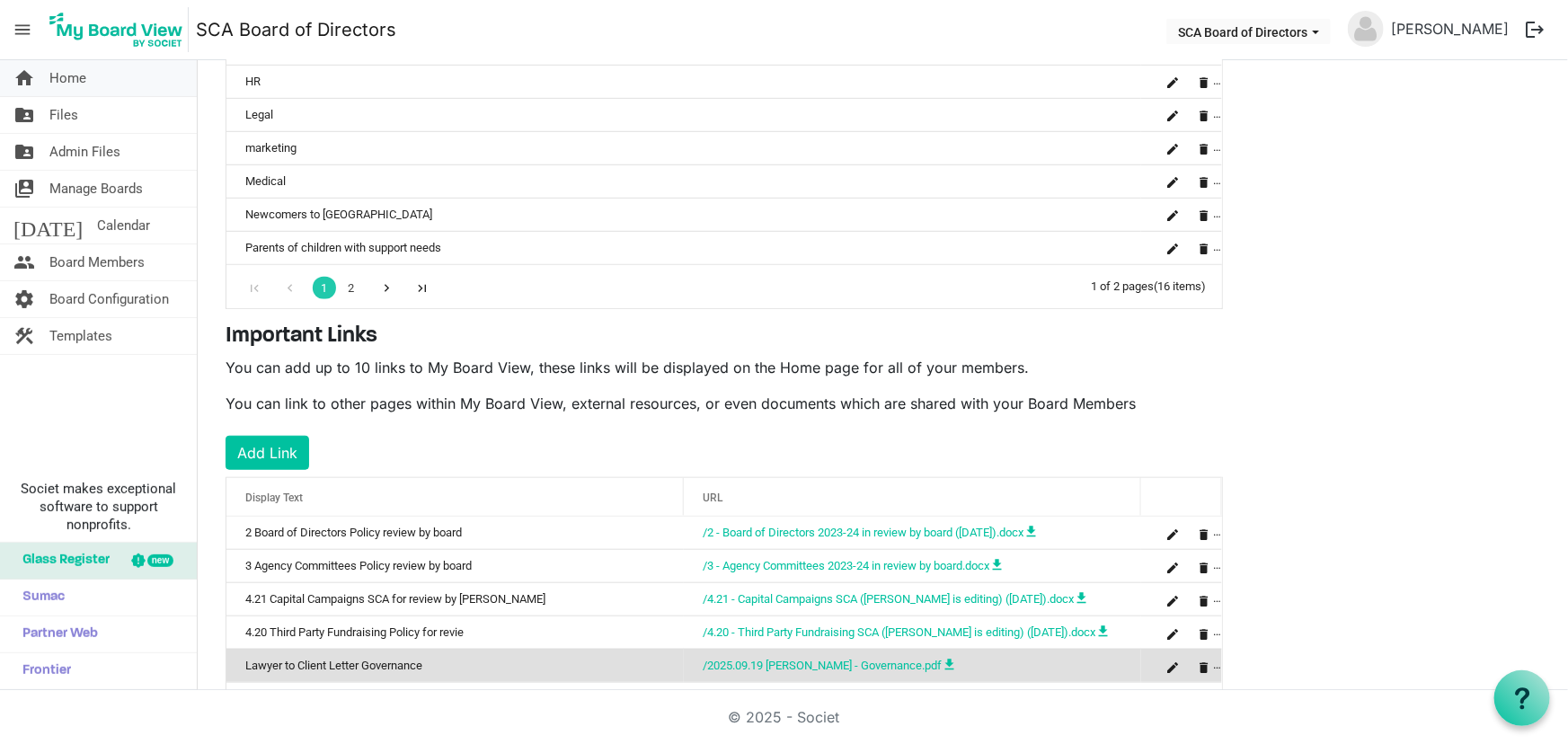
click at [52, 78] on span "Home" at bounding box center [68, 77] width 37 height 36
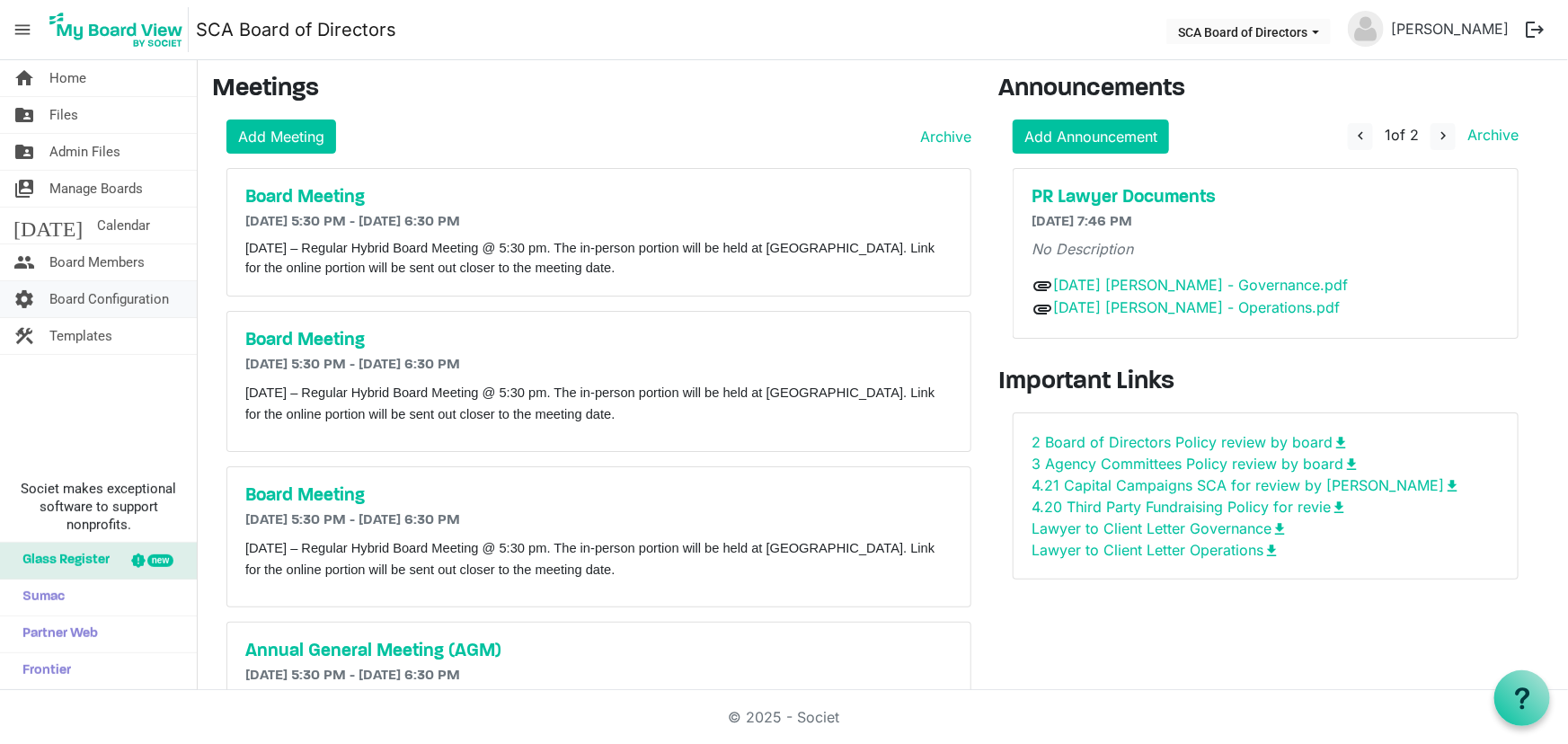
click at [122, 297] on span "Board Configuration" at bounding box center [109, 299] width 120 height 36
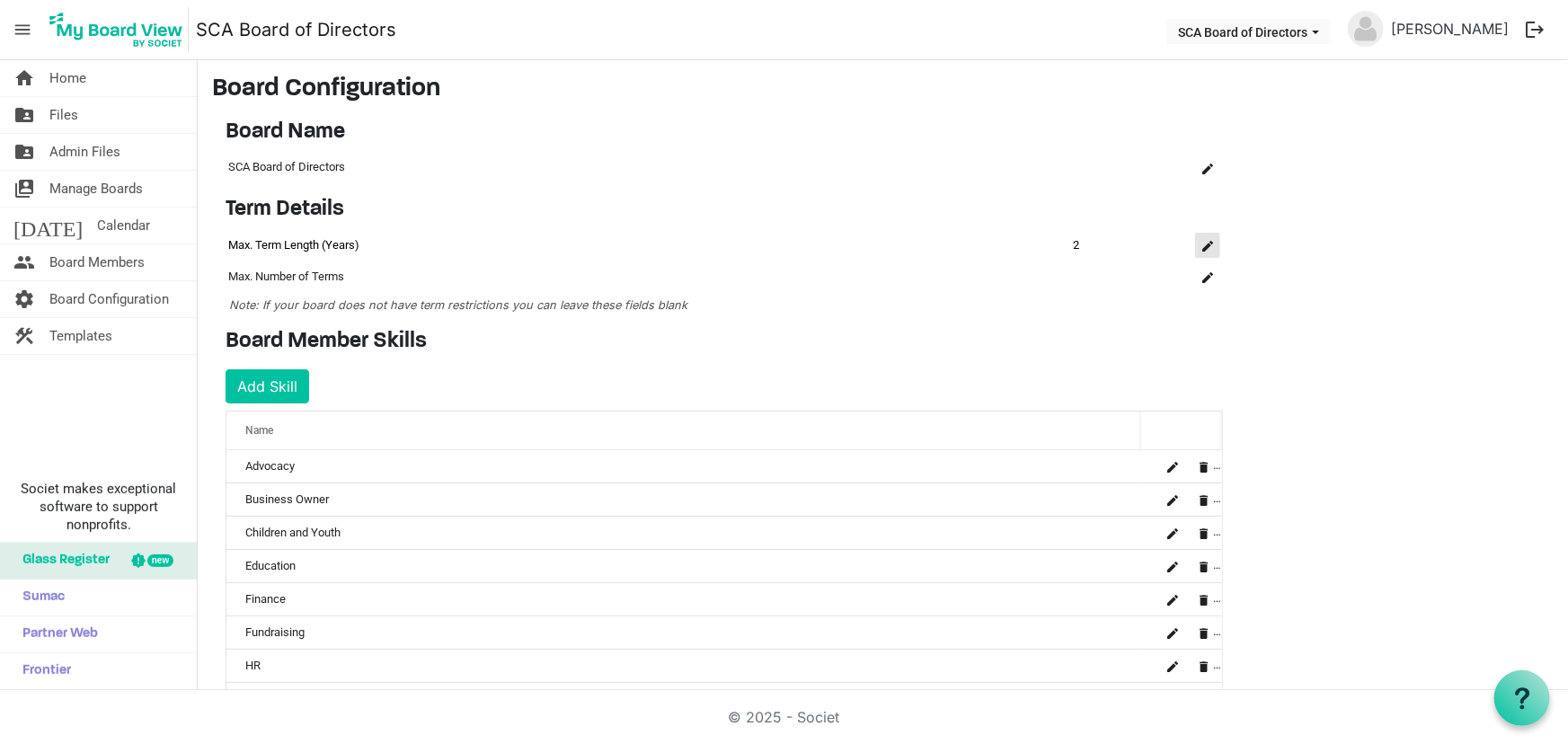
click at [1200, 244] on button "is Command column column header" at bounding box center [1207, 245] width 25 height 25
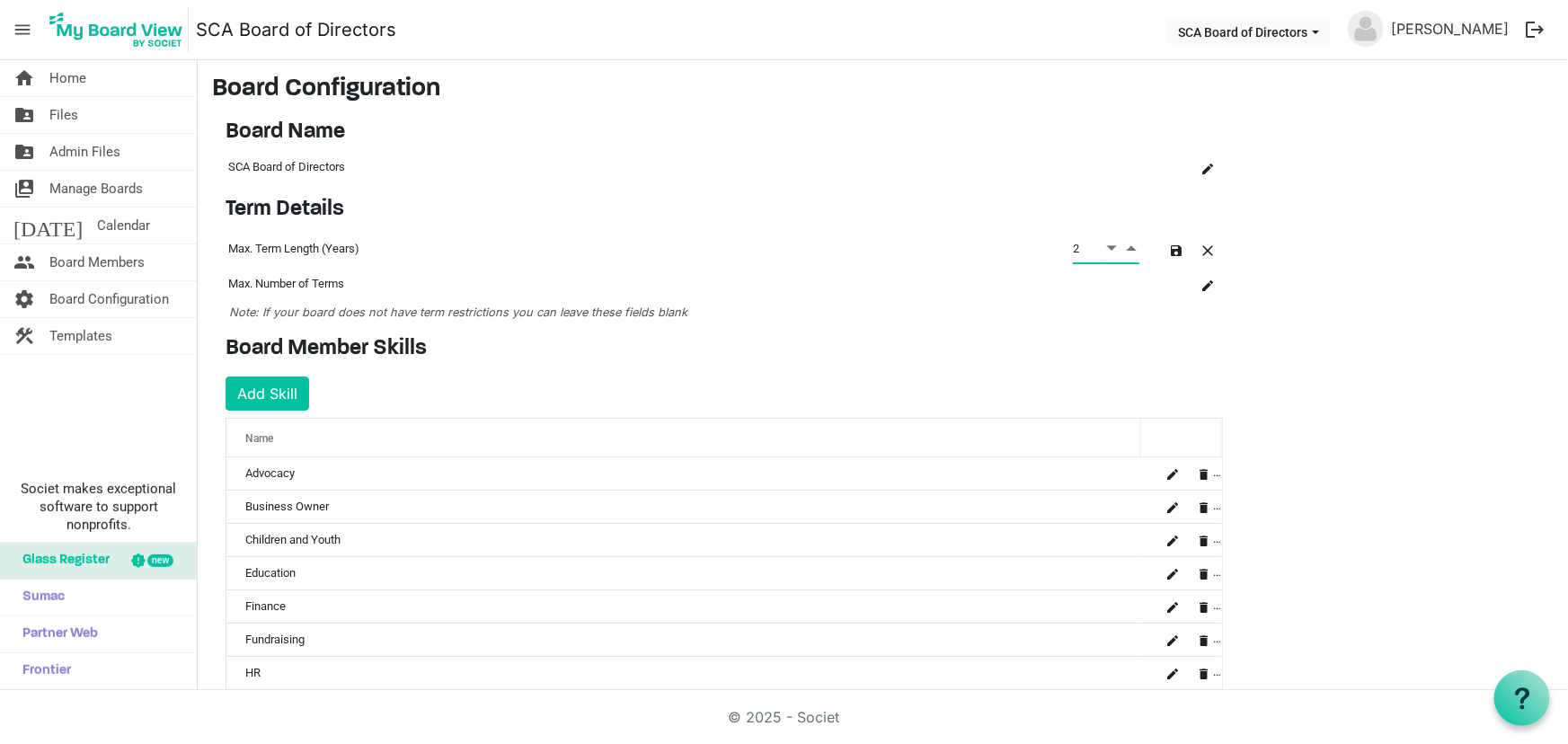
click at [955, 139] on h4 "Board Name" at bounding box center [724, 132] width 998 height 26
click at [1171, 252] on span "button" at bounding box center [1176, 251] width 11 height 11
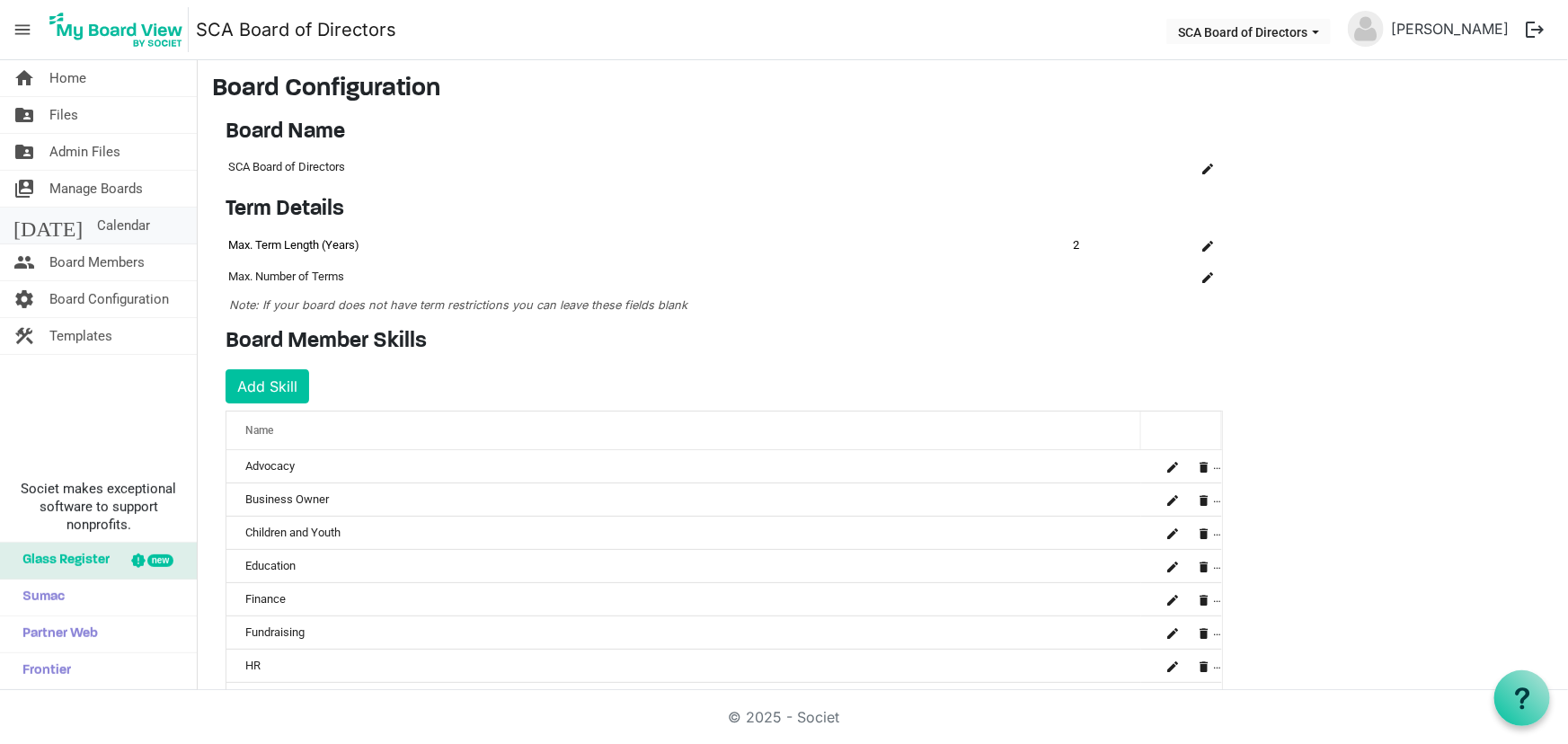
click at [97, 219] on span "Calendar" at bounding box center [124, 225] width 53 height 36
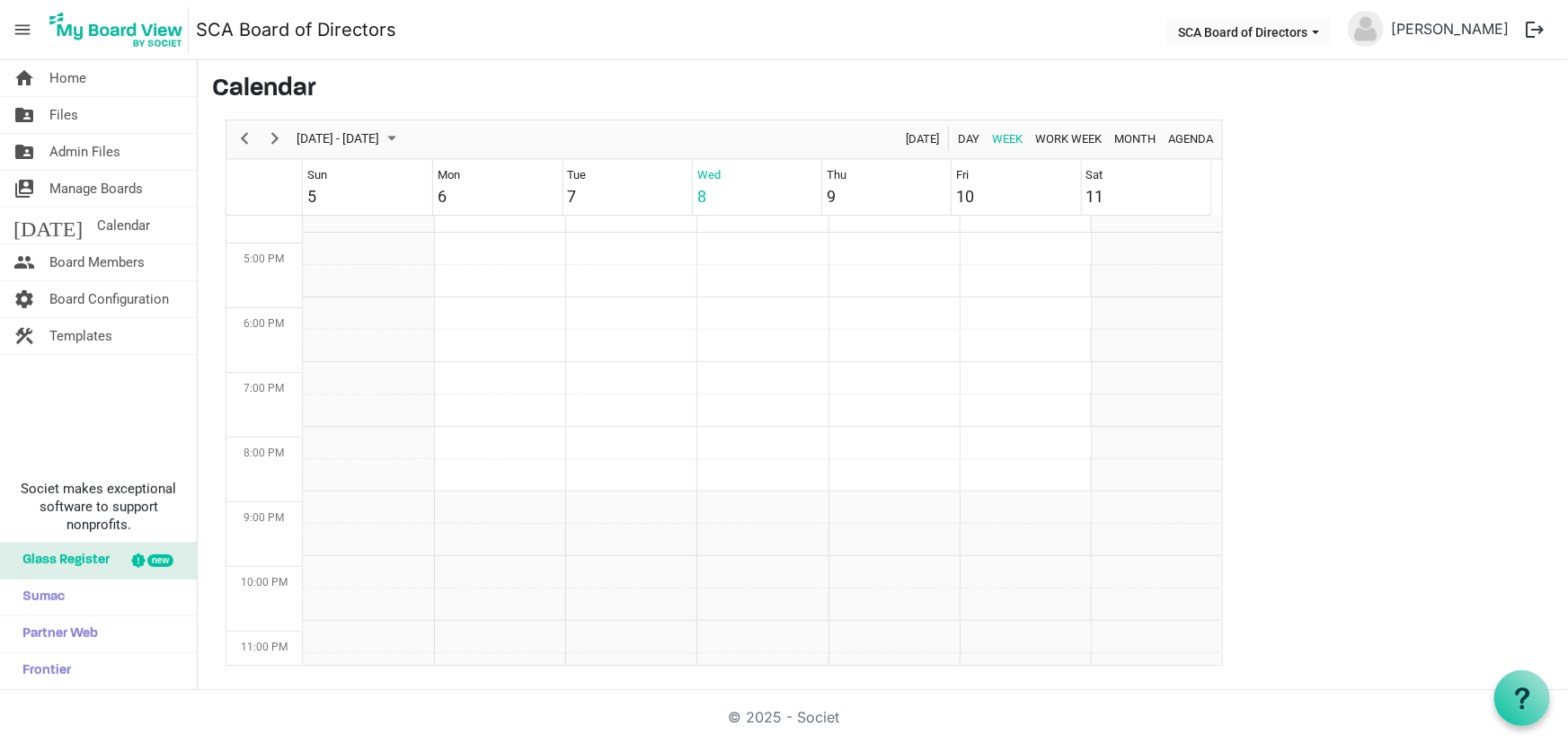
scroll to position [746, 0]
click at [1127, 135] on span "Month" at bounding box center [1135, 139] width 45 height 22
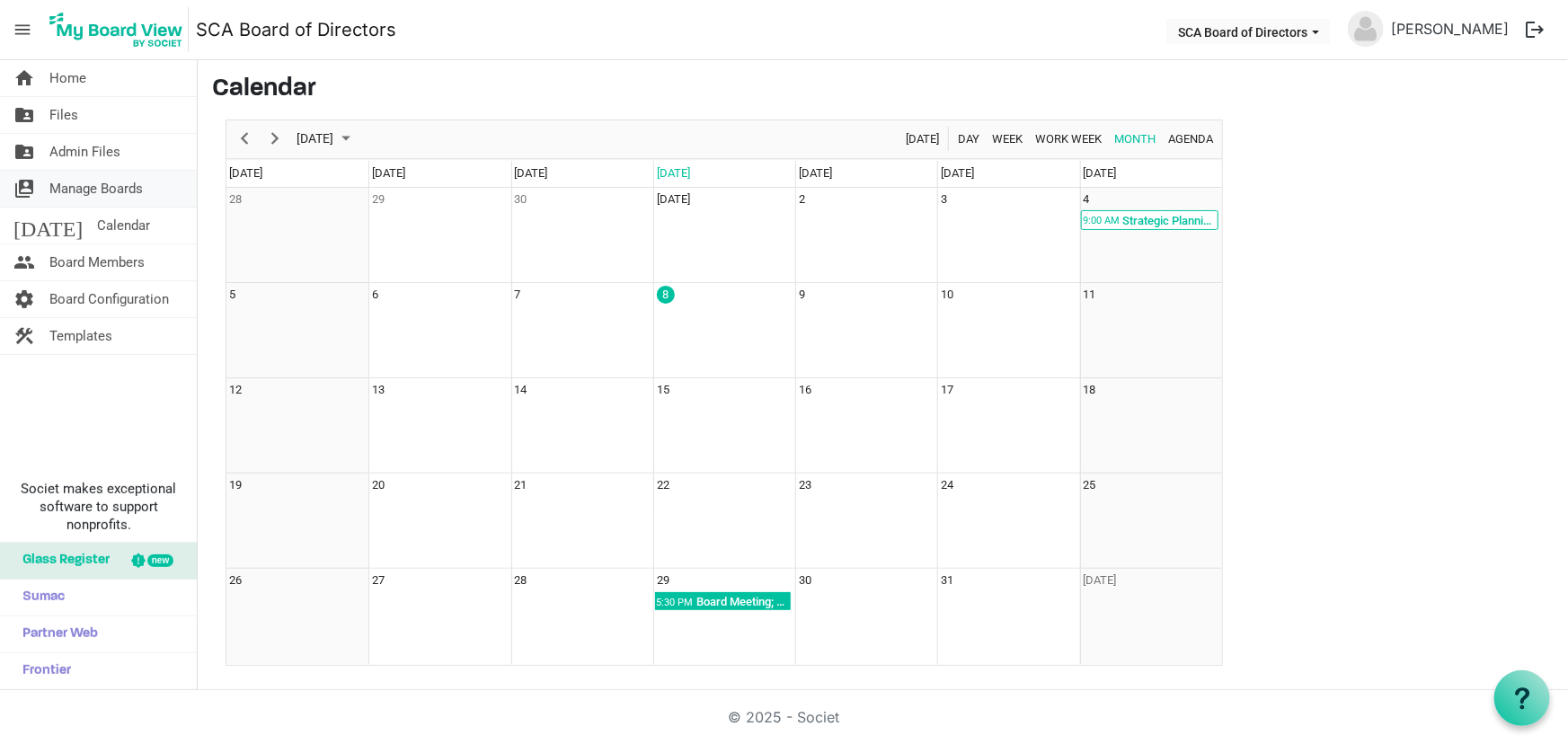
click at [109, 189] on span "Manage Boards" at bounding box center [97, 189] width 94 height 36
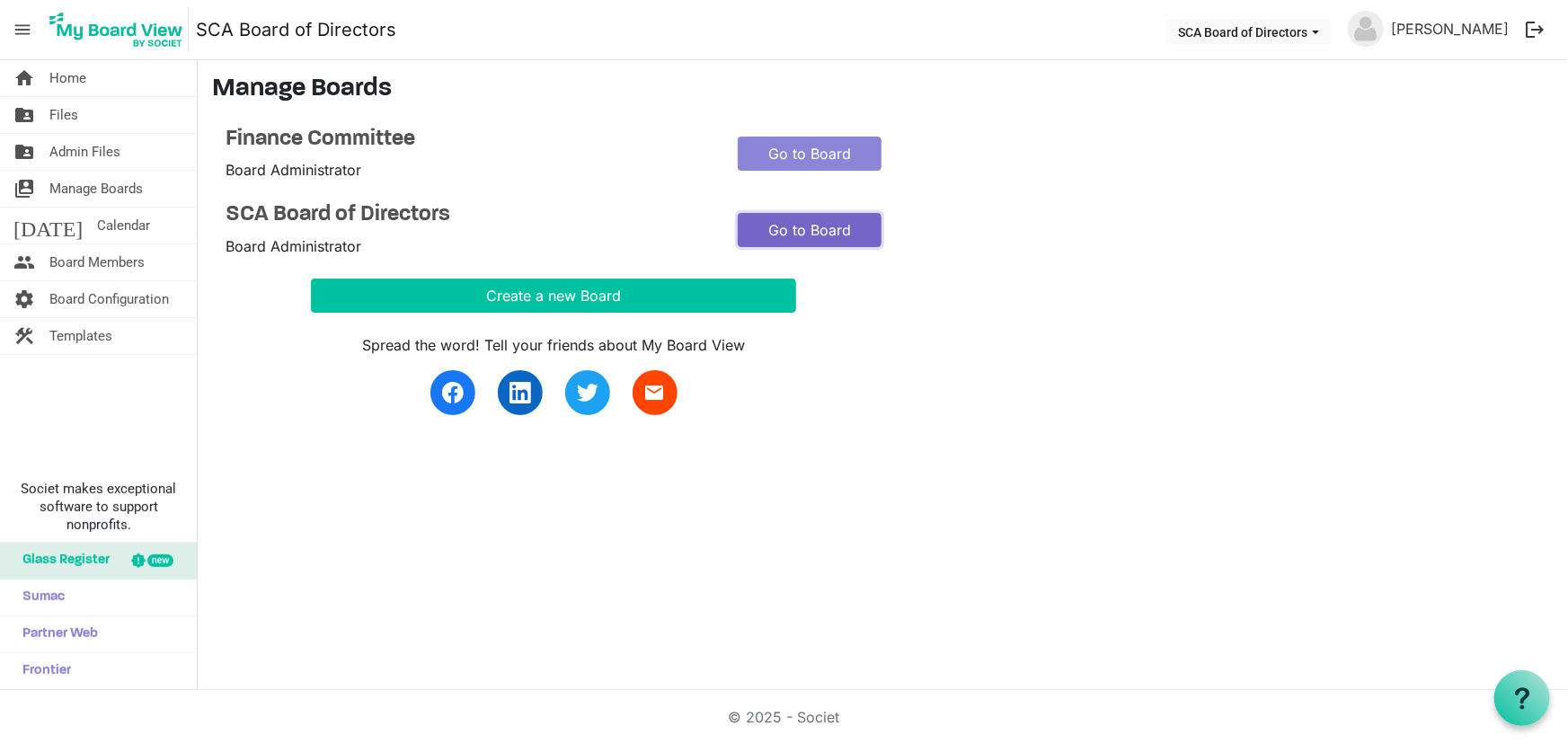
click at [818, 221] on link "Go to Board" at bounding box center [809, 230] width 143 height 34
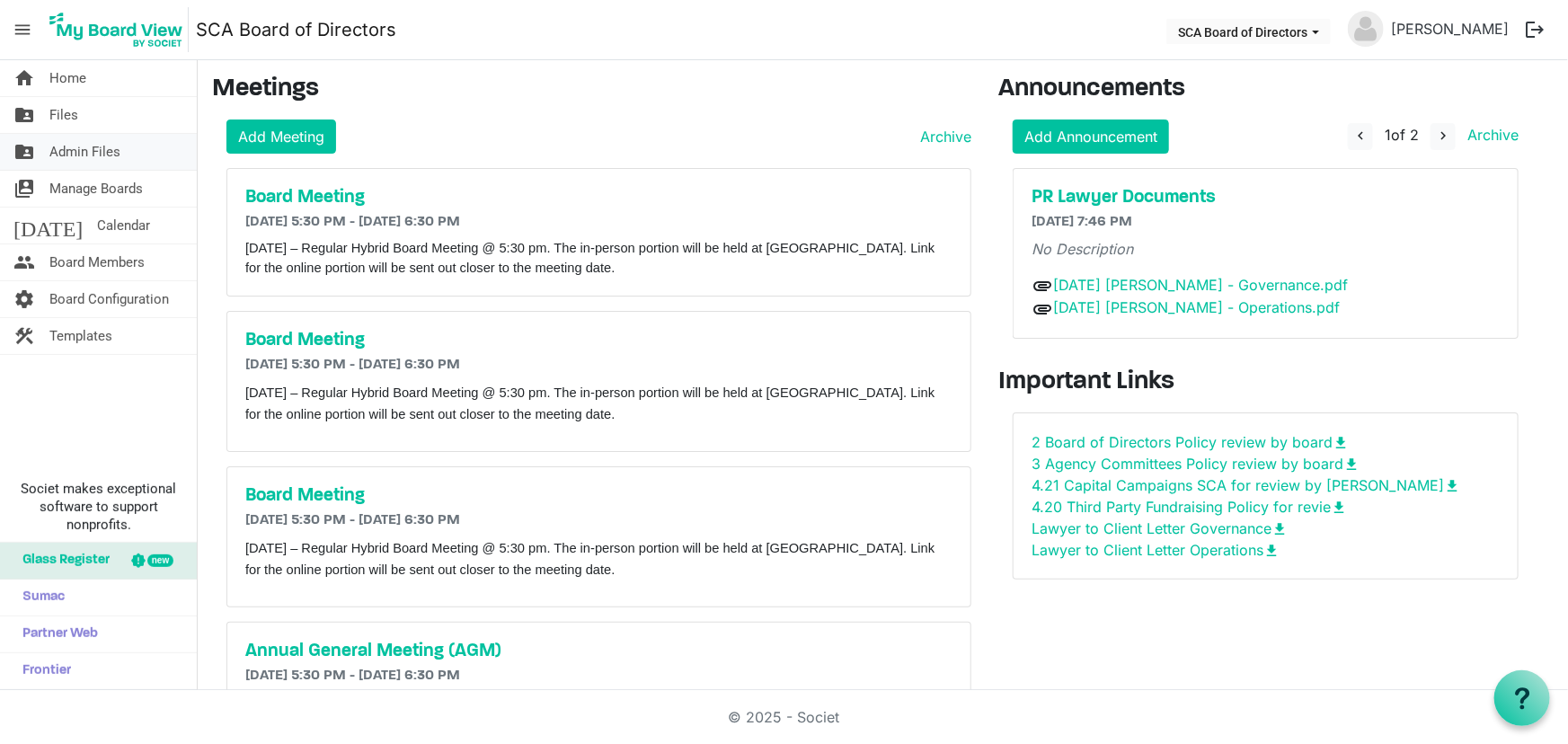
click at [73, 143] on span "Admin Files" at bounding box center [85, 152] width 71 height 36
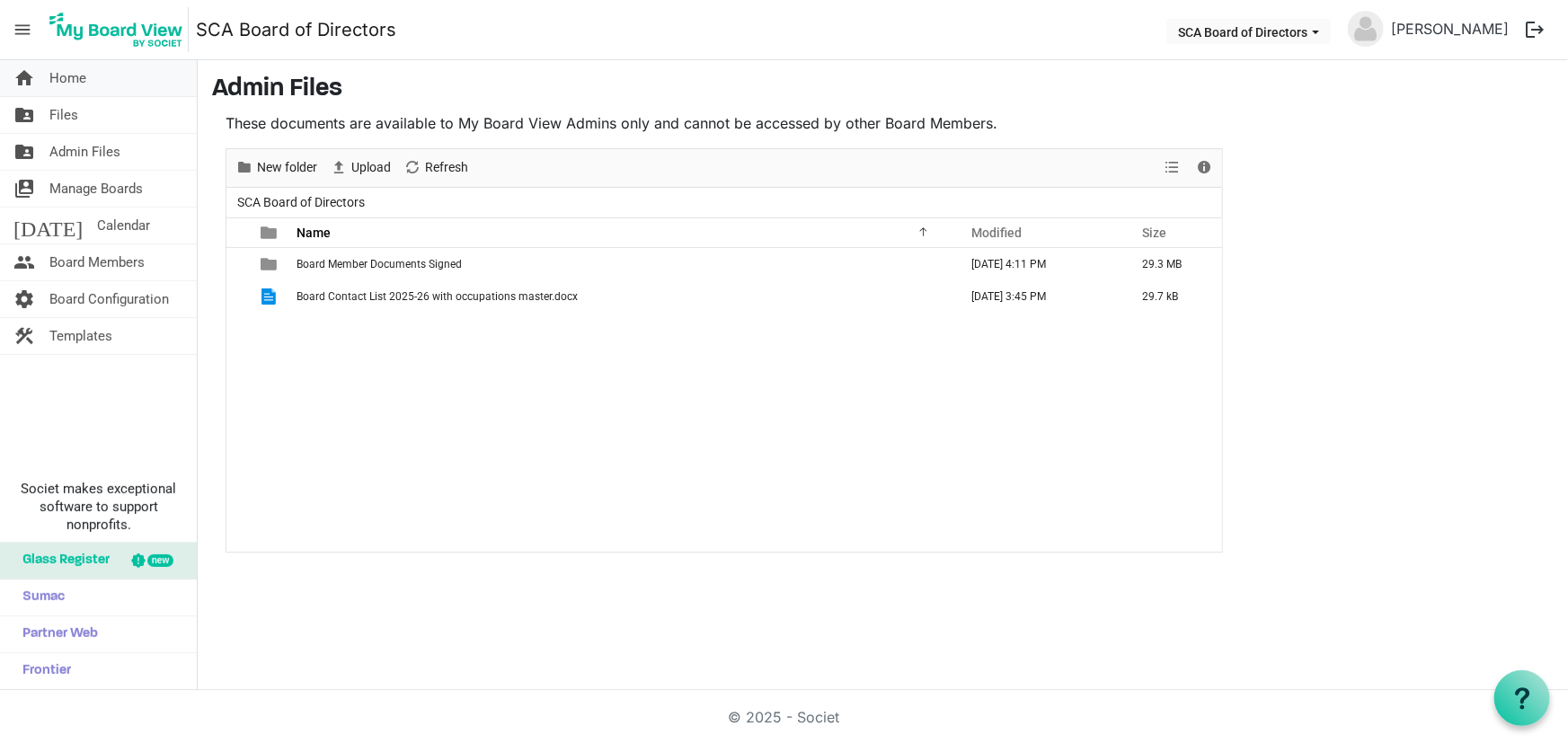
click at [72, 66] on span "Home" at bounding box center [68, 77] width 37 height 36
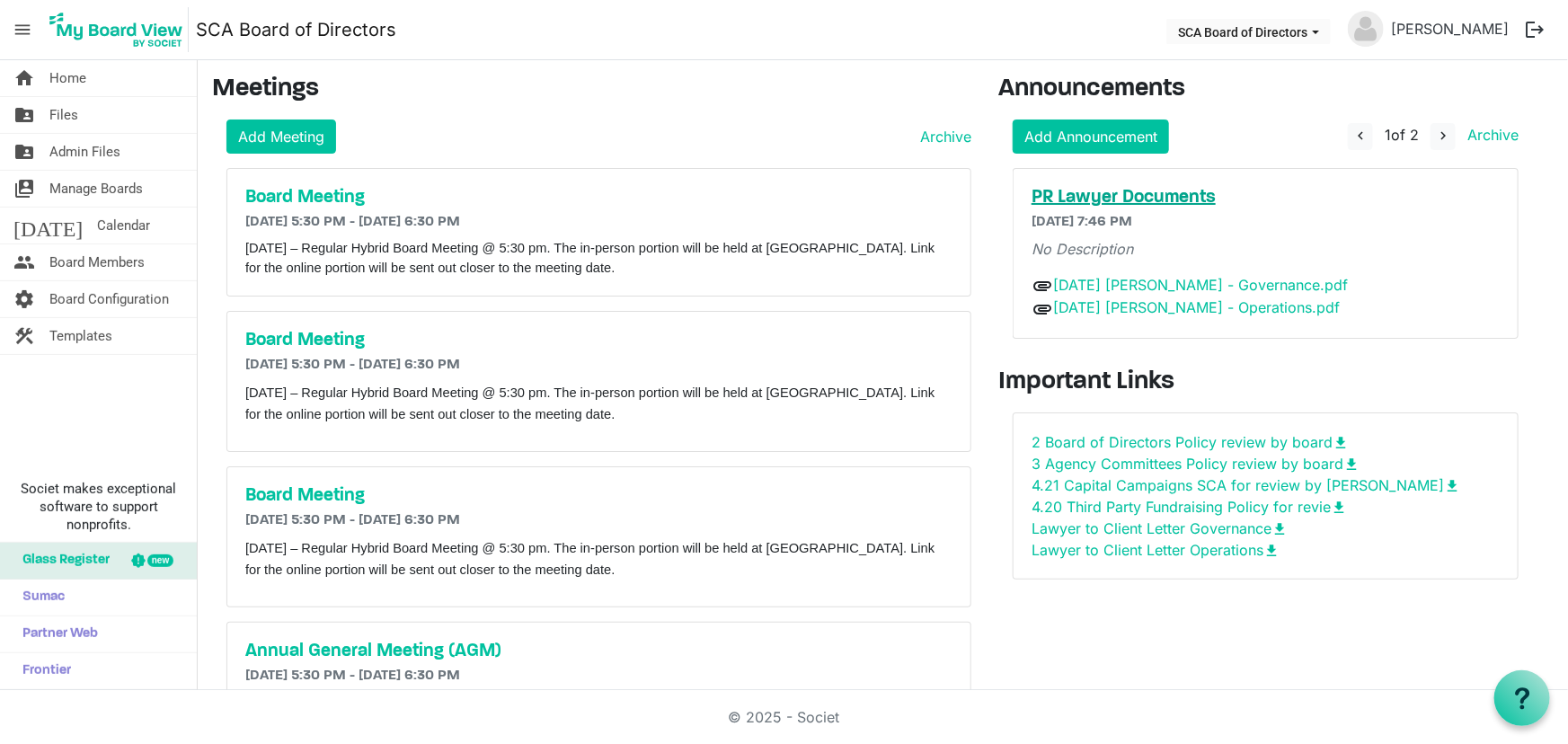
click at [1141, 198] on h5 "PR Lawyer Documents" at bounding box center [1265, 197] width 468 height 21
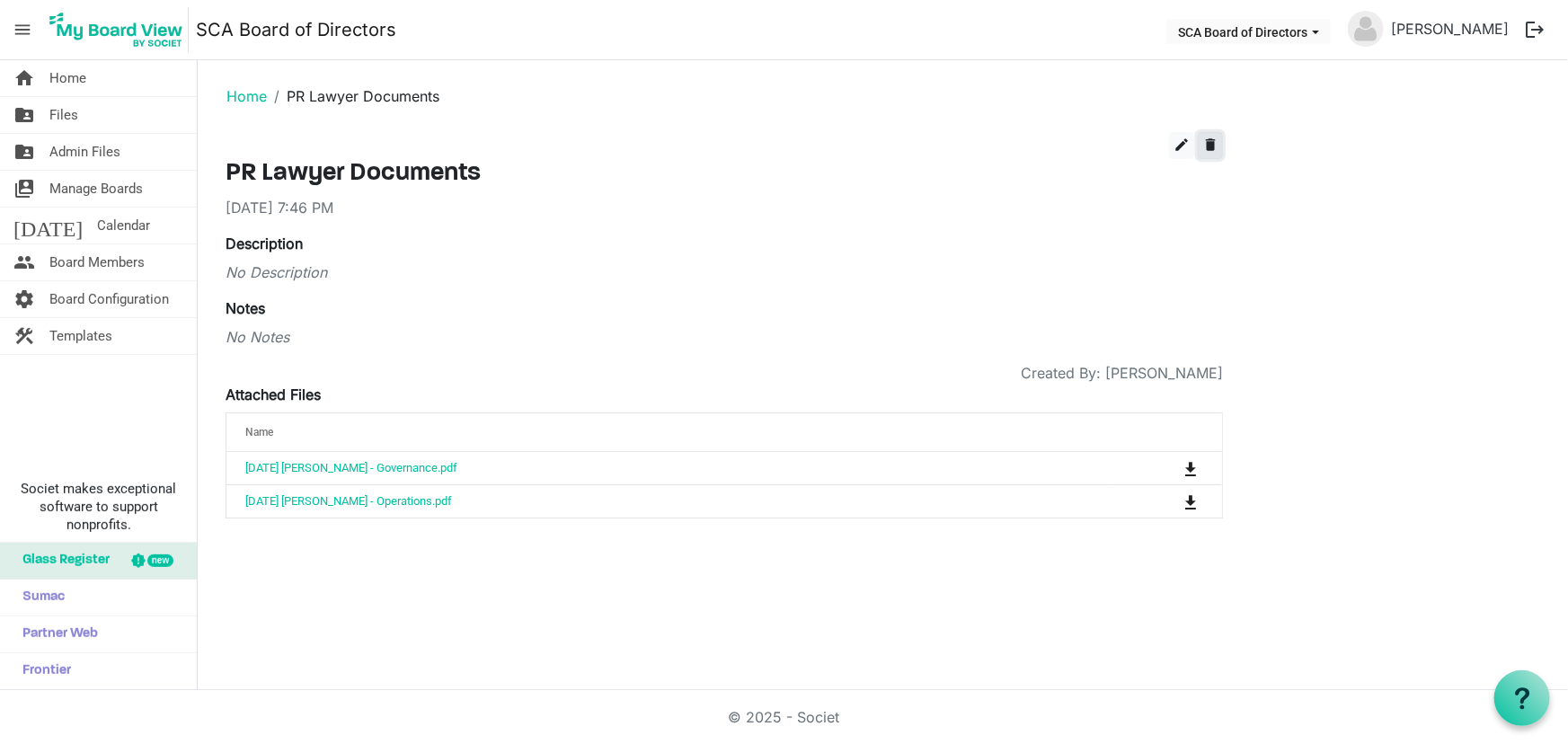
click at [1208, 139] on span "delete" at bounding box center [1211, 145] width 17 height 17
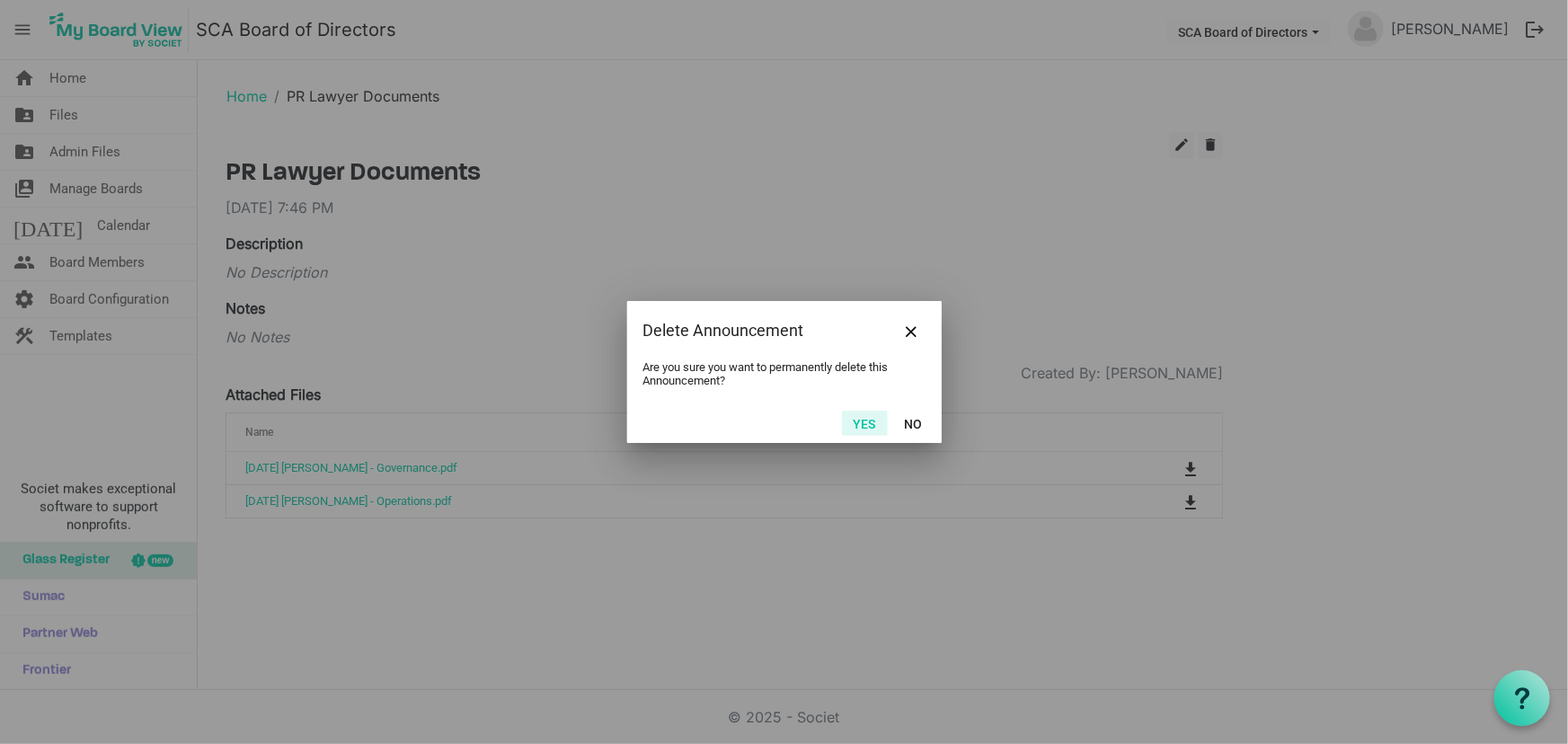
click at [865, 429] on button "Yes" at bounding box center [865, 423] width 46 height 25
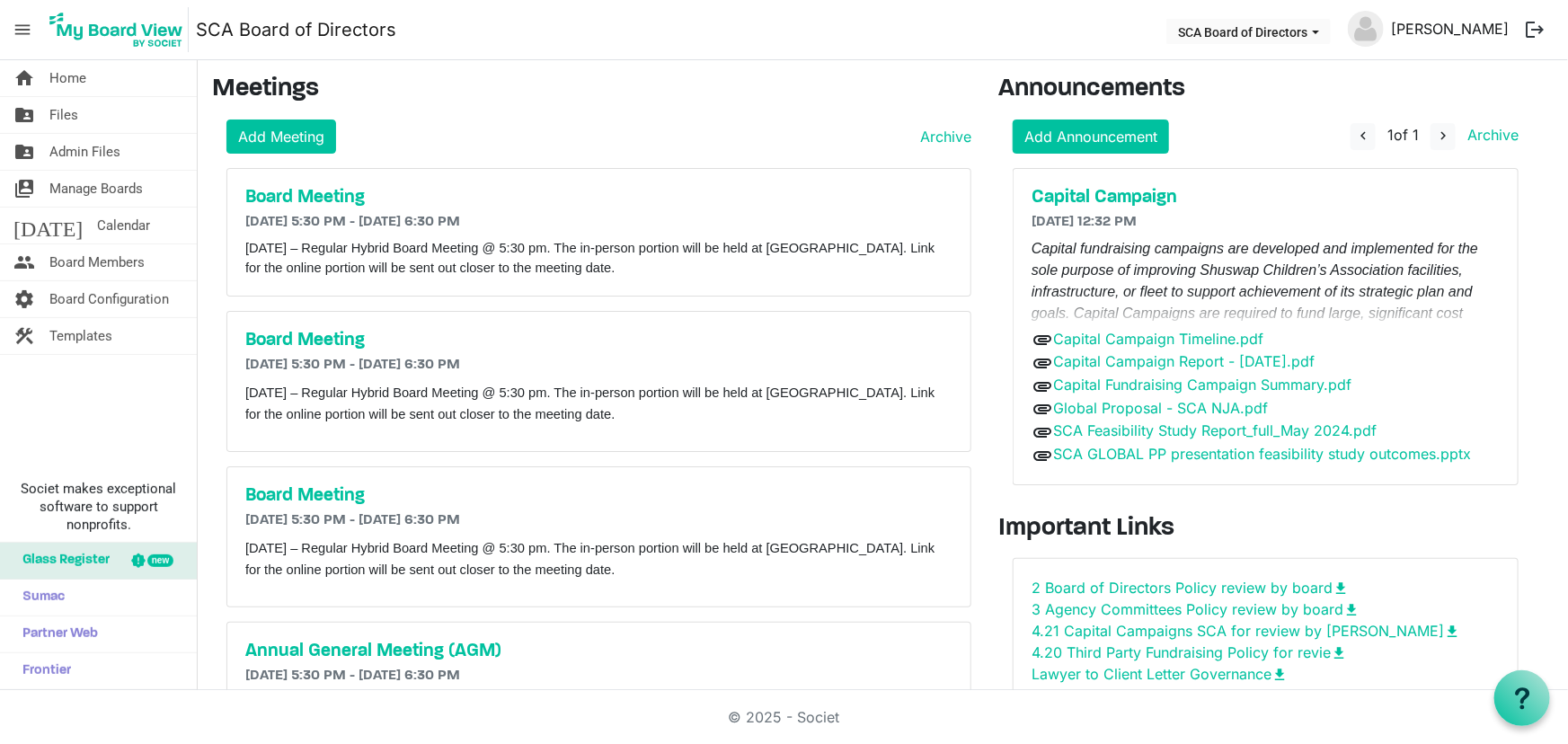
click at [1447, 22] on link "[PERSON_NAME]" at bounding box center [1450, 29] width 132 height 36
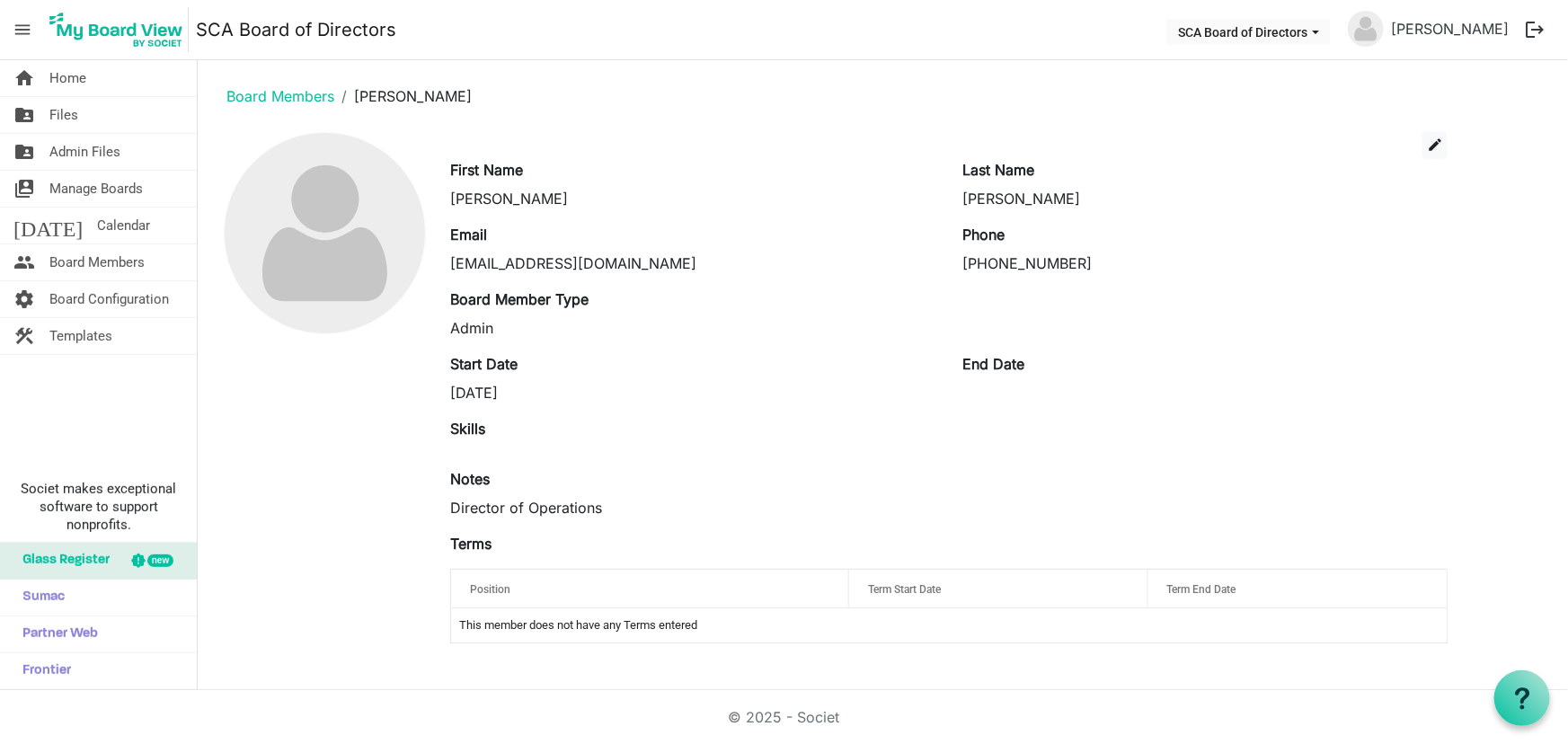
click at [1543, 31] on button "logout" at bounding box center [1535, 29] width 38 height 38
